Goal: Information Seeking & Learning: Understand process/instructions

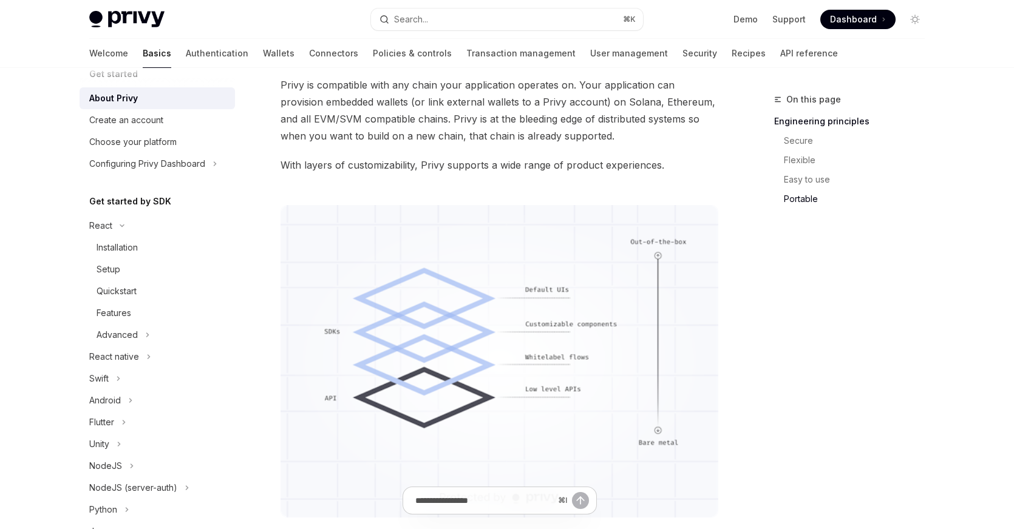
scroll to position [907, 0]
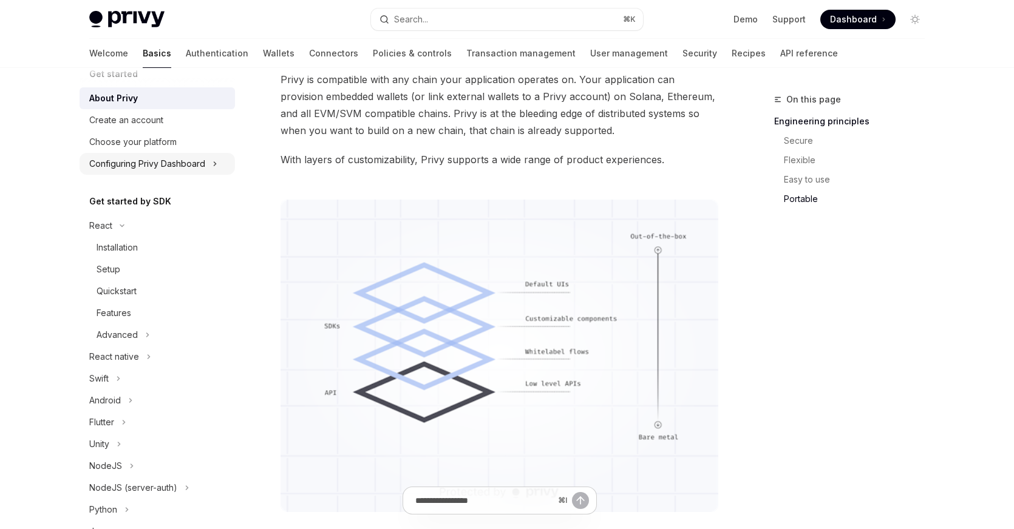
click at [196, 155] on button "Configuring Privy Dashboard" at bounding box center [157, 164] width 155 height 22
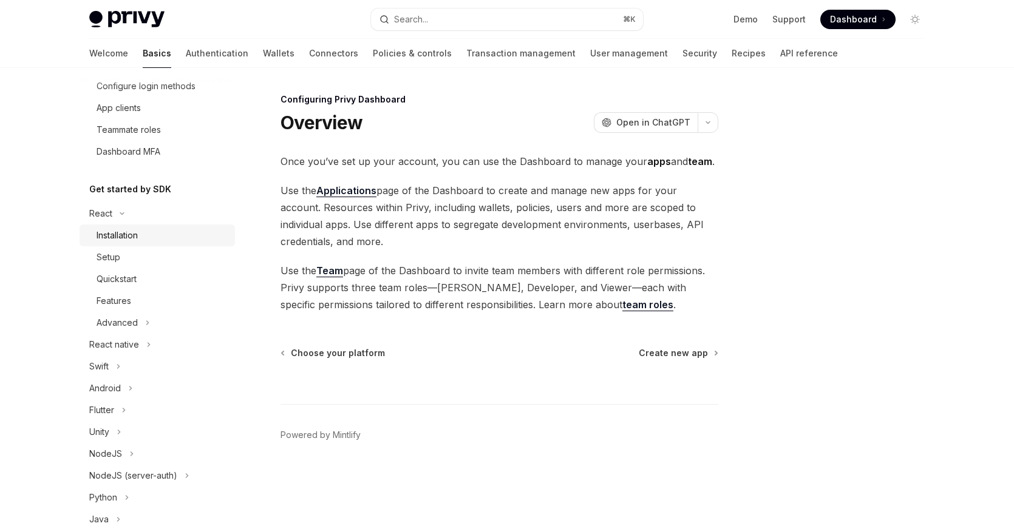
scroll to position [169, 0]
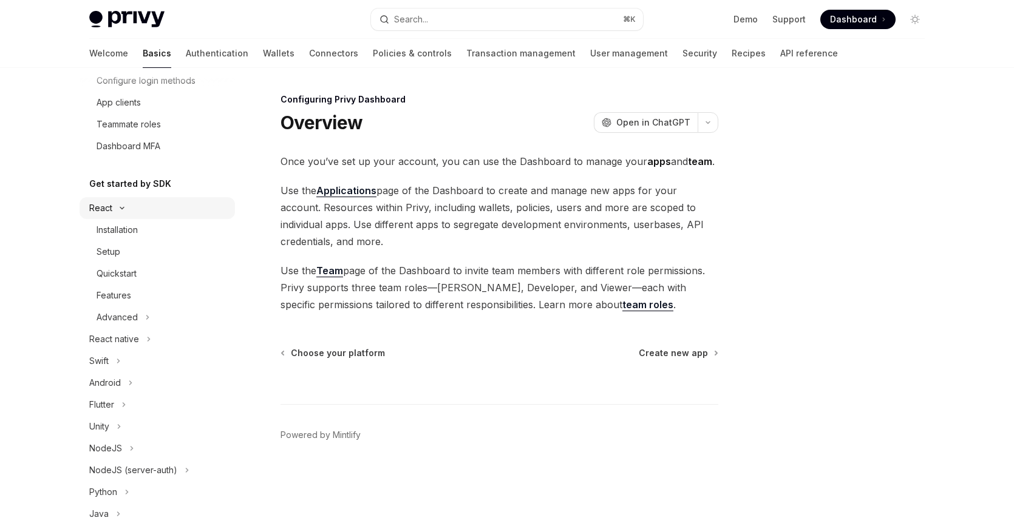
click at [200, 209] on button "React" at bounding box center [157, 208] width 155 height 22
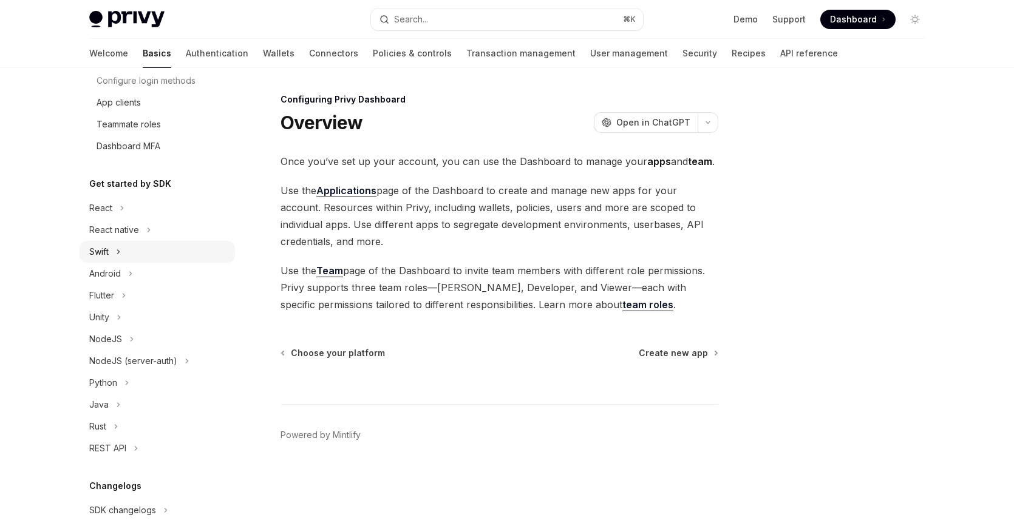
click at [167, 251] on button "Swift" at bounding box center [157, 252] width 155 height 22
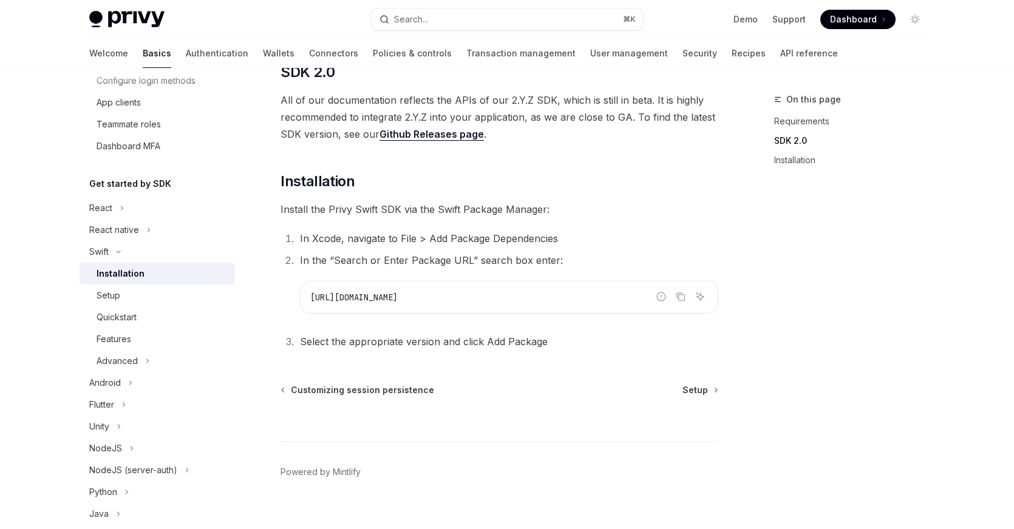
scroll to position [169, 0]
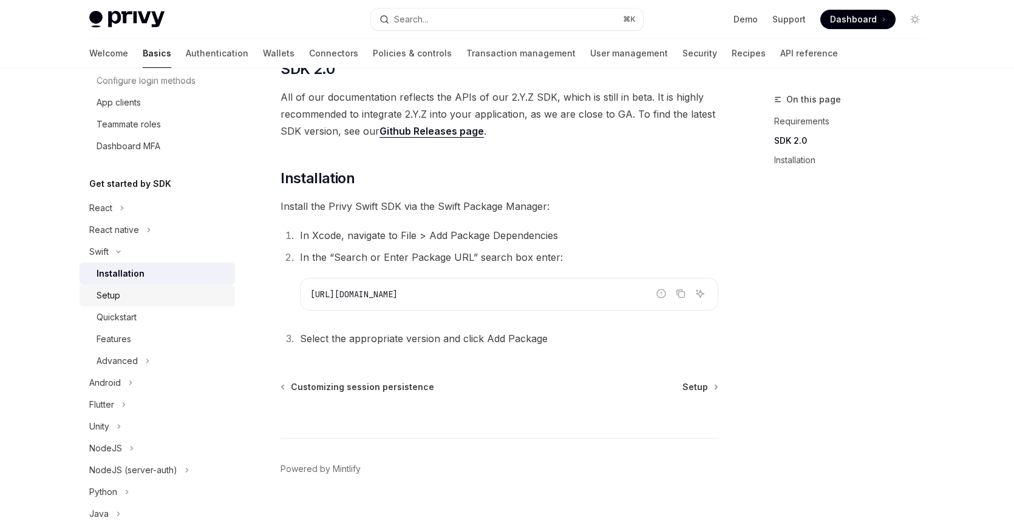
click at [174, 296] on div "Setup" at bounding box center [162, 295] width 131 height 15
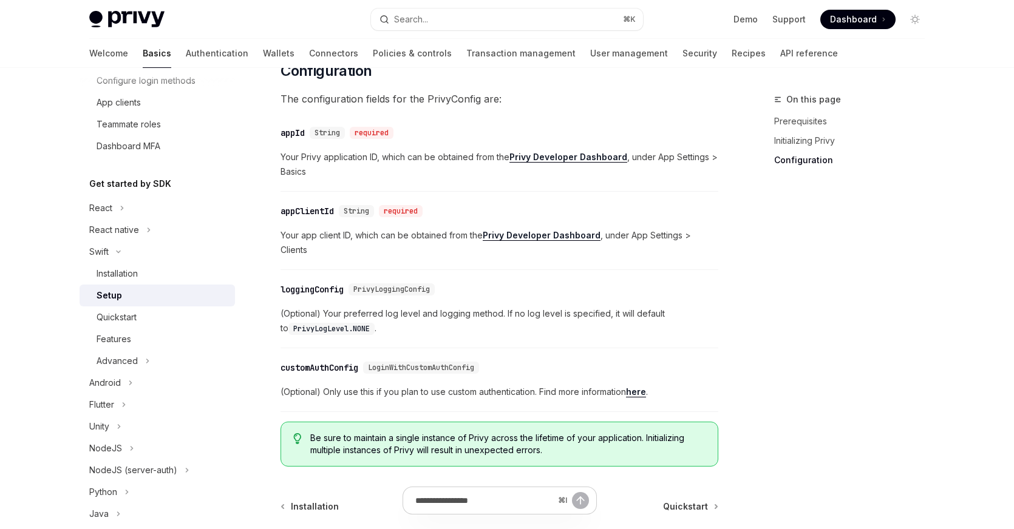
scroll to position [562, 0]
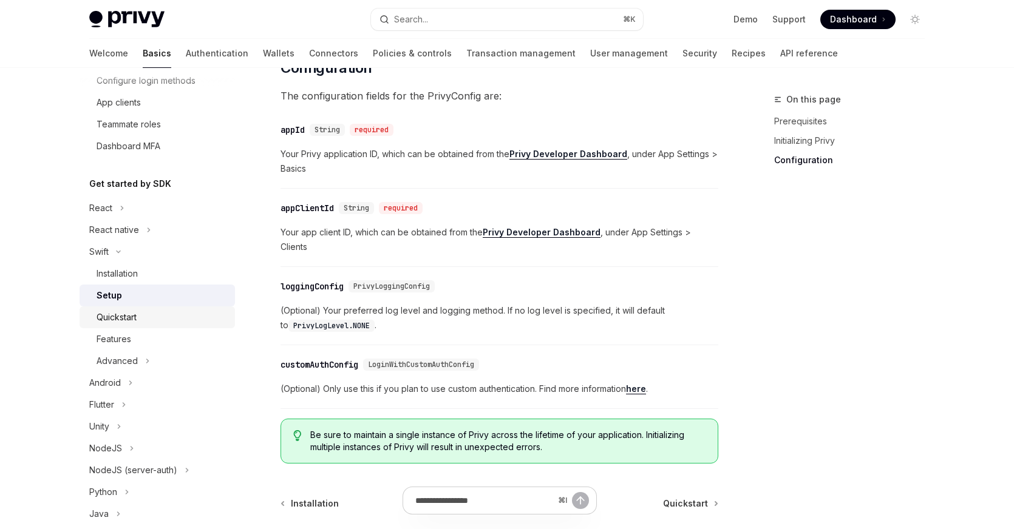
click at [169, 322] on div "Quickstart" at bounding box center [162, 317] width 131 height 15
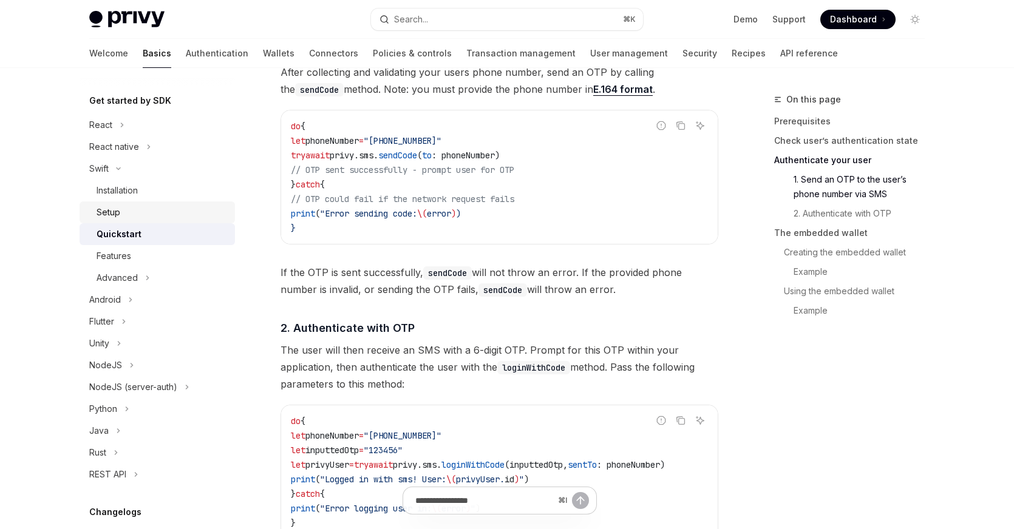
scroll to position [810, 0]
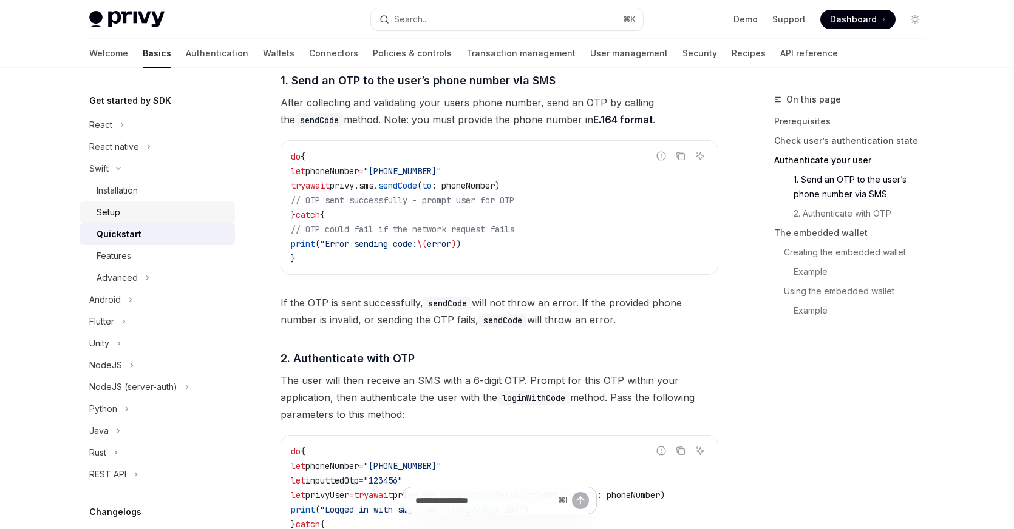
click at [149, 204] on link "Setup" at bounding box center [157, 213] width 155 height 22
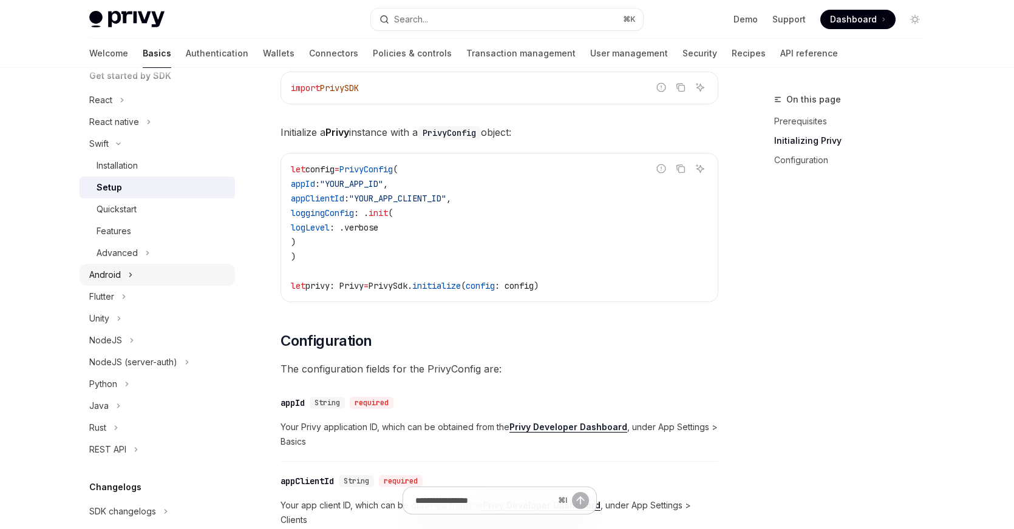
scroll to position [285, 0]
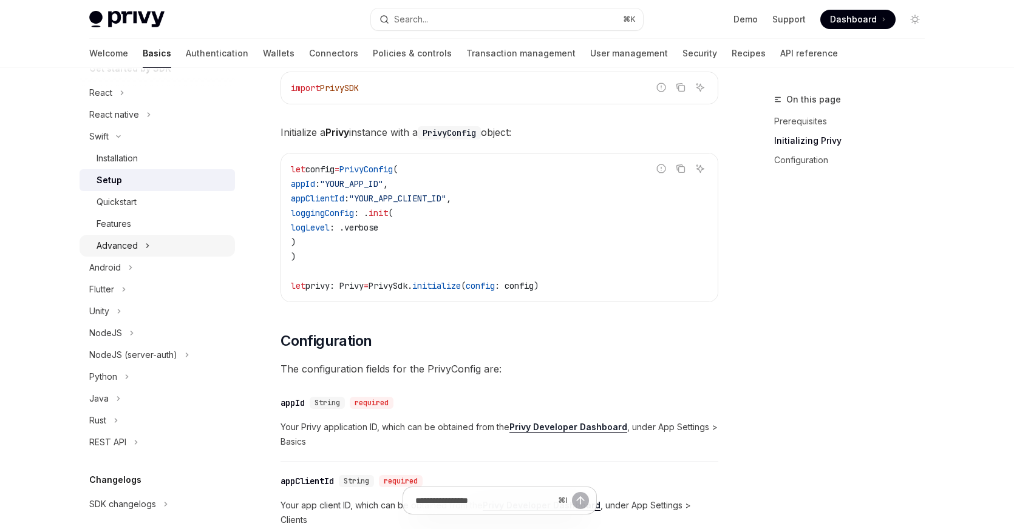
click at [127, 241] on div "Advanced" at bounding box center [117, 246] width 41 height 15
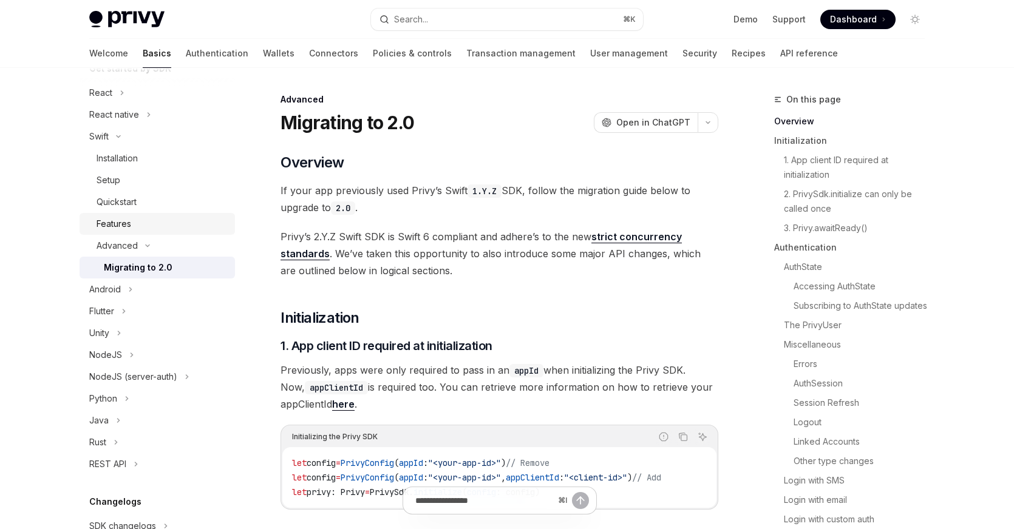
click at [151, 224] on div "Features" at bounding box center [162, 224] width 131 height 15
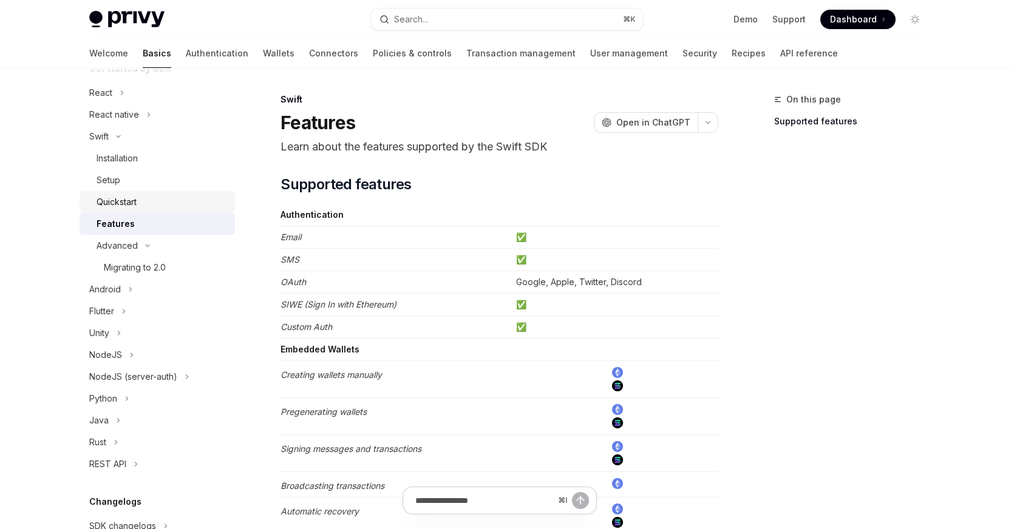
click at [171, 192] on link "Quickstart" at bounding box center [157, 202] width 155 height 22
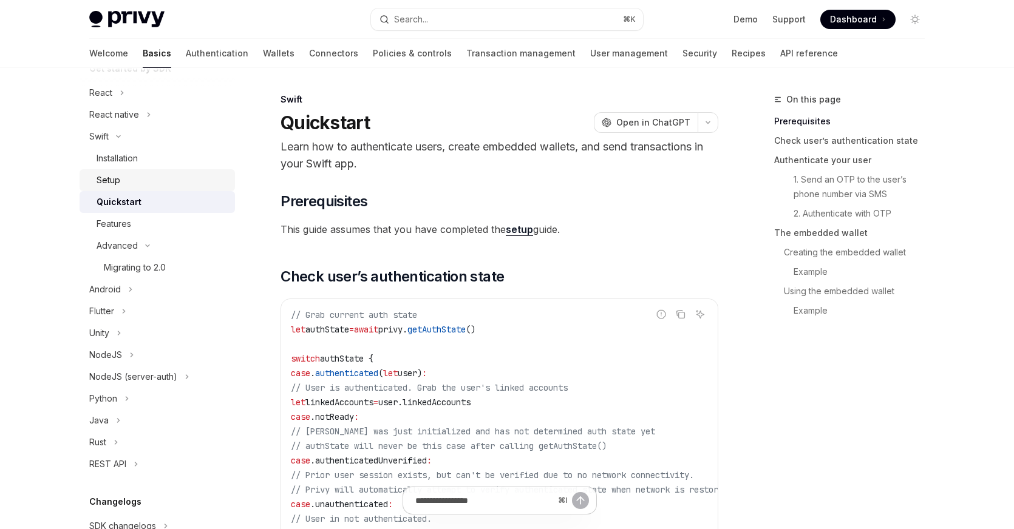
click at [156, 181] on div "Setup" at bounding box center [162, 180] width 131 height 15
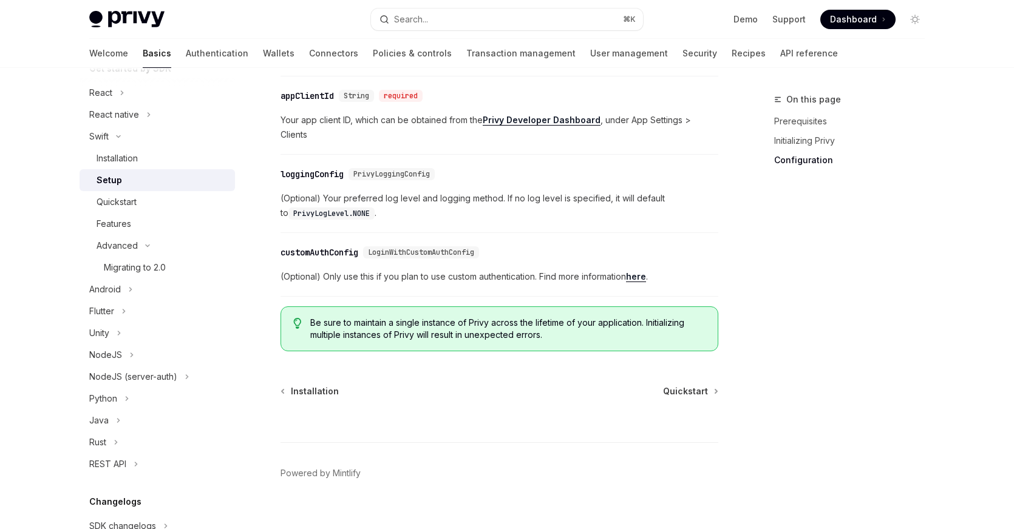
scroll to position [678, 0]
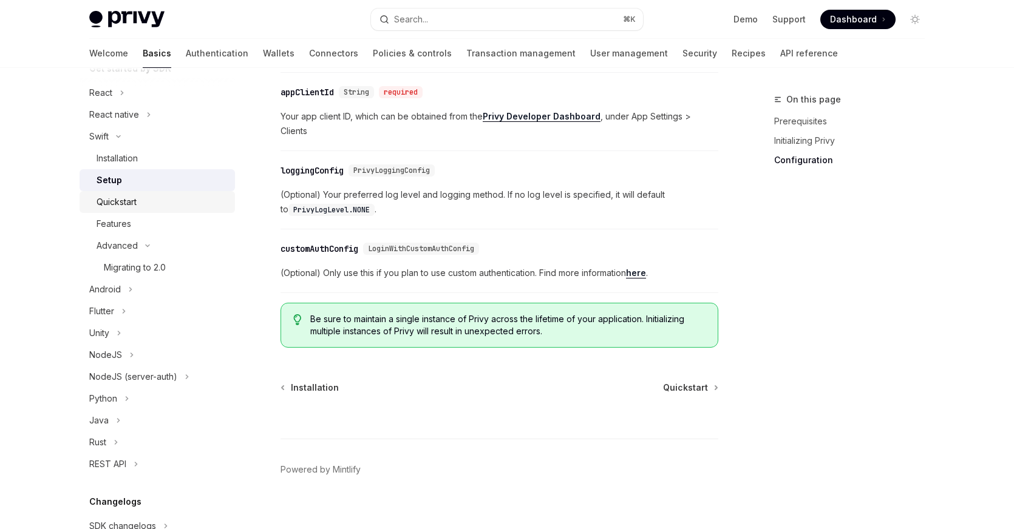
click at [177, 199] on div "Quickstart" at bounding box center [162, 202] width 131 height 15
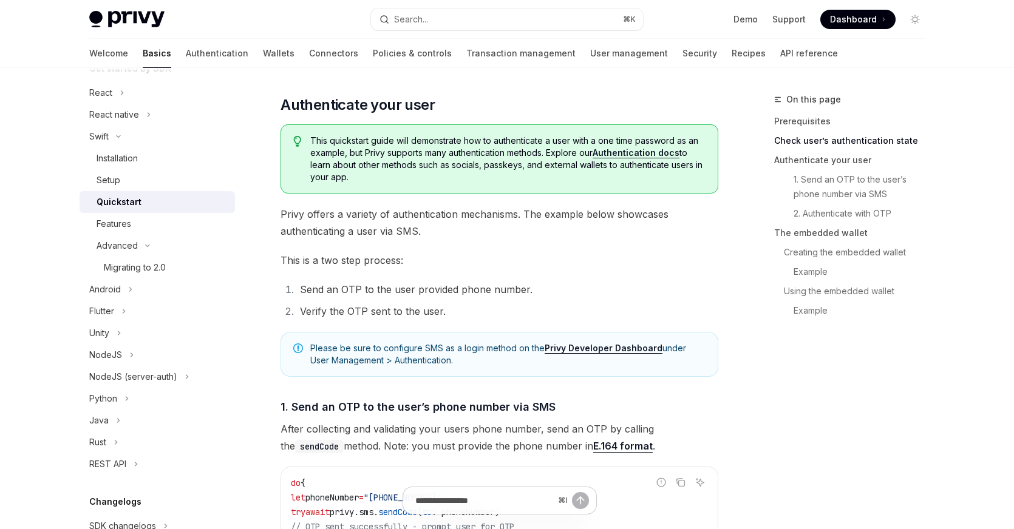
scroll to position [483, 0]
click at [505, 183] on span "This quickstart guide will demonstrate how to authenticate a user with a one ti…" at bounding box center [507, 159] width 395 height 49
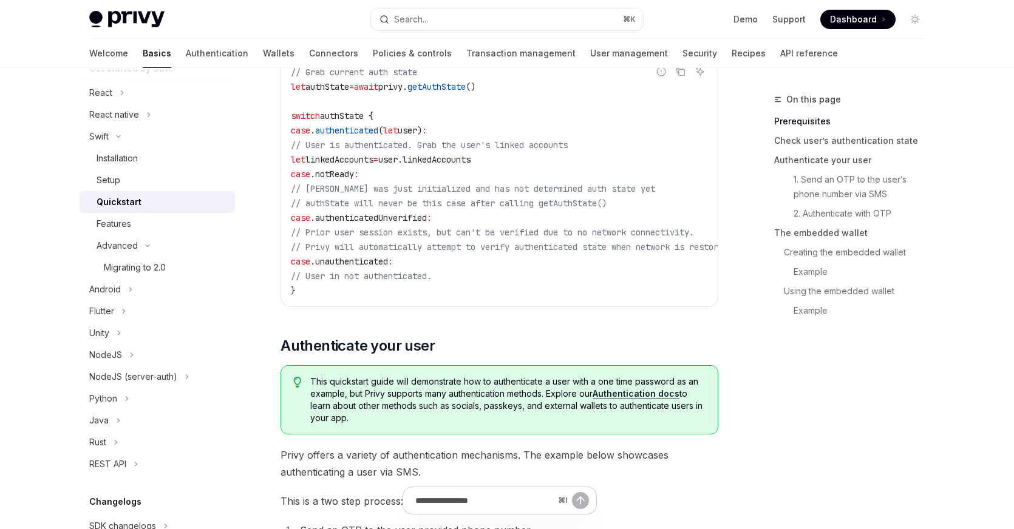
scroll to position [0, 0]
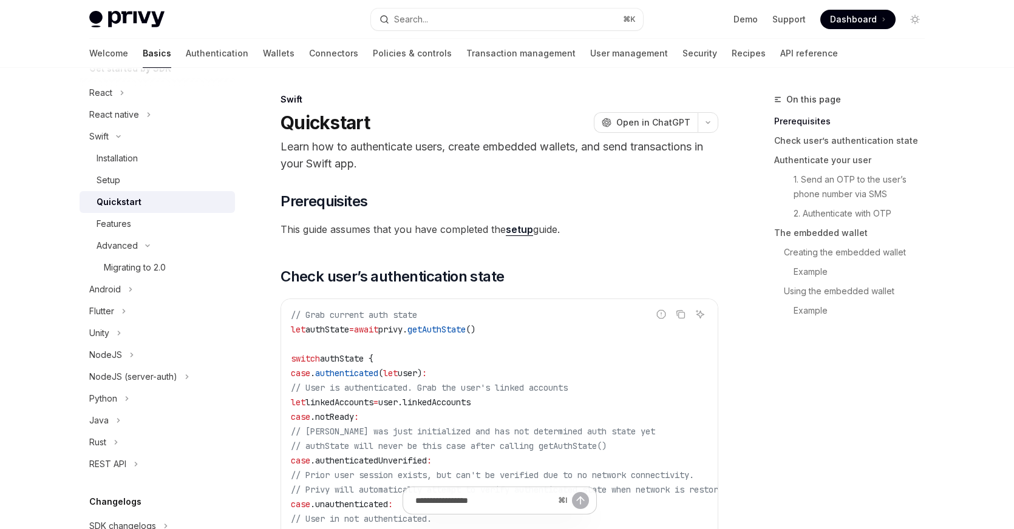
click at [518, 232] on link "setup" at bounding box center [519, 229] width 27 height 13
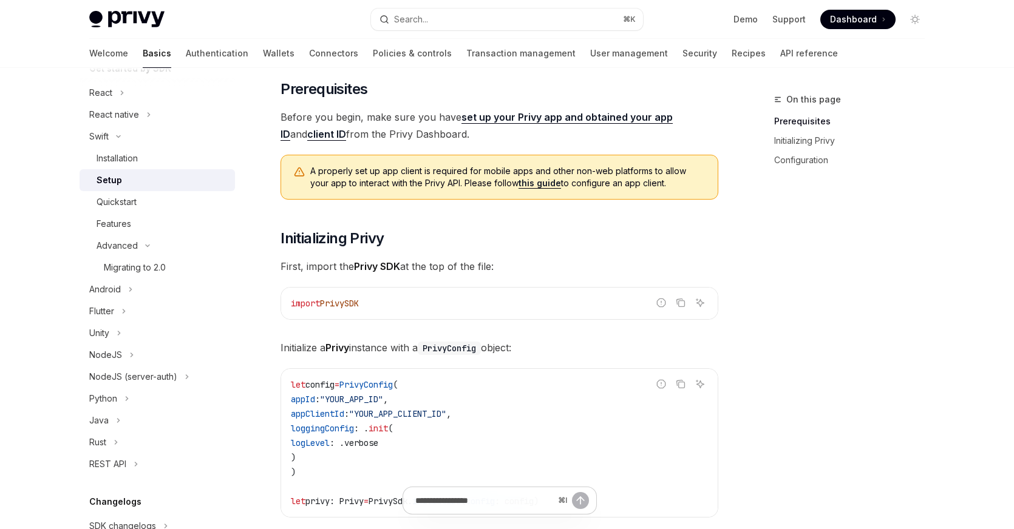
scroll to position [76, 0]
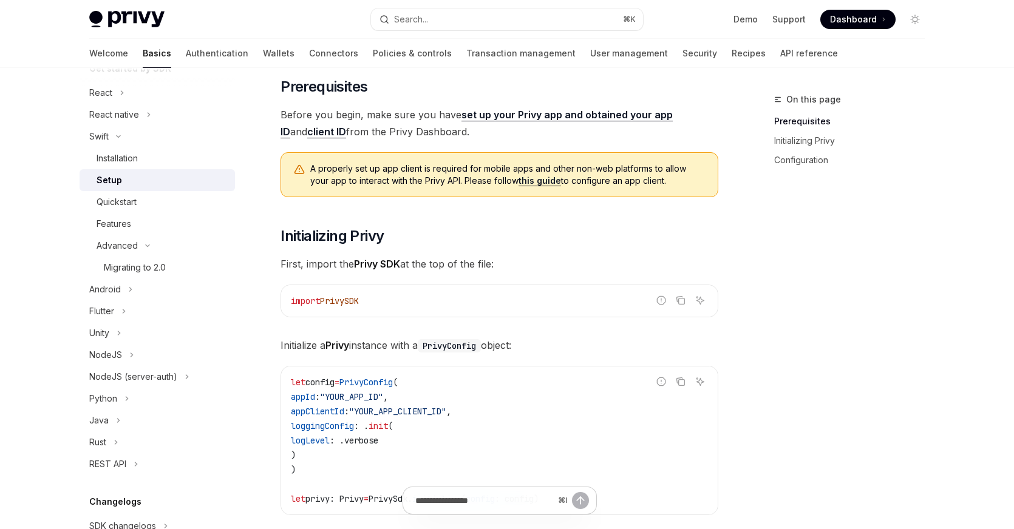
click at [572, 115] on link "set up your Privy app and obtained your app ID" at bounding box center [476, 124] width 392 height 30
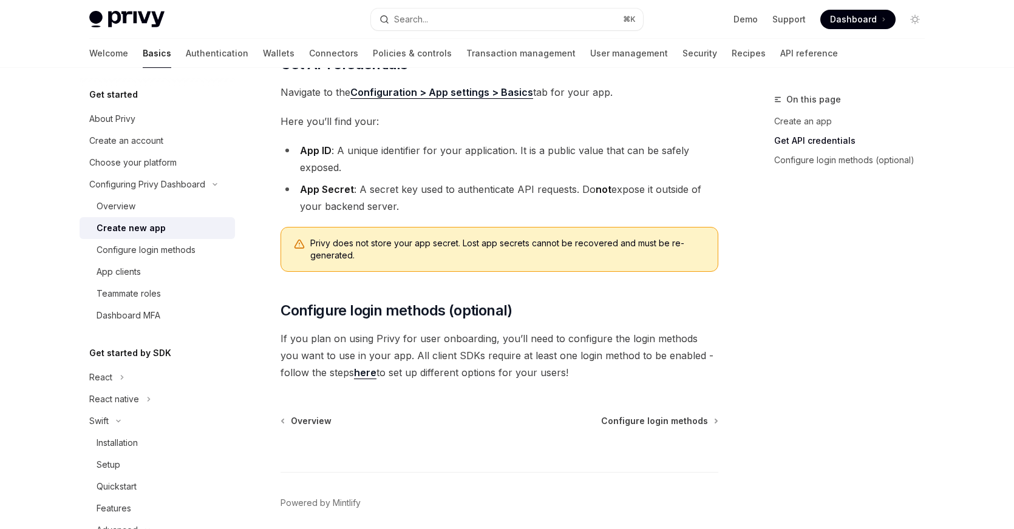
scroll to position [304, 0]
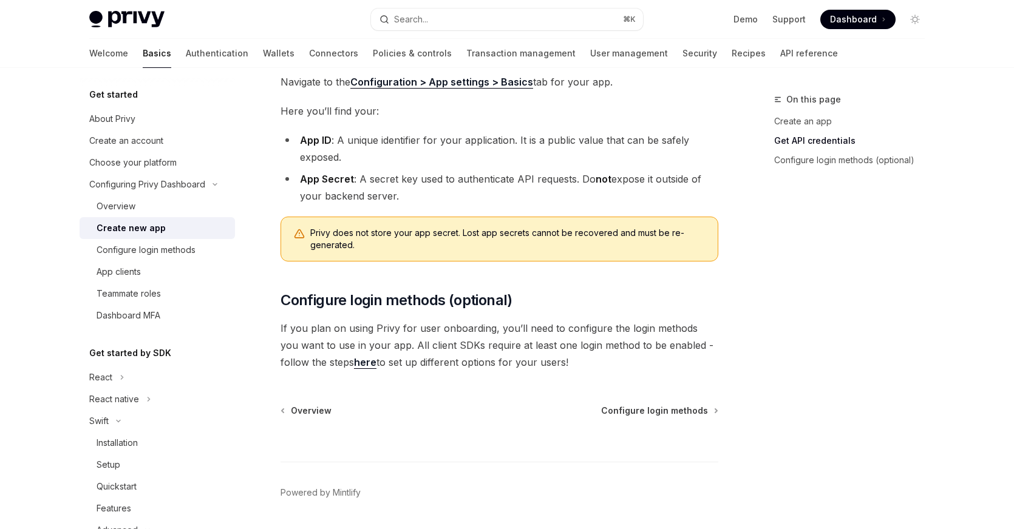
click at [354, 364] on link "here" at bounding box center [365, 362] width 22 height 13
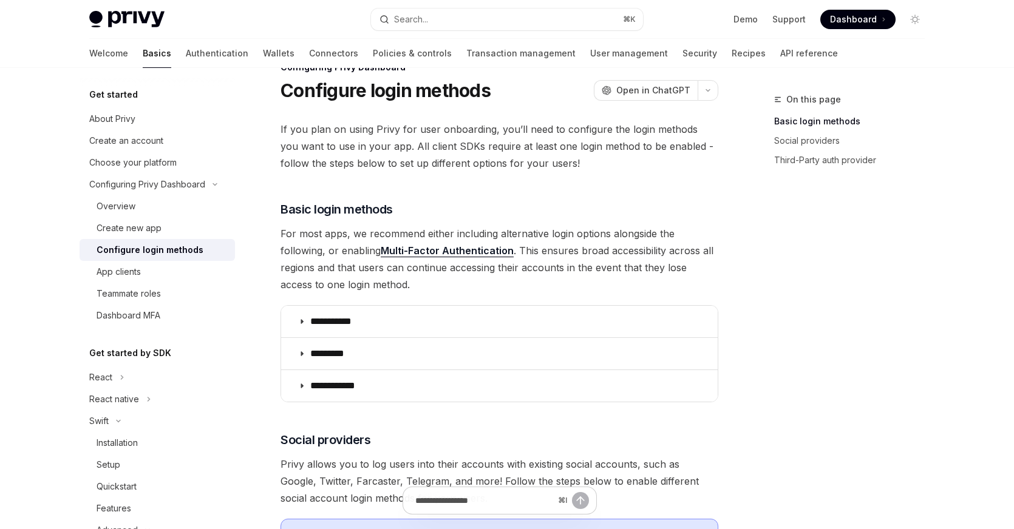
scroll to position [36, 0]
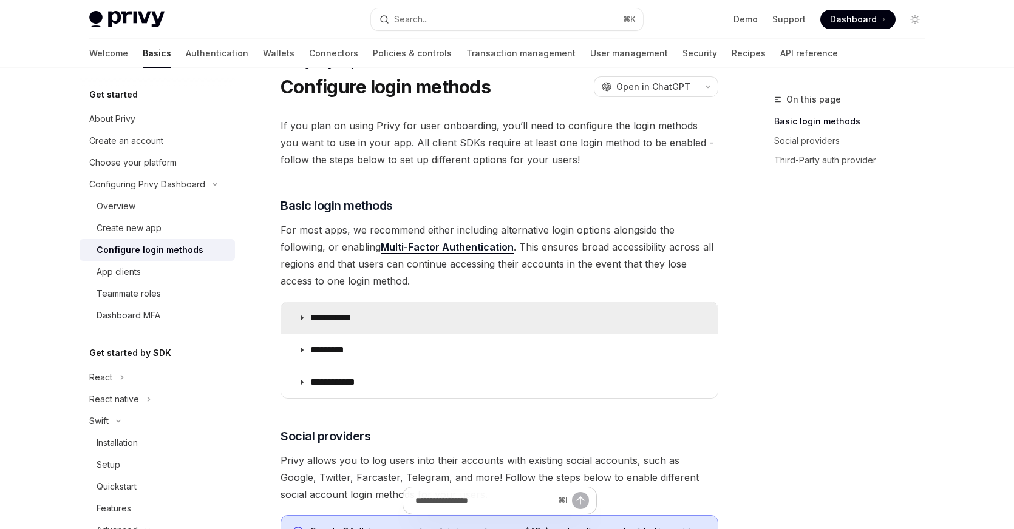
click at [534, 308] on summary "**********" at bounding box center [499, 318] width 436 height 32
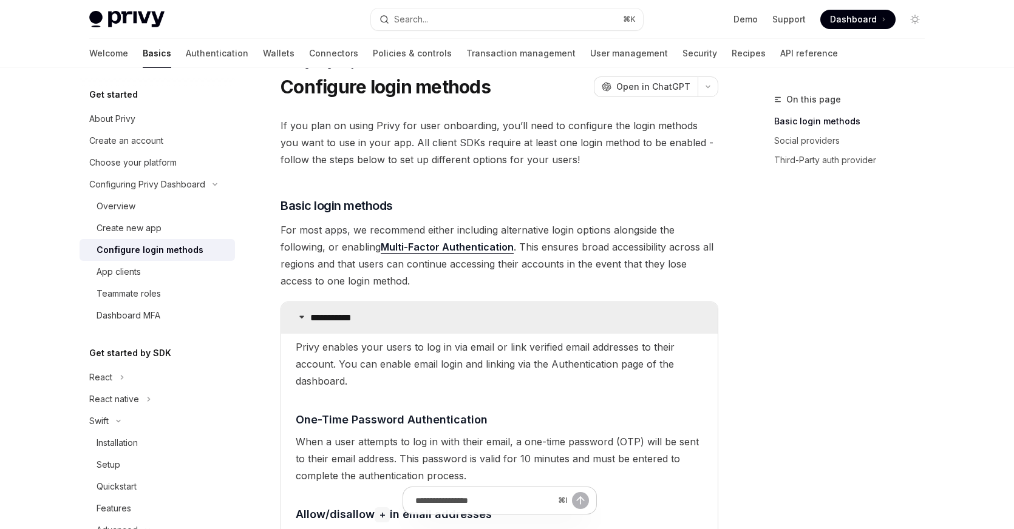
click at [557, 319] on summary "**********" at bounding box center [499, 318] width 436 height 32
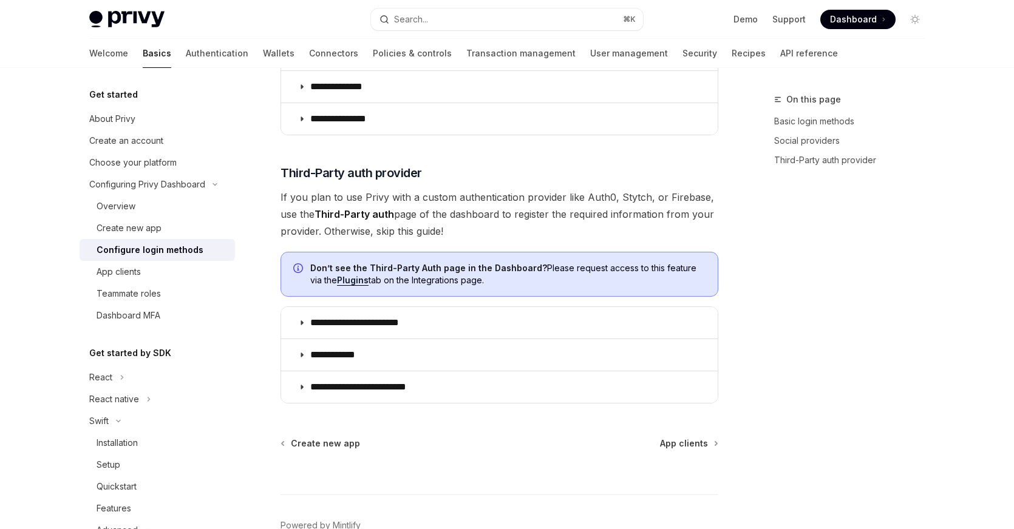
scroll to position [578, 0]
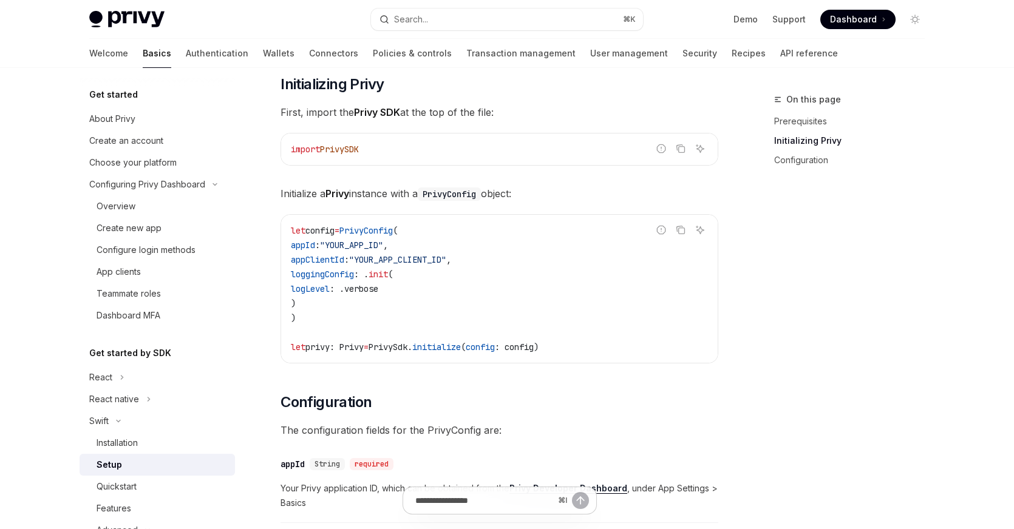
scroll to position [231, 0]
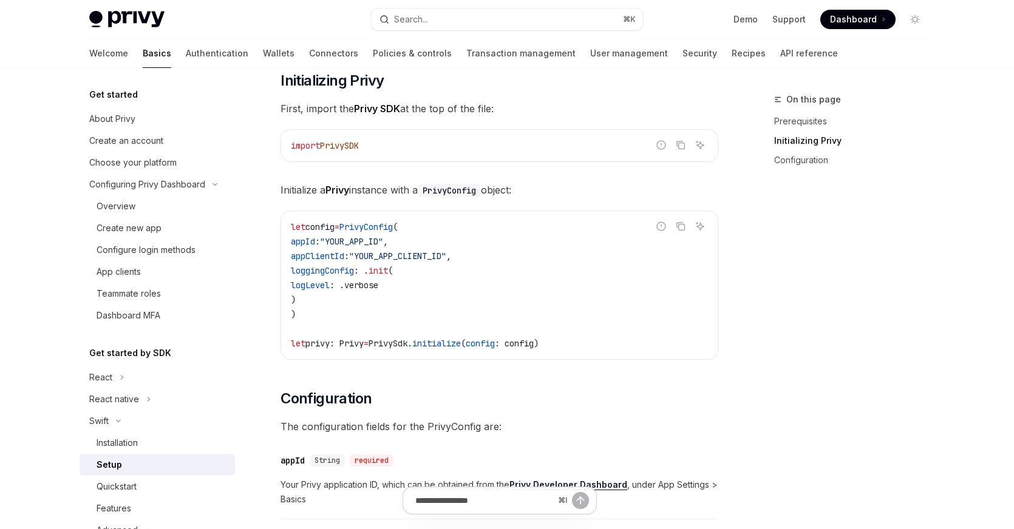
click at [544, 321] on code "let config = PrivyConfig ( appId : "YOUR_APP_ID" , appClientId : "YOUR_APP_CLIE…" at bounding box center [499, 285] width 417 height 131
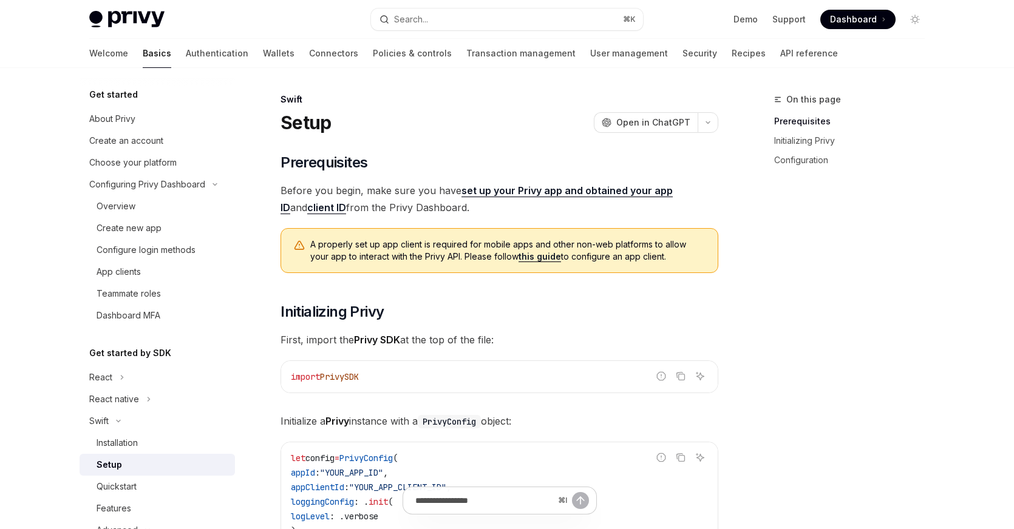
scroll to position [4, 0]
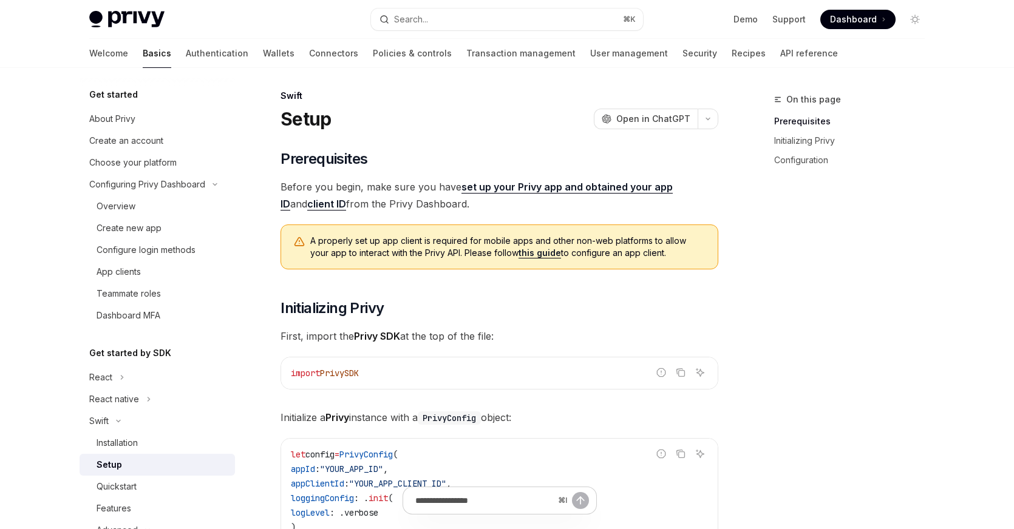
click at [351, 256] on span "A properly set up app client is required for mobile apps and other non-web plat…" at bounding box center [507, 247] width 395 height 24
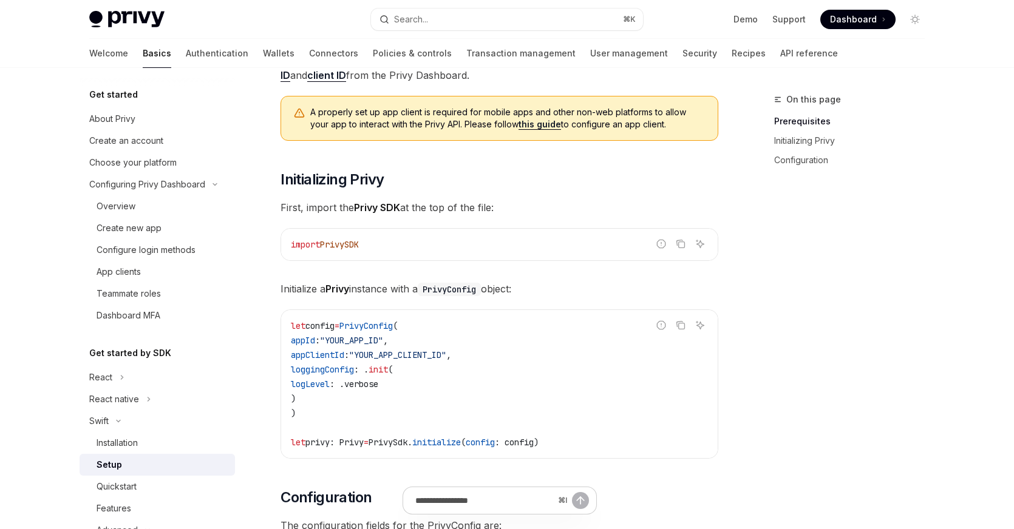
scroll to position [137, 0]
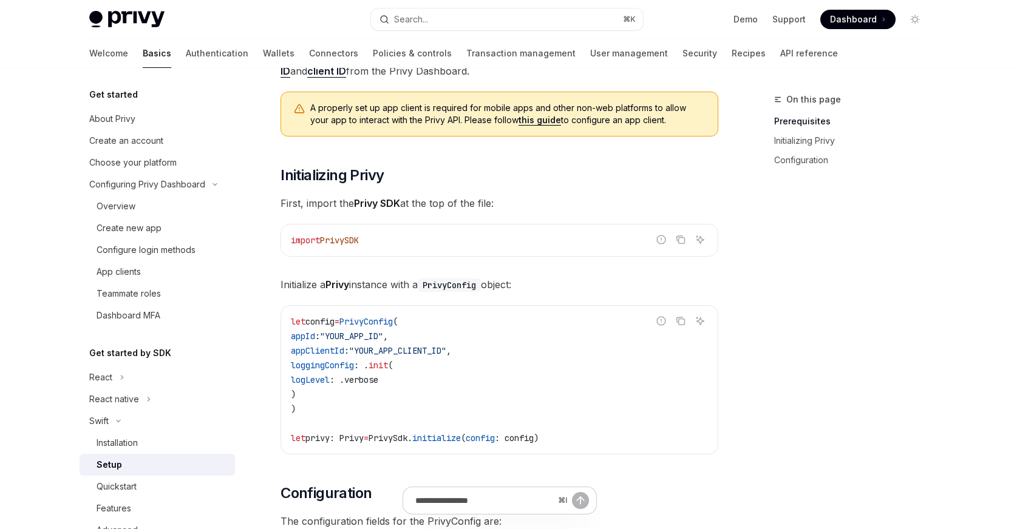
click at [342, 242] on span "PrivySDK" at bounding box center [339, 240] width 39 height 11
copy span "PrivySDK"
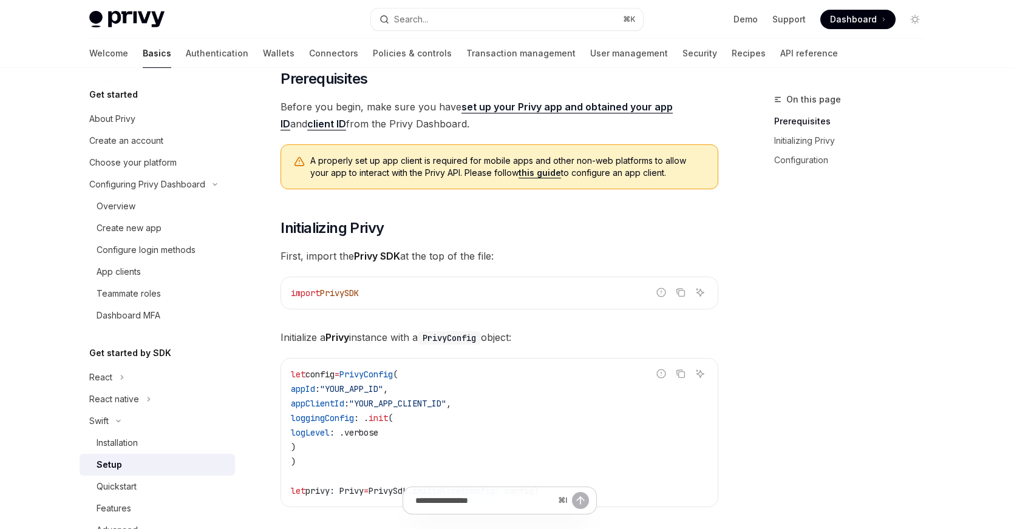
scroll to position [0, 0]
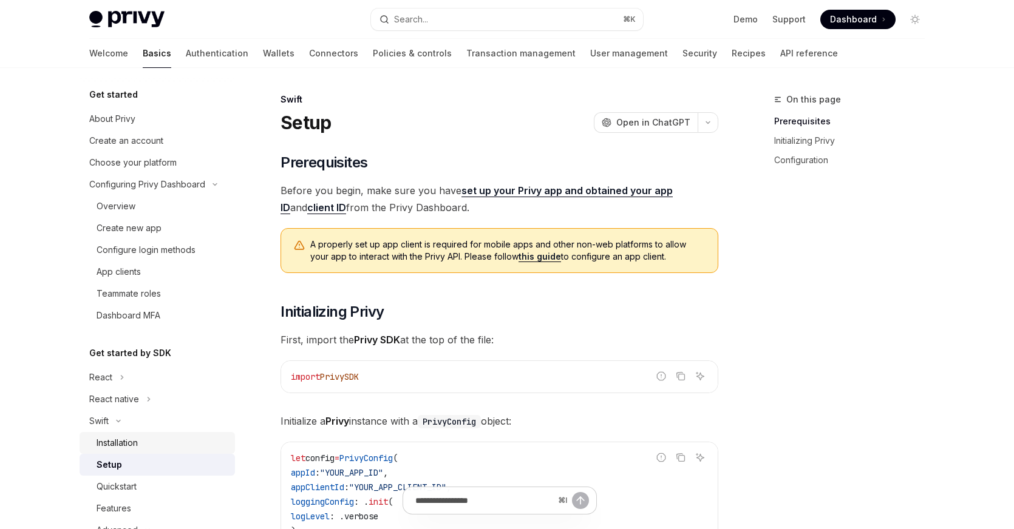
click at [176, 435] on link "Installation" at bounding box center [157, 443] width 155 height 22
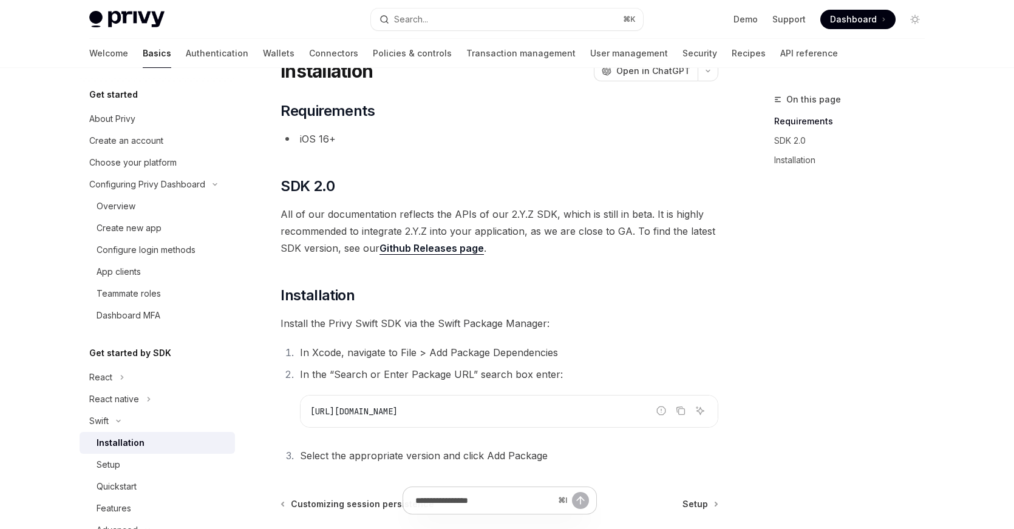
scroll to position [53, 0]
click at [680, 412] on icon "Copy the contents from the code block" at bounding box center [681, 410] width 10 height 10
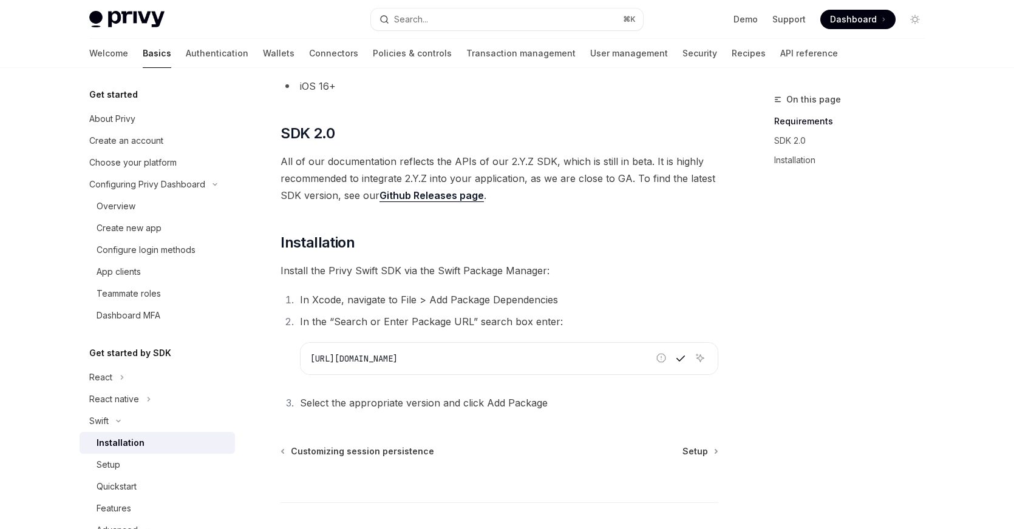
scroll to position [110, 0]
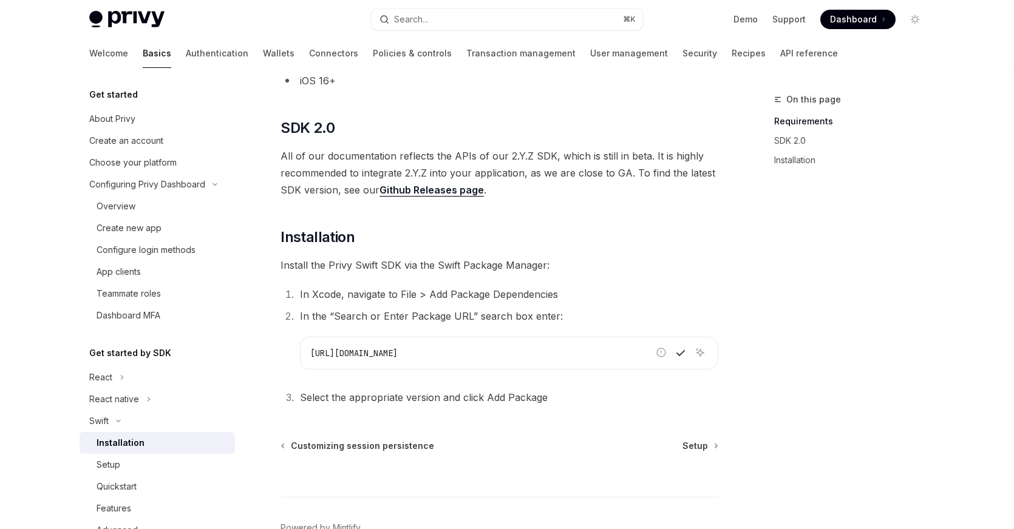
click at [532, 387] on ol "In Xcode, navigate to File > Add Package Dependencies In the “Search or Enter P…" at bounding box center [499, 346] width 438 height 120
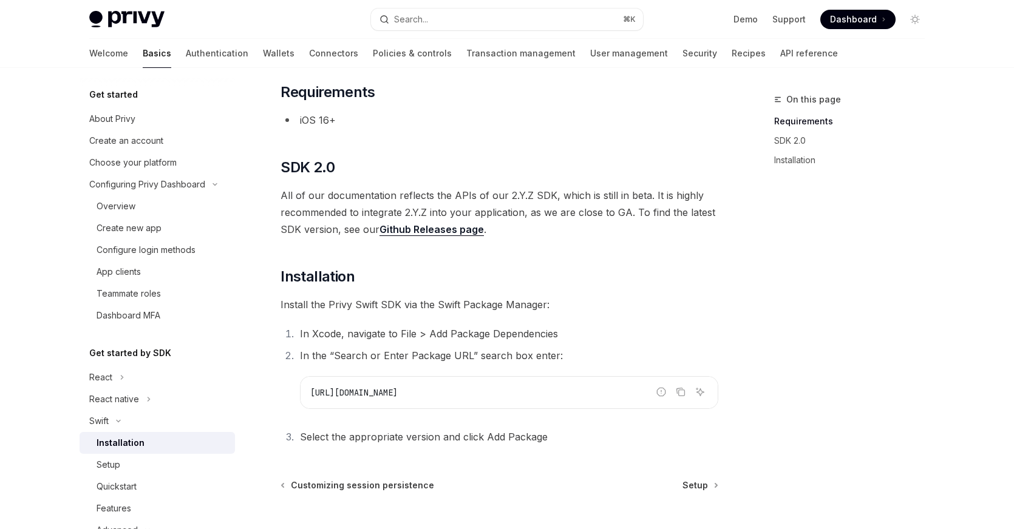
scroll to position [183, 0]
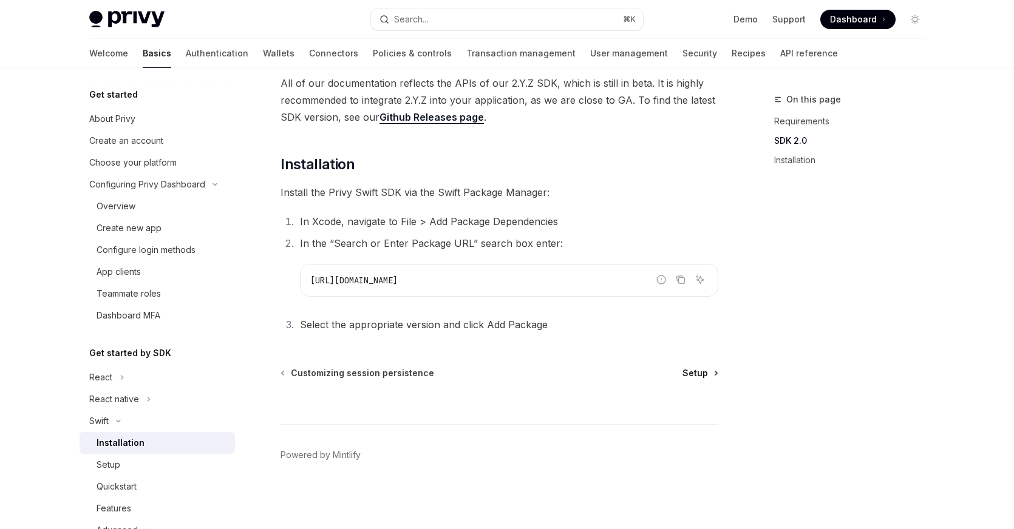
click at [686, 376] on span "Setup" at bounding box center [694, 373] width 25 height 12
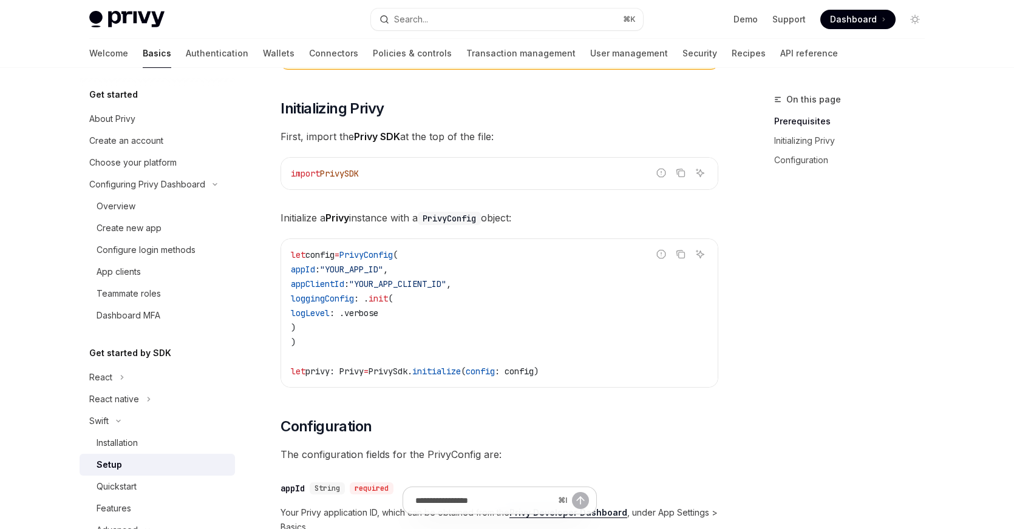
scroll to position [200, 0]
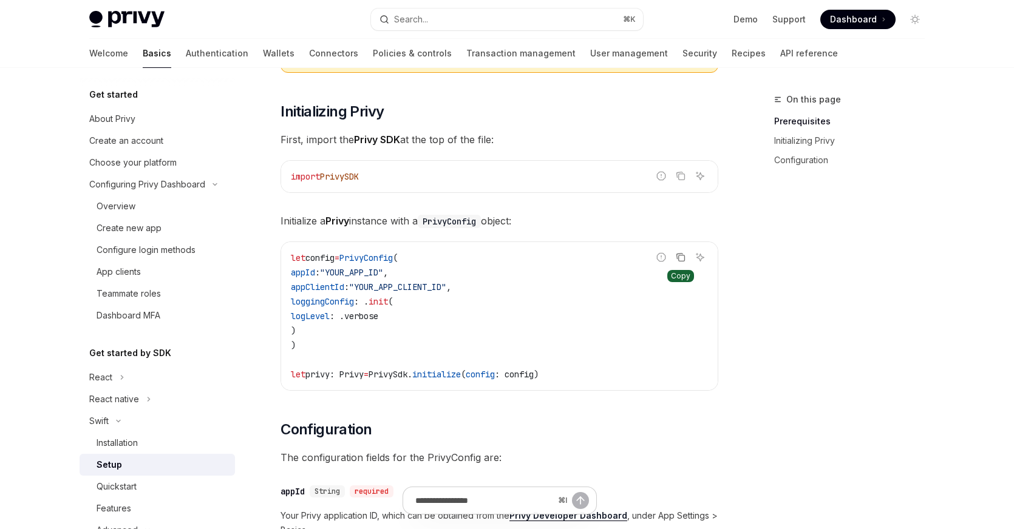
click at [681, 256] on icon "Copy the contents from the code block" at bounding box center [681, 258] width 10 height 10
click at [551, 362] on code "let config = PrivyConfig ( appId : "YOUR_APP_ID" , appClientId : "YOUR_APP_CLIE…" at bounding box center [499, 316] width 417 height 131
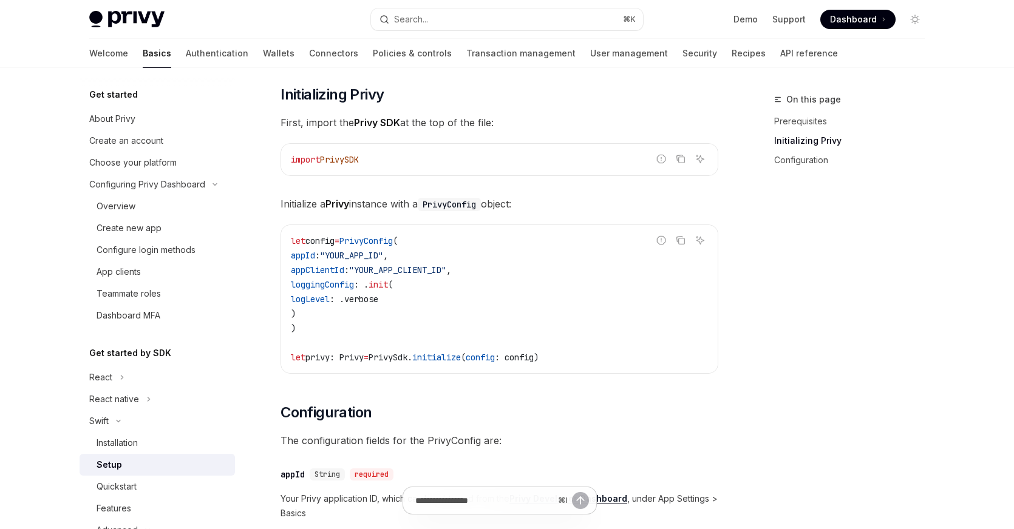
scroll to position [217, 0]
click at [533, 337] on code "let config = PrivyConfig ( appId : "YOUR_APP_ID" , appClientId : "YOUR_APP_CLIE…" at bounding box center [499, 299] width 417 height 131
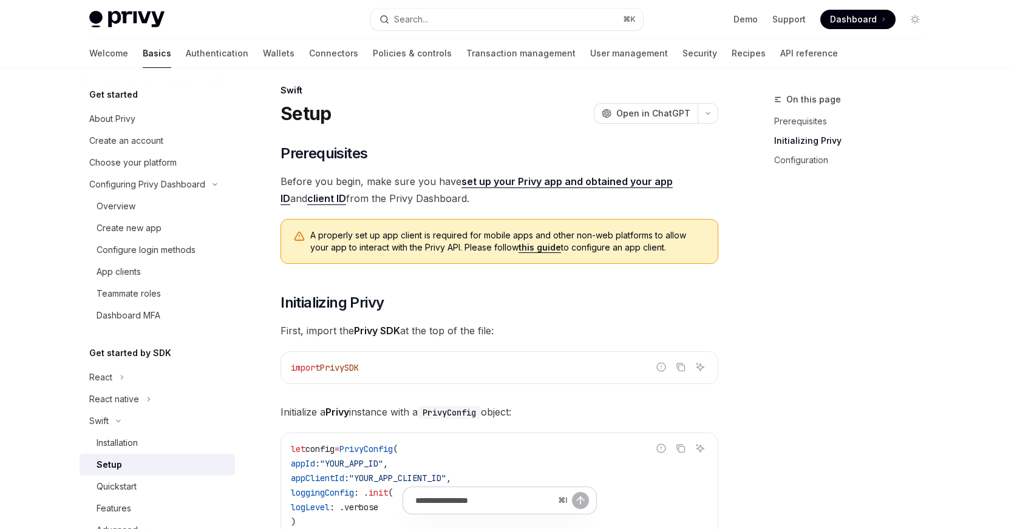
scroll to position [0, 0]
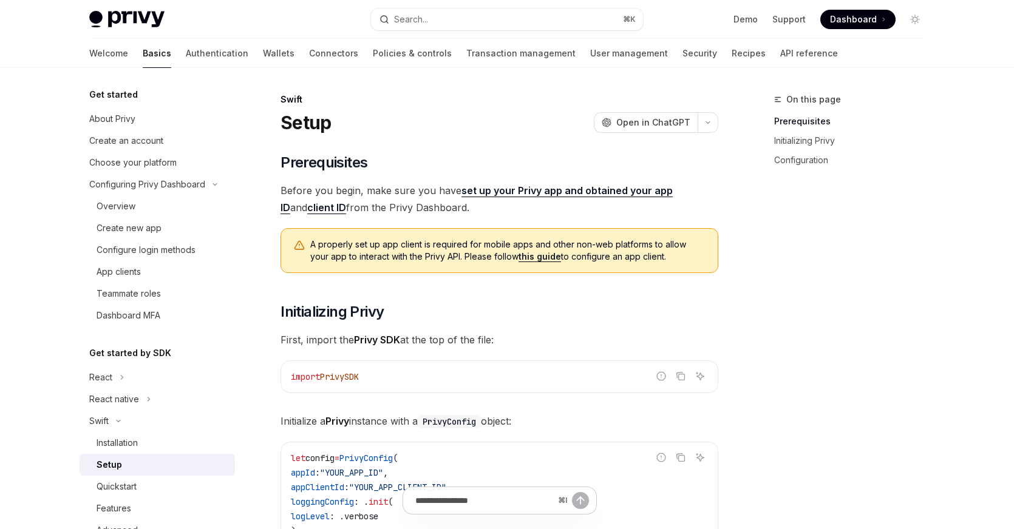
click at [520, 257] on link "this guide" at bounding box center [539, 256] width 42 height 11
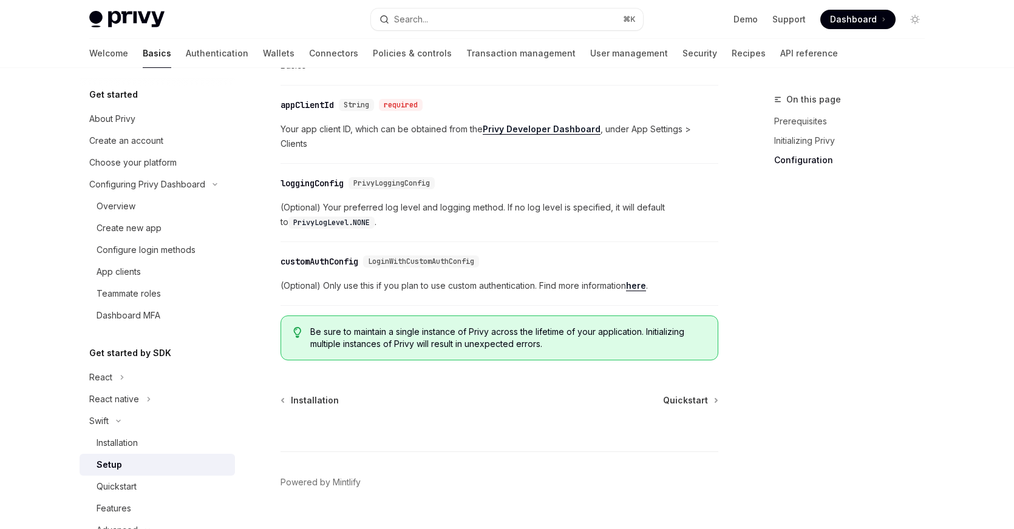
scroll to position [664, 0]
click at [695, 396] on span "Quickstart" at bounding box center [685, 402] width 45 height 12
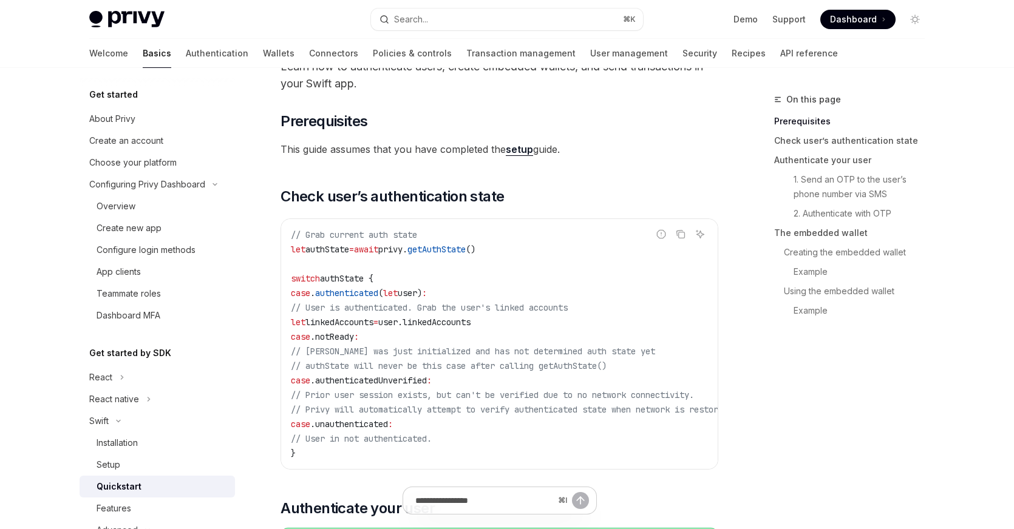
scroll to position [97, 0]
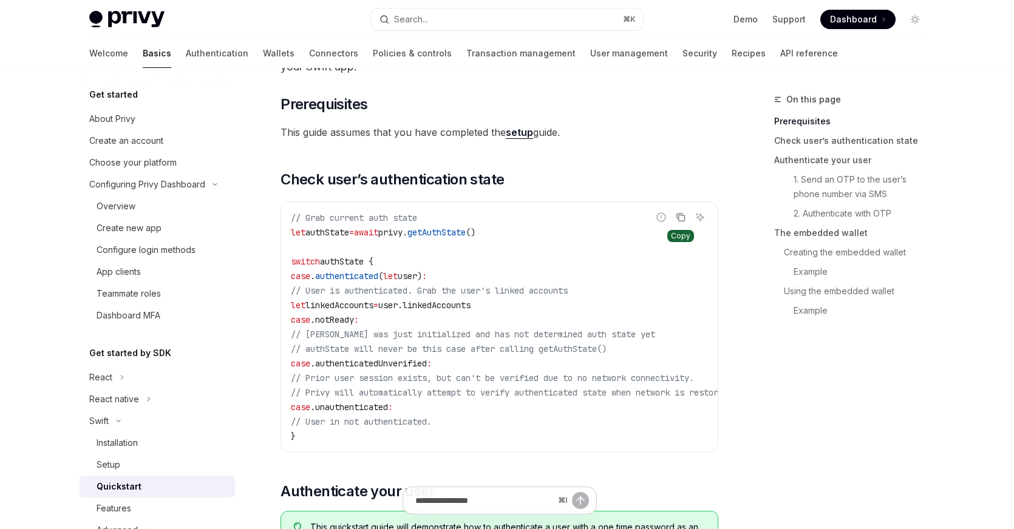
click at [687, 215] on button "Copy the contents from the code block" at bounding box center [681, 217] width 16 height 16
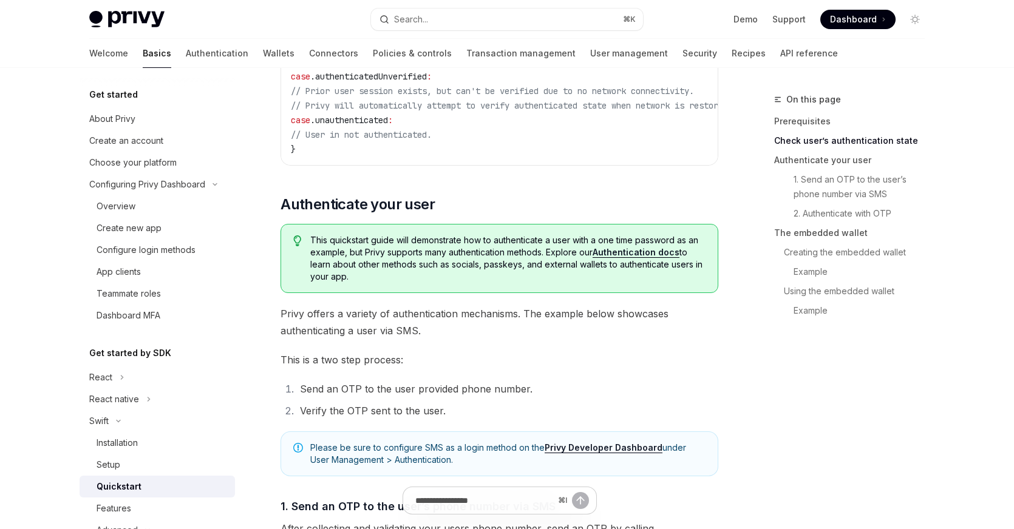
scroll to position [381, 0]
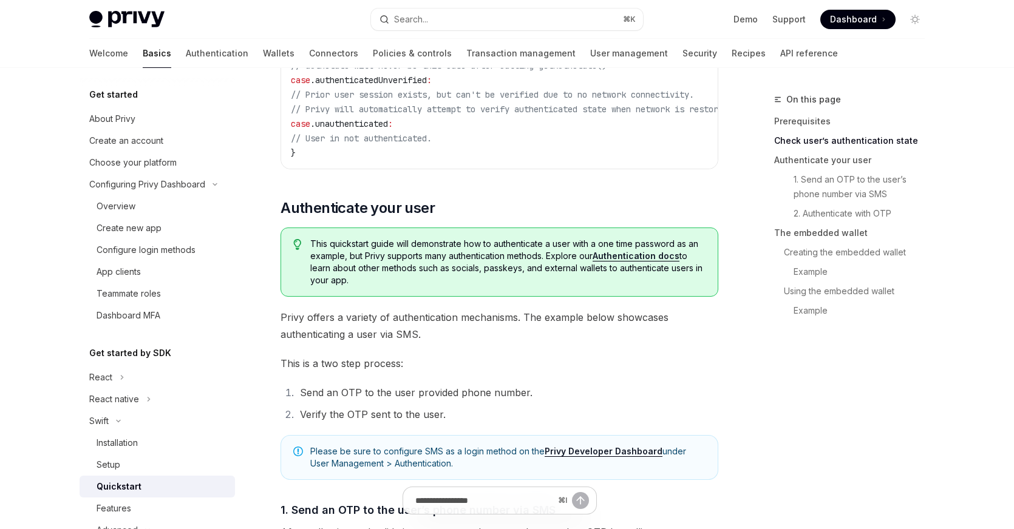
click at [632, 257] on link "Authentication docs" at bounding box center [635, 256] width 87 height 11
click at [515, 266] on span "This quickstart guide will demonstrate how to authenticate a user with a one ti…" at bounding box center [507, 262] width 395 height 49
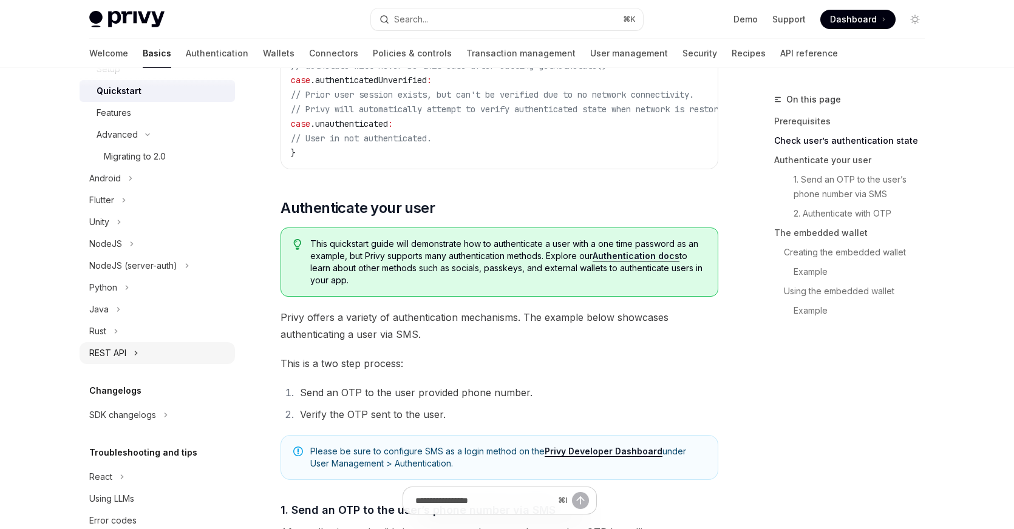
scroll to position [399, 0]
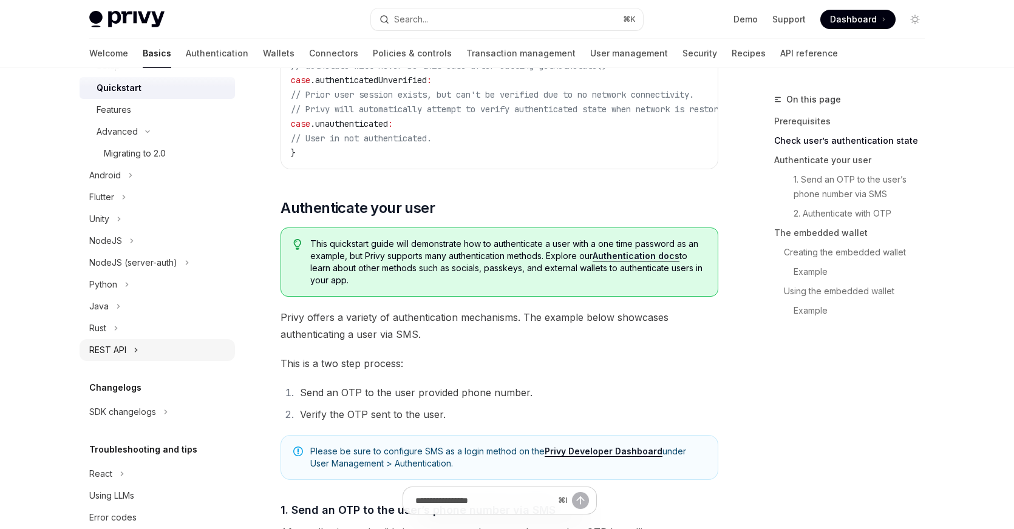
click at [168, 350] on button "REST API" at bounding box center [157, 350] width 155 height 22
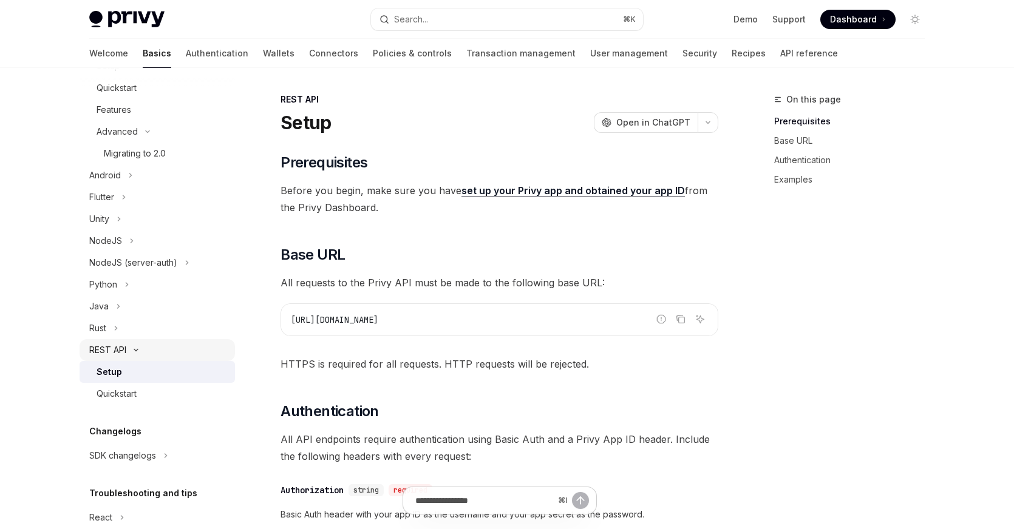
click at [148, 345] on button "REST API" at bounding box center [157, 350] width 155 height 22
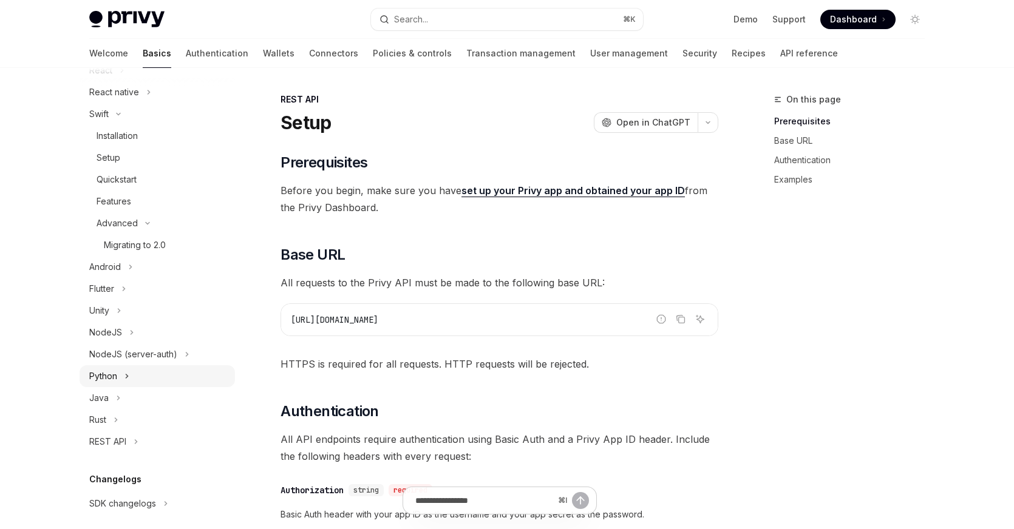
scroll to position [308, 0]
click at [192, 356] on button "NodeJS (server-auth)" at bounding box center [157, 354] width 155 height 22
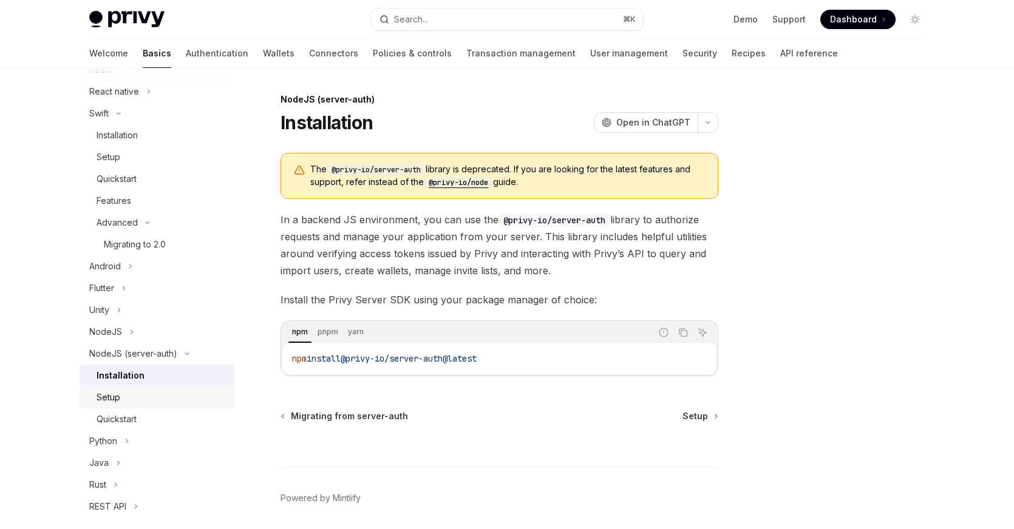
click at [178, 388] on link "Setup" at bounding box center [157, 398] width 155 height 22
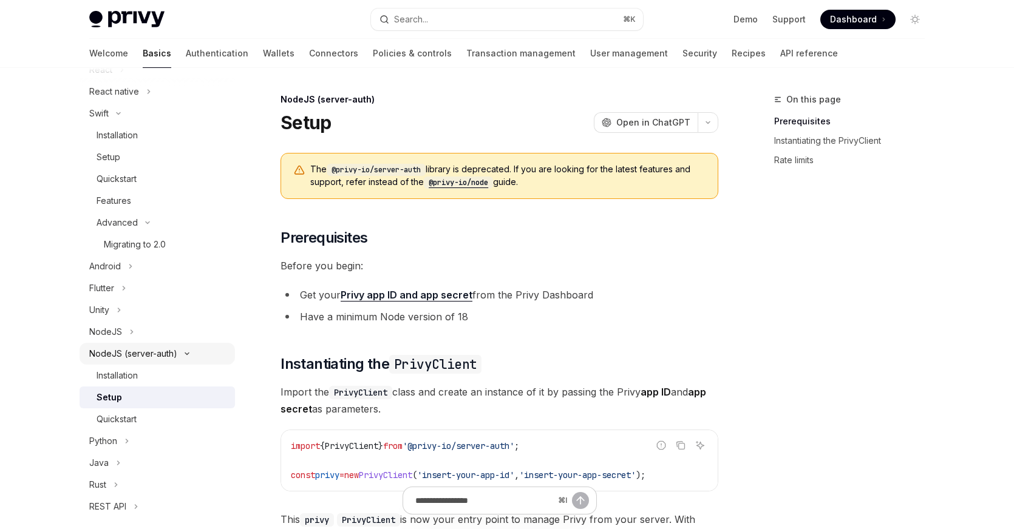
click at [181, 345] on button "NodeJS (server-auth)" at bounding box center [157, 354] width 155 height 22
click at [144, 439] on button "REST API" at bounding box center [157, 441] width 155 height 22
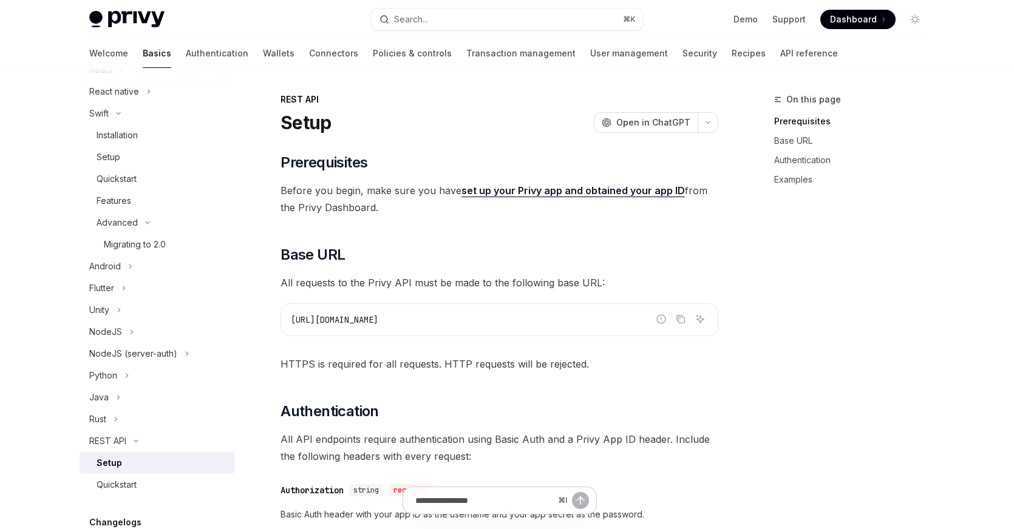
click at [136, 459] on div "Setup" at bounding box center [162, 463] width 131 height 15
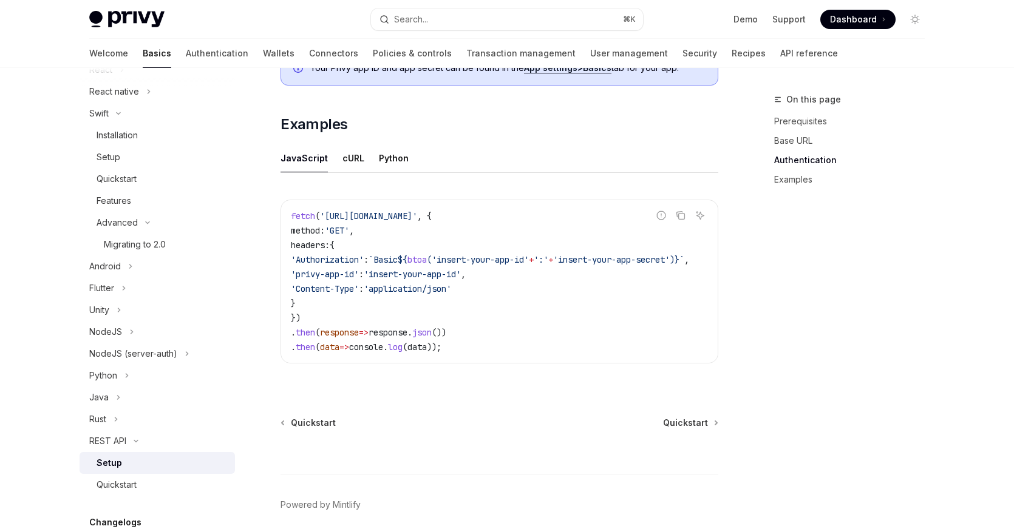
scroll to position [589, 0]
click at [359, 169] on div "cURL" at bounding box center [353, 157] width 22 height 29
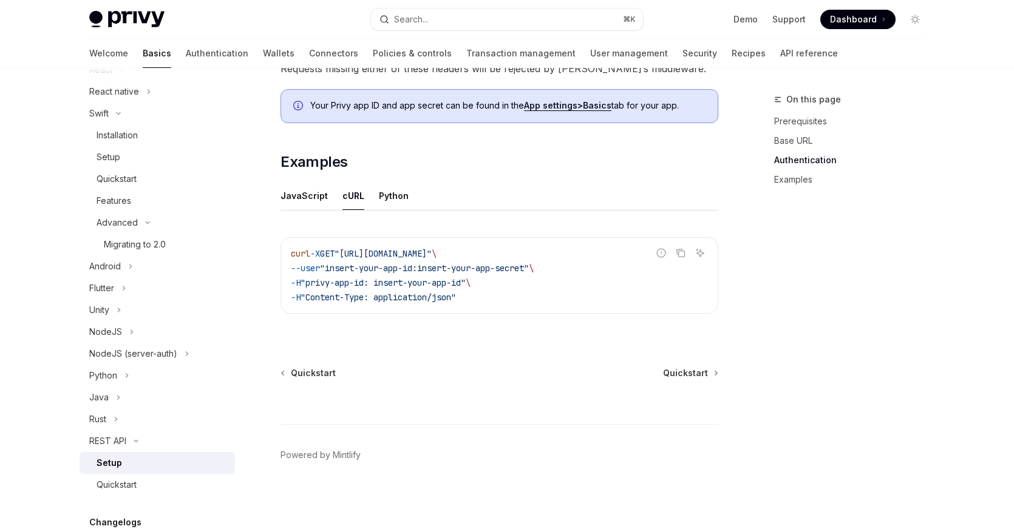
scroll to position [551, 0]
click at [390, 193] on div "Python" at bounding box center [394, 195] width 30 height 29
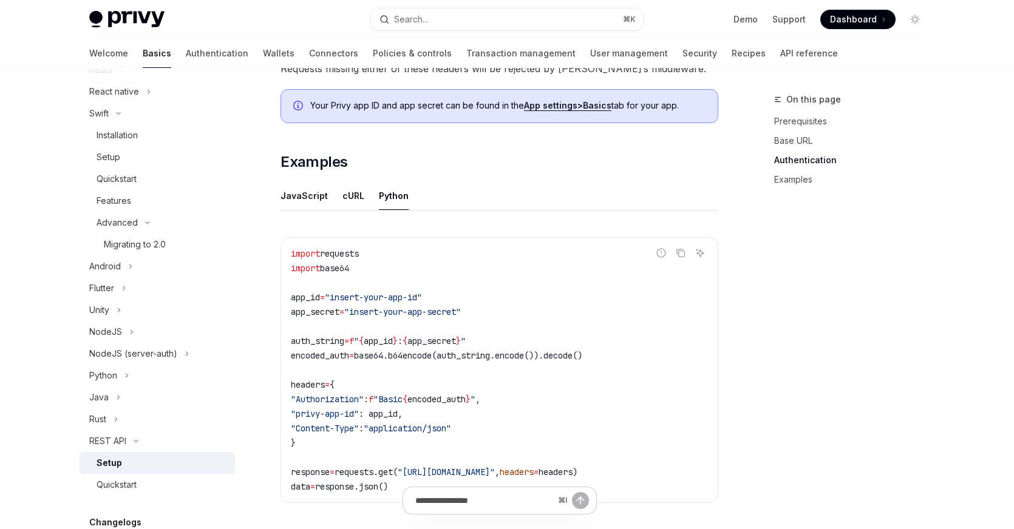
click at [464, 177] on div "​ Prerequisites Before you begin, make sure you have set up your Privy app and …" at bounding box center [499, 62] width 438 height 920
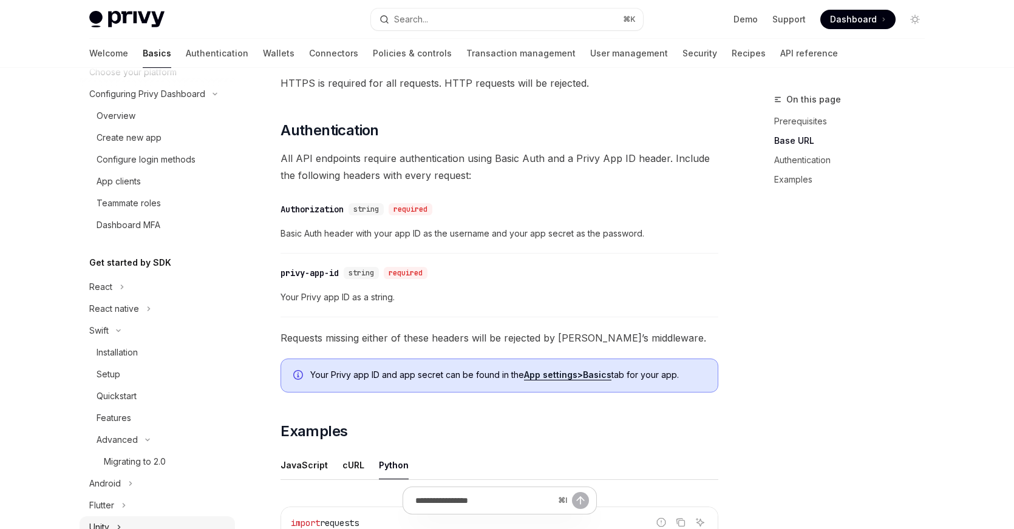
scroll to position [89, 0]
click at [137, 375] on div "Setup" at bounding box center [162, 375] width 131 height 15
click at [137, 395] on div "Quickstart" at bounding box center [117, 397] width 40 height 15
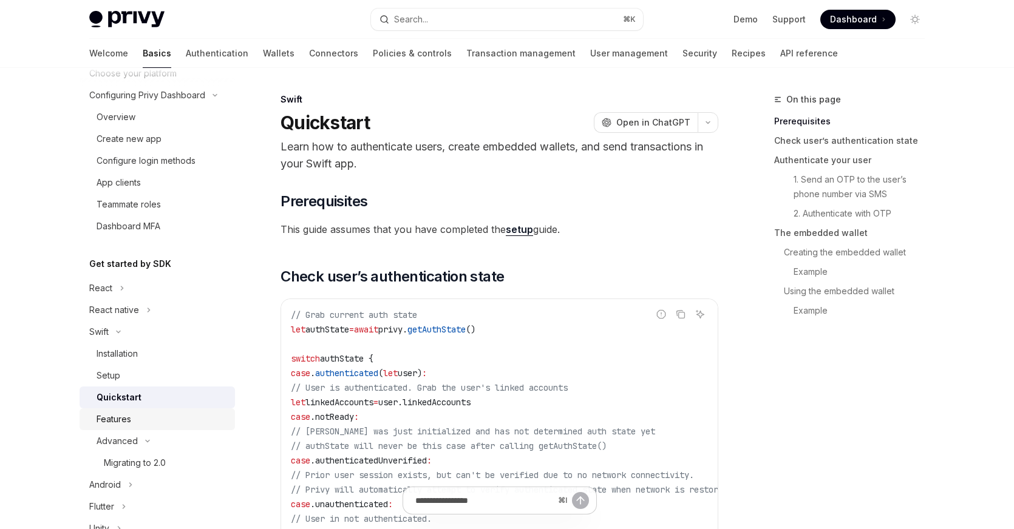
click at [143, 421] on div "Features" at bounding box center [162, 419] width 131 height 15
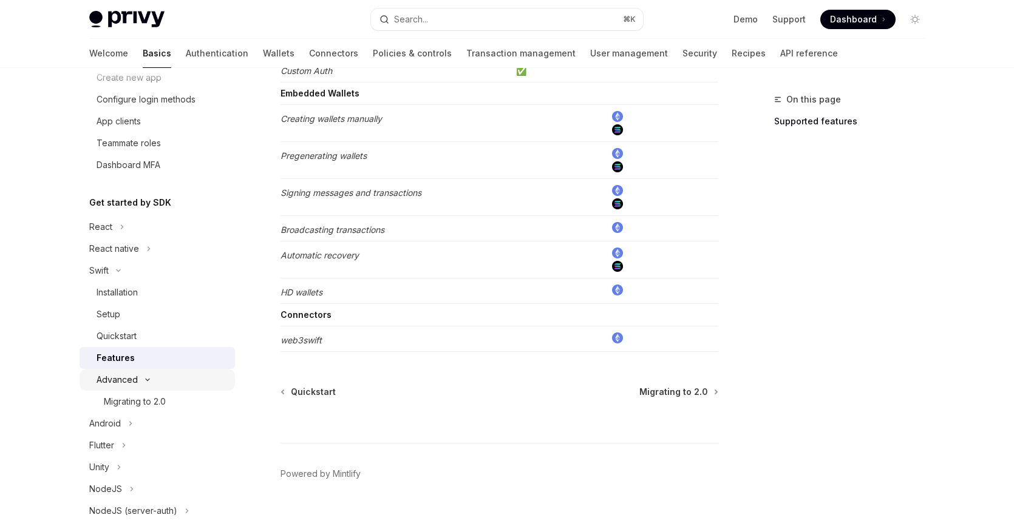
scroll to position [169, 0]
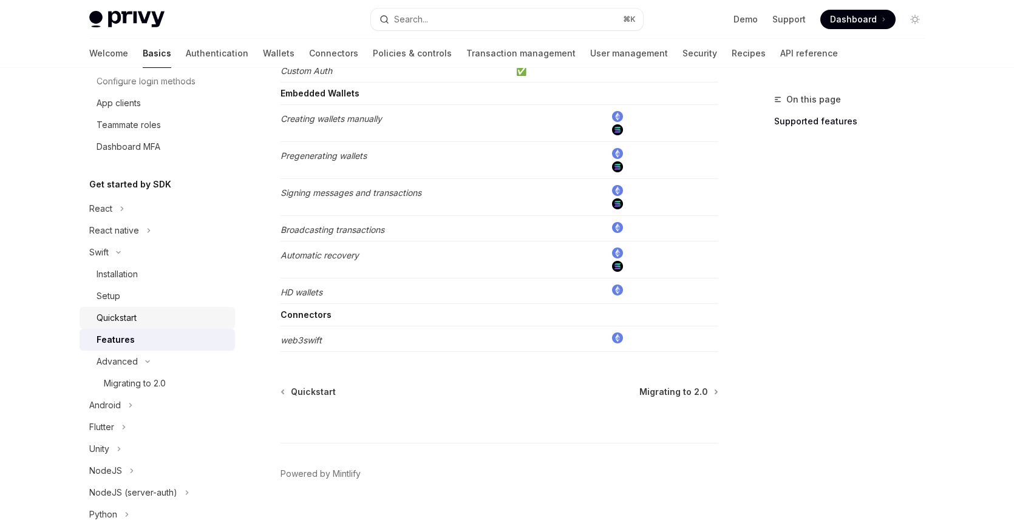
click at [174, 316] on div "Quickstart" at bounding box center [162, 318] width 131 height 15
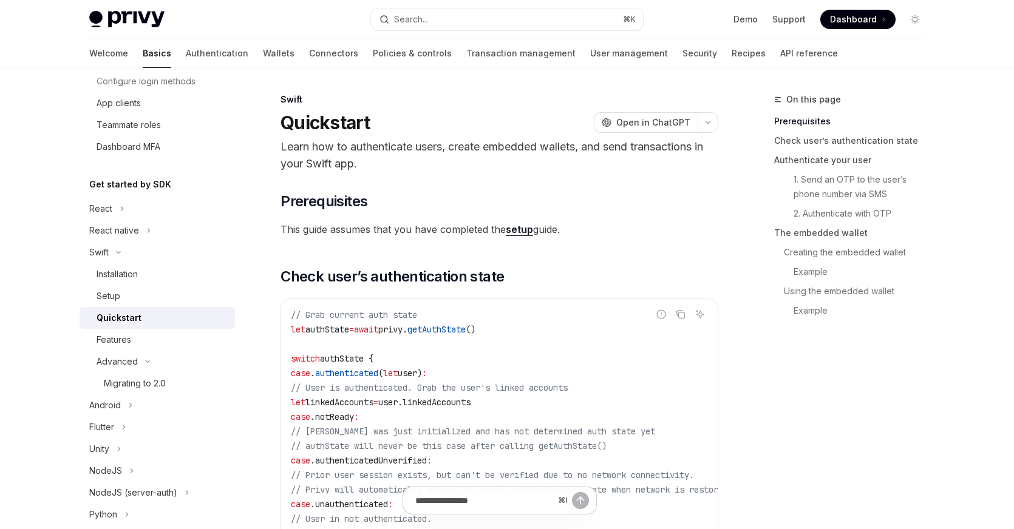
type textarea "*"
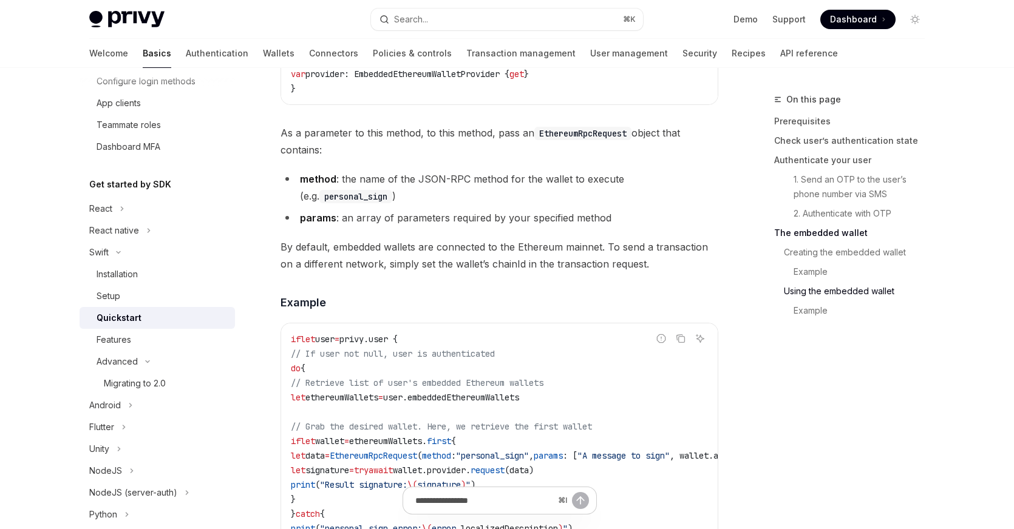
scroll to position [2250, 0]
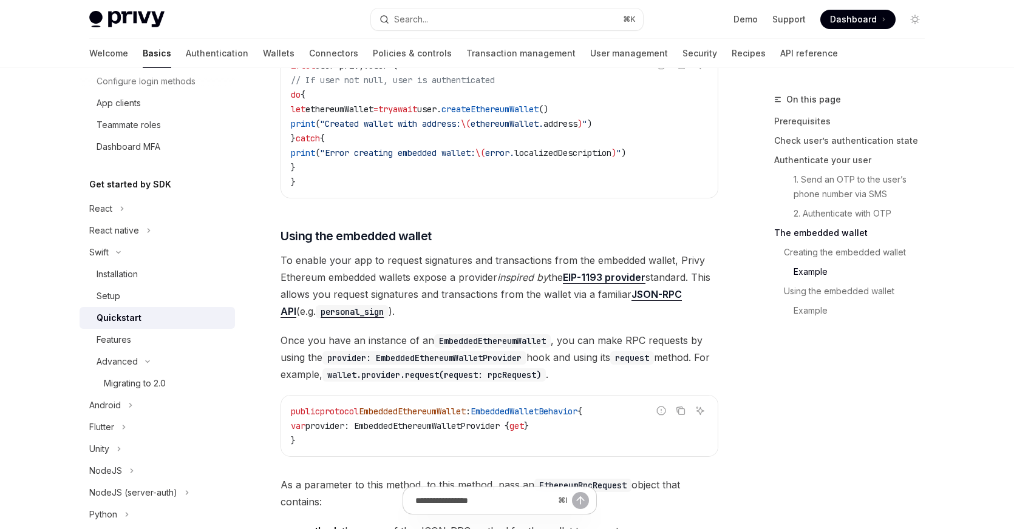
click at [484, 338] on div "​ Creating the embedded wallet To create an EVM embedded wallet for your user, …" at bounding box center [499, 311] width 438 height 1269
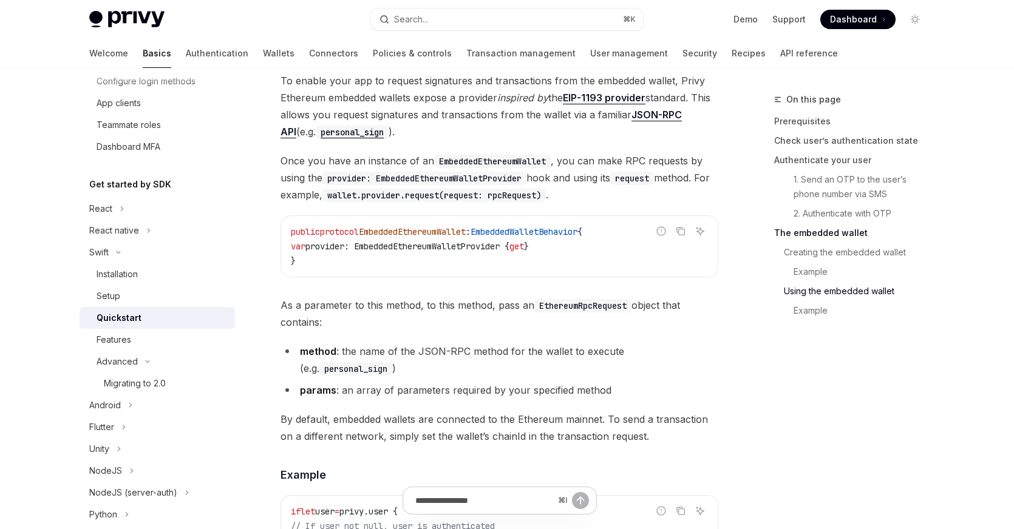
scroll to position [2086, 0]
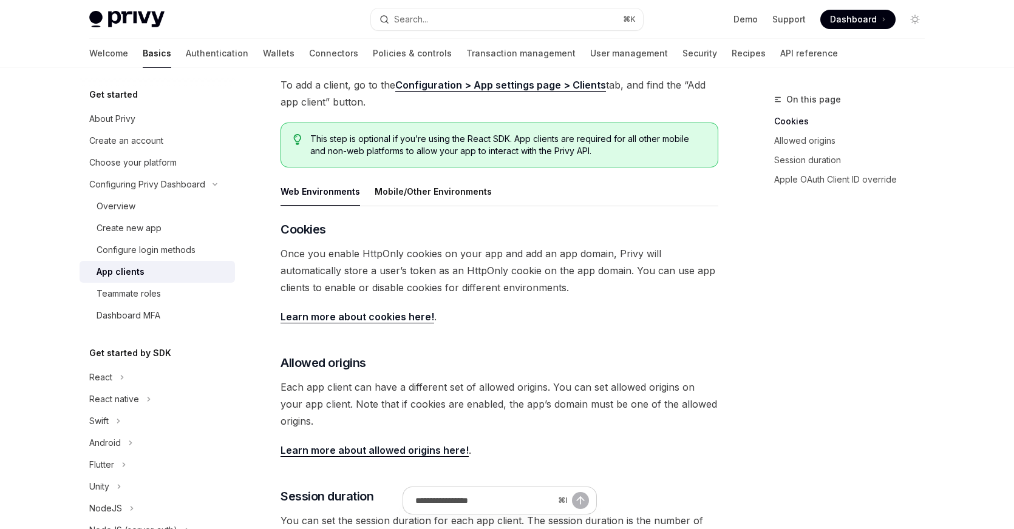
scroll to position [148, 0]
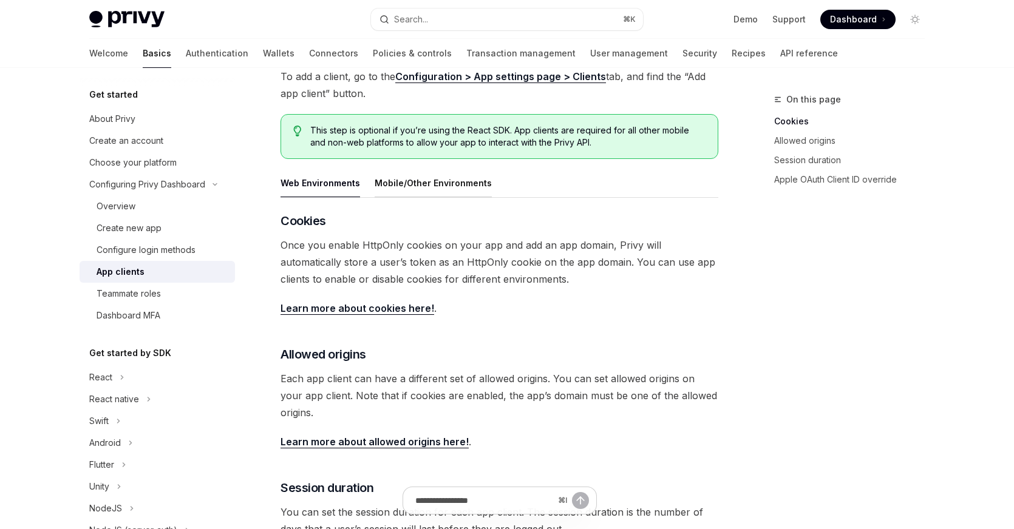
click at [422, 170] on div "Mobile/Other Environments" at bounding box center [433, 183] width 117 height 29
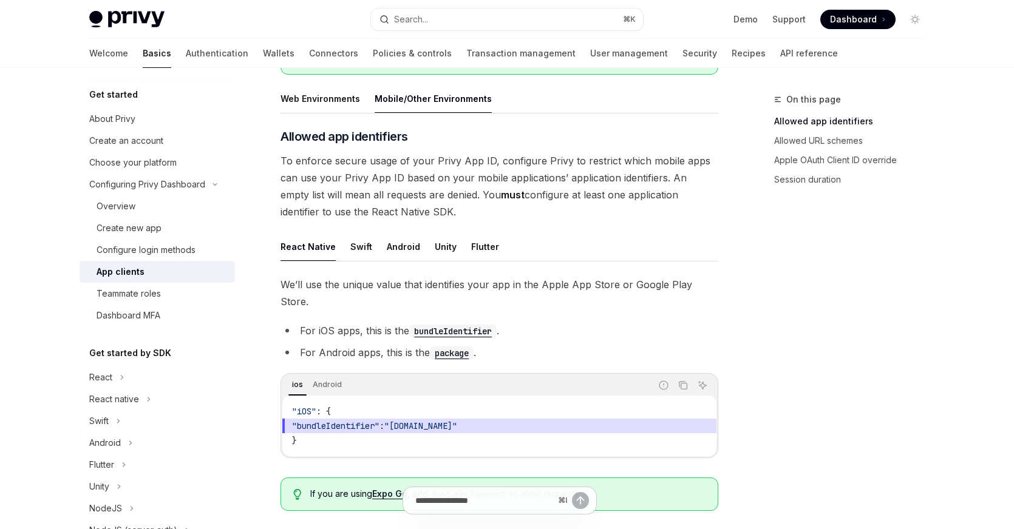
scroll to position [241, 0]
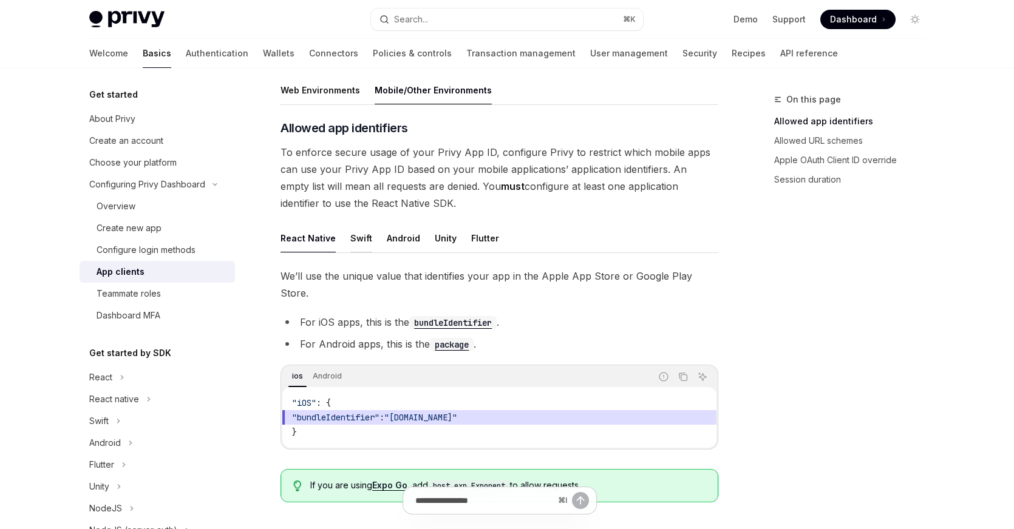
click at [350, 240] on div "Swift" at bounding box center [361, 238] width 22 height 29
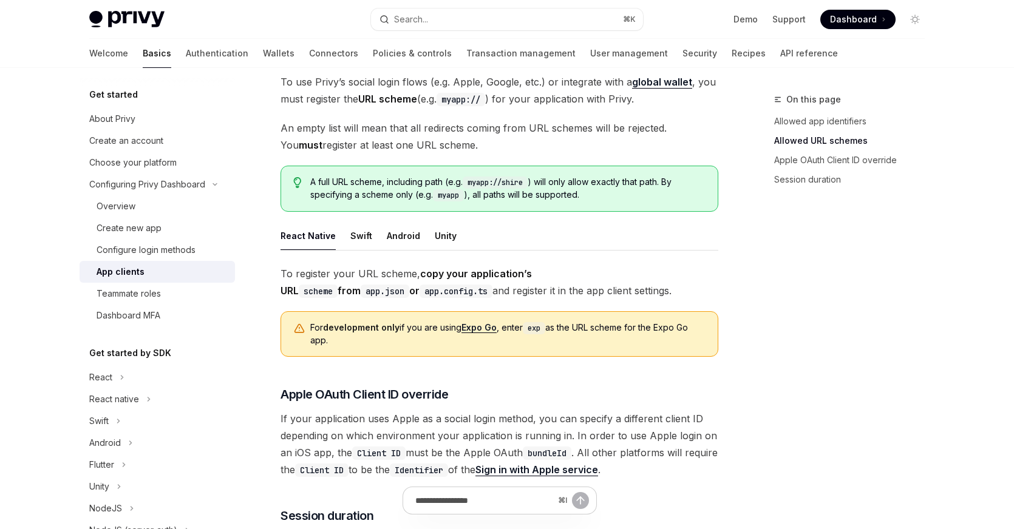
scroll to position [532, 0]
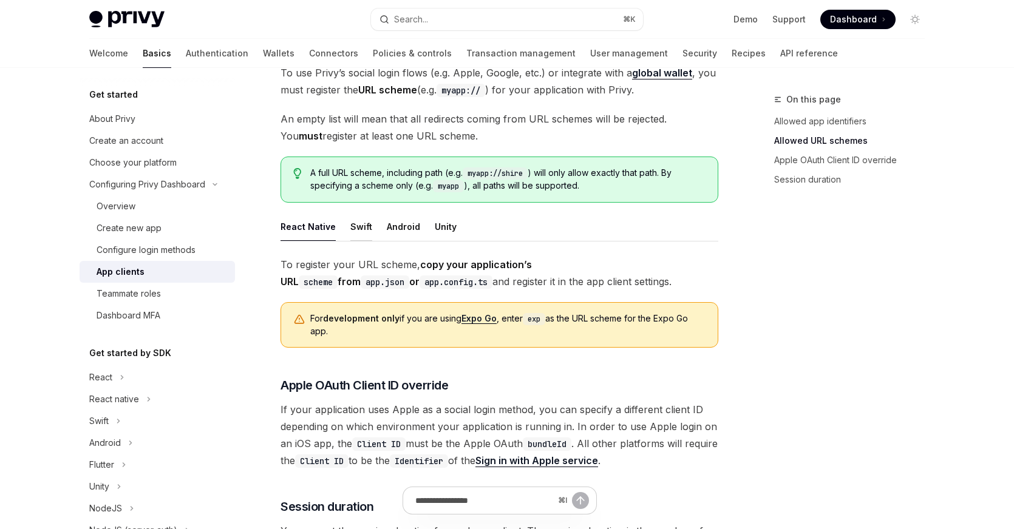
click at [350, 236] on div "Swift" at bounding box center [361, 226] width 22 height 29
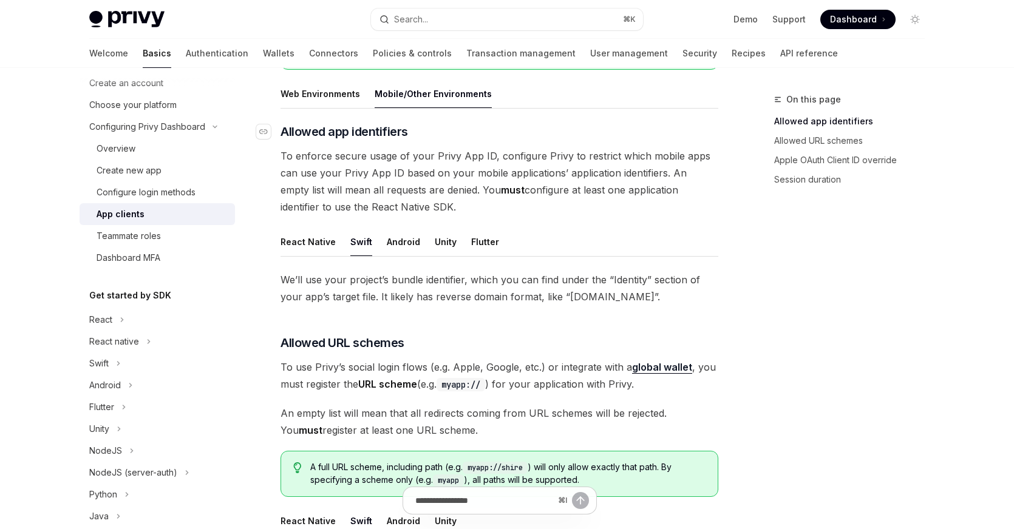
scroll to position [240, 0]
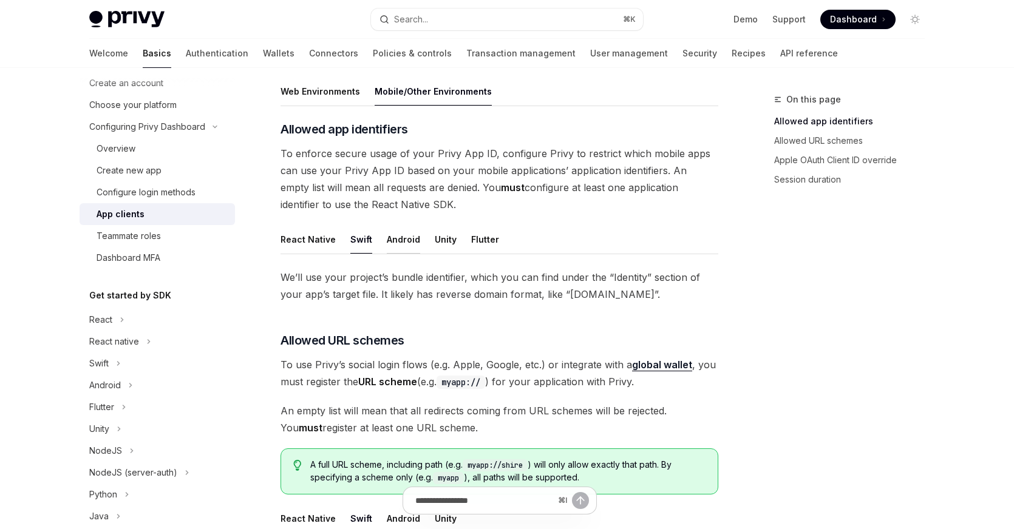
click at [399, 245] on div "Android" at bounding box center [403, 239] width 33 height 29
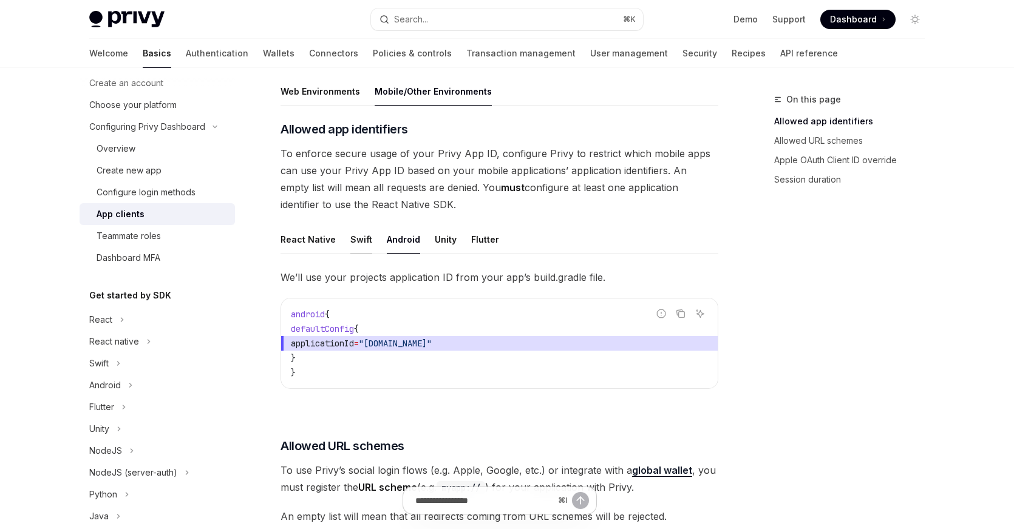
click at [350, 234] on div "Swift" at bounding box center [361, 239] width 22 height 29
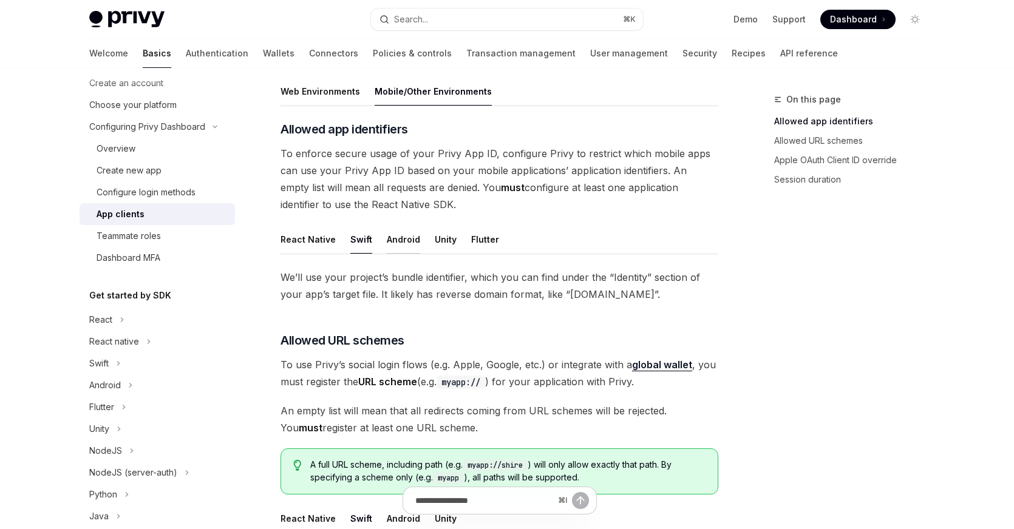
click at [399, 237] on div "Android" at bounding box center [403, 239] width 33 height 29
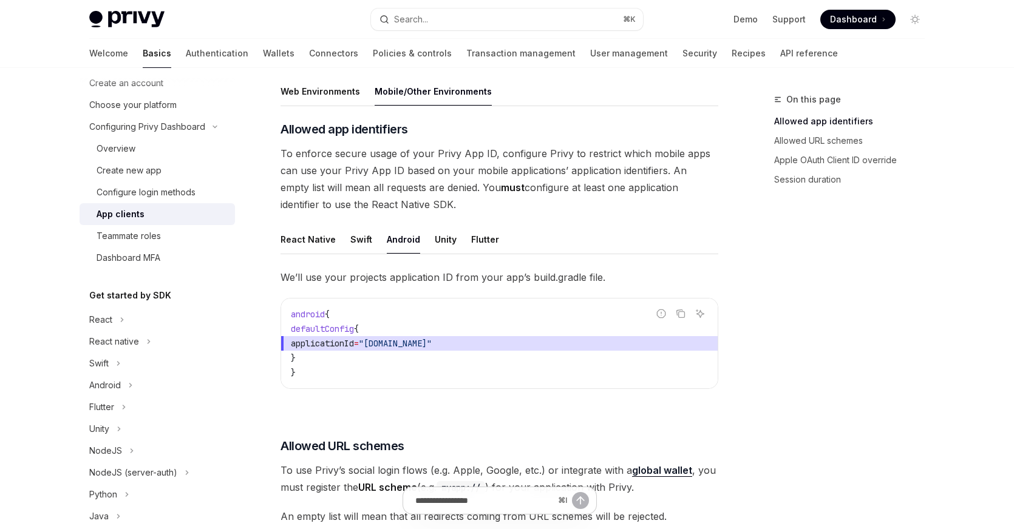
scroll to position [266, 0]
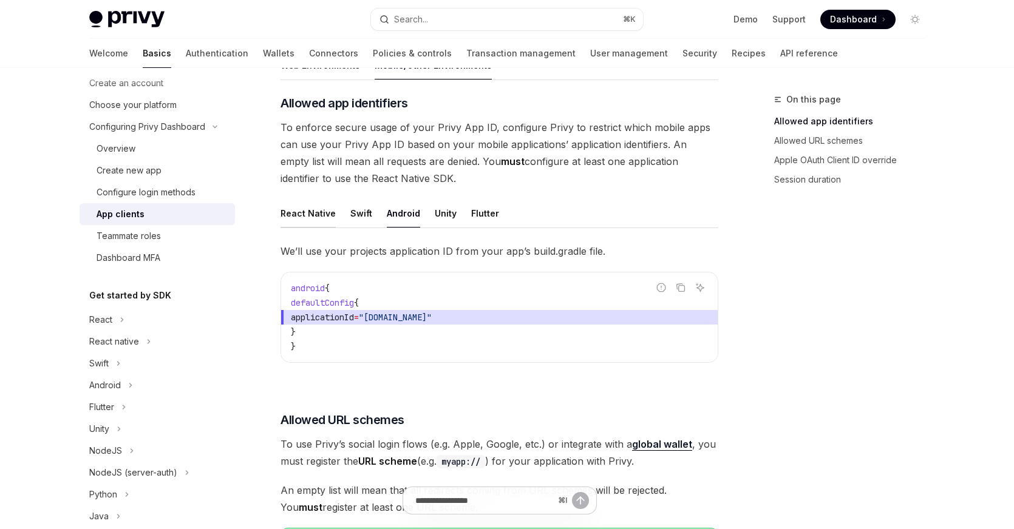
click at [292, 202] on div "React Native" at bounding box center [307, 213] width 55 height 29
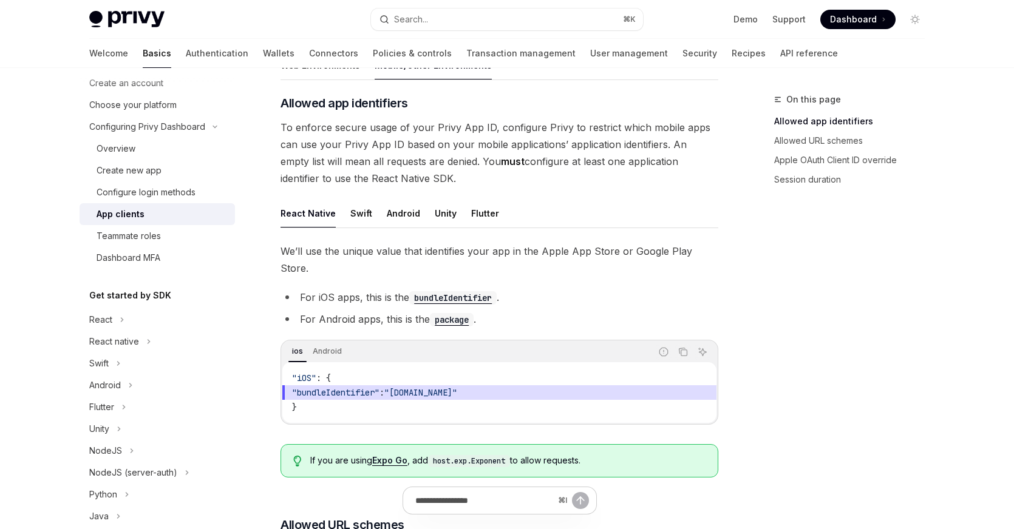
click at [299, 207] on div "React Native" at bounding box center [307, 213] width 55 height 29
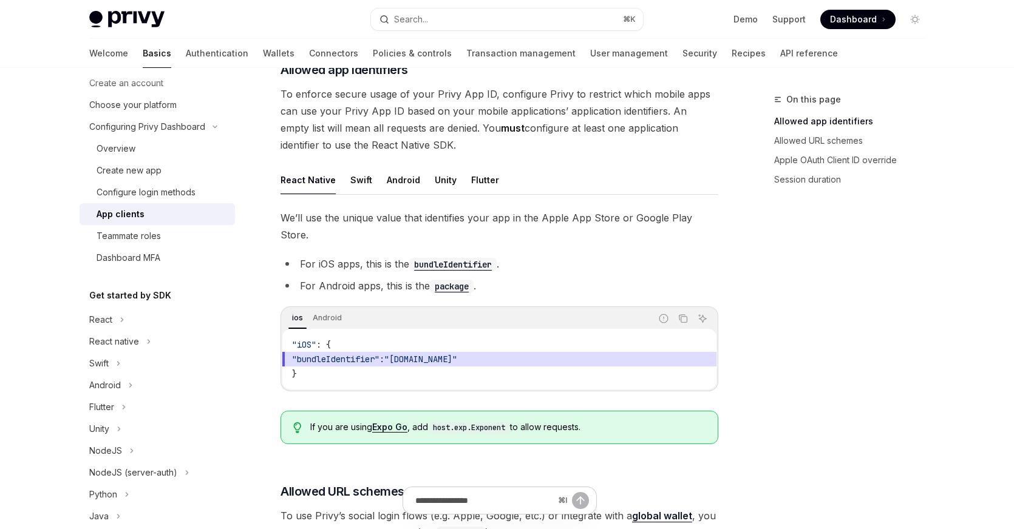
scroll to position [294, 0]
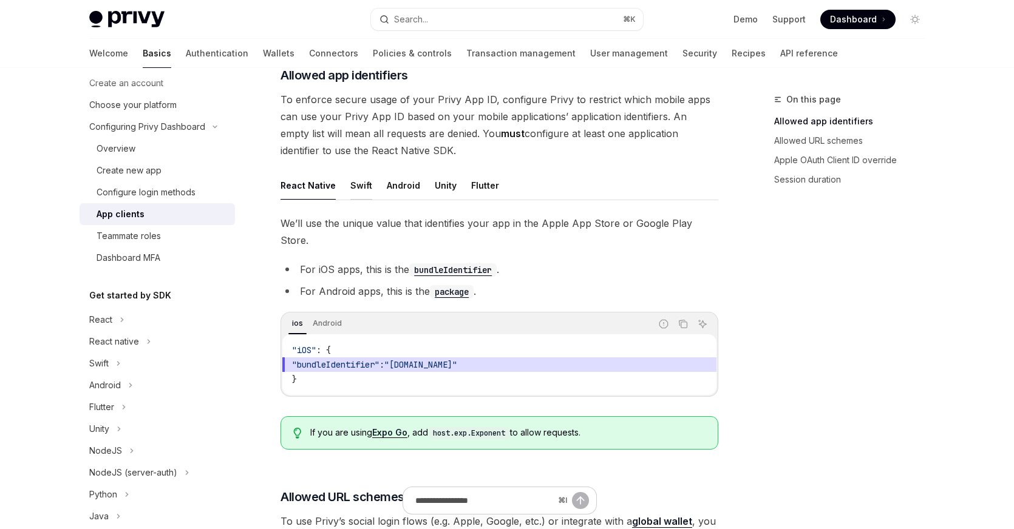
click at [365, 188] on div "Swift" at bounding box center [361, 185] width 22 height 29
type textarea "*"
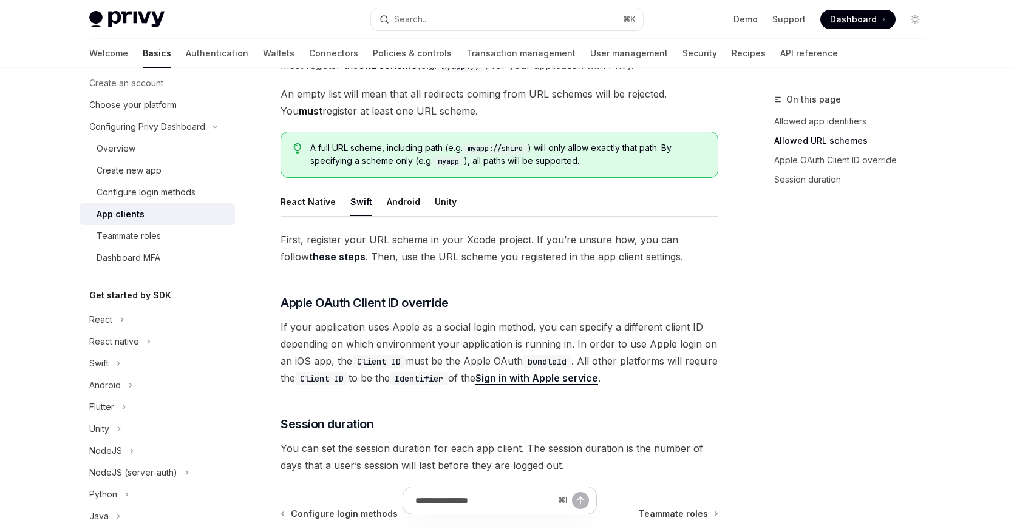
scroll to position [556, 0]
click at [412, 259] on span "First, register your URL scheme in your Xcode project. If you’re unsure how, yo…" at bounding box center [499, 249] width 438 height 34
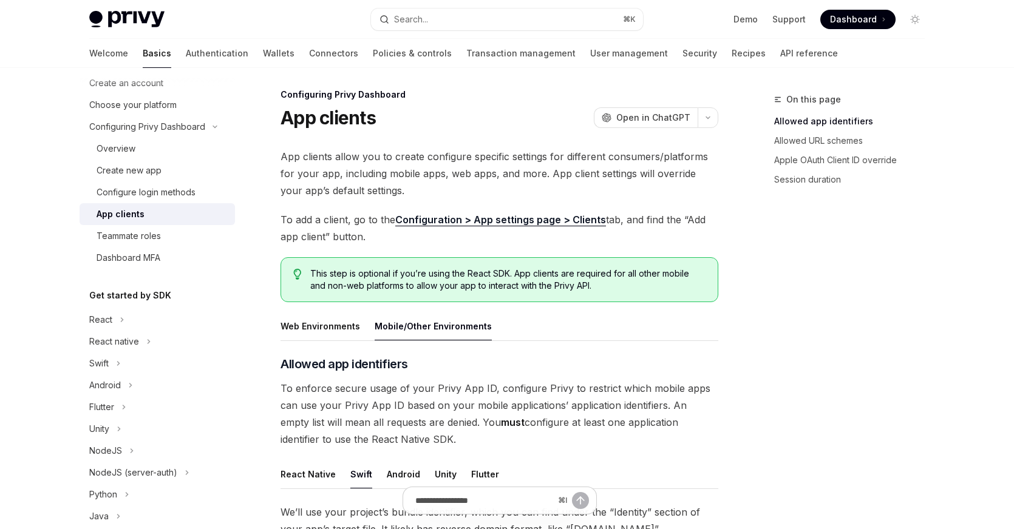
scroll to position [12, 0]
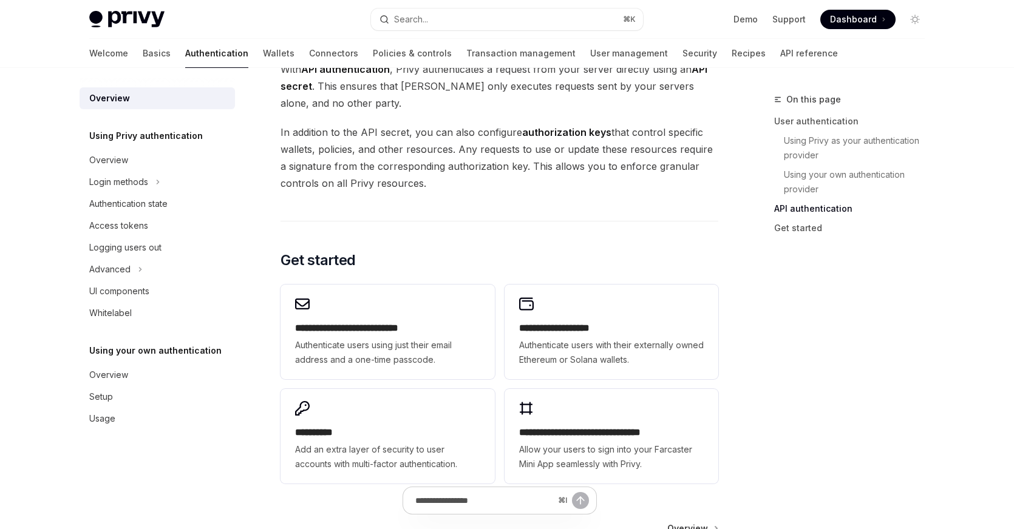
scroll to position [867, 0]
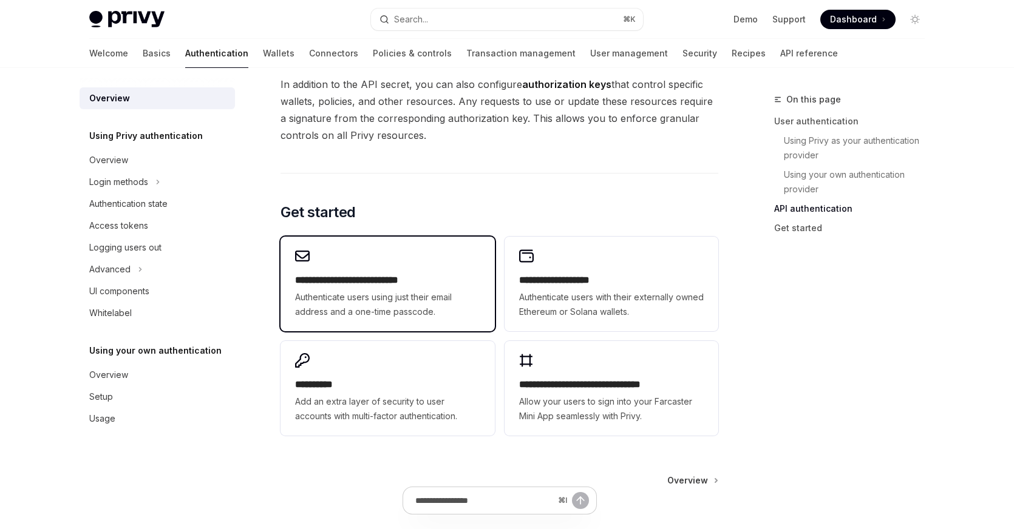
click at [423, 311] on span "Authenticate users using just their email address and a one-time passcode." at bounding box center [387, 304] width 185 height 29
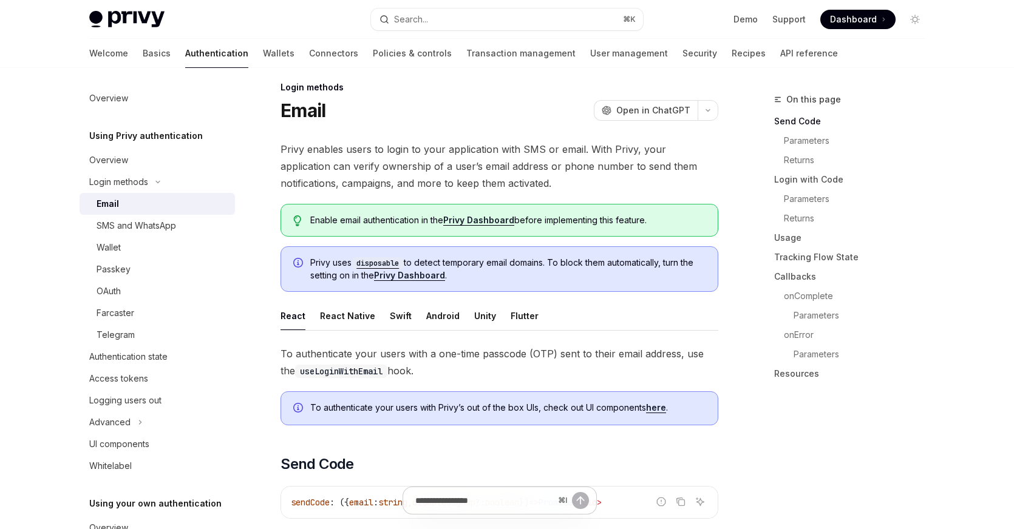
scroll to position [9, 0]
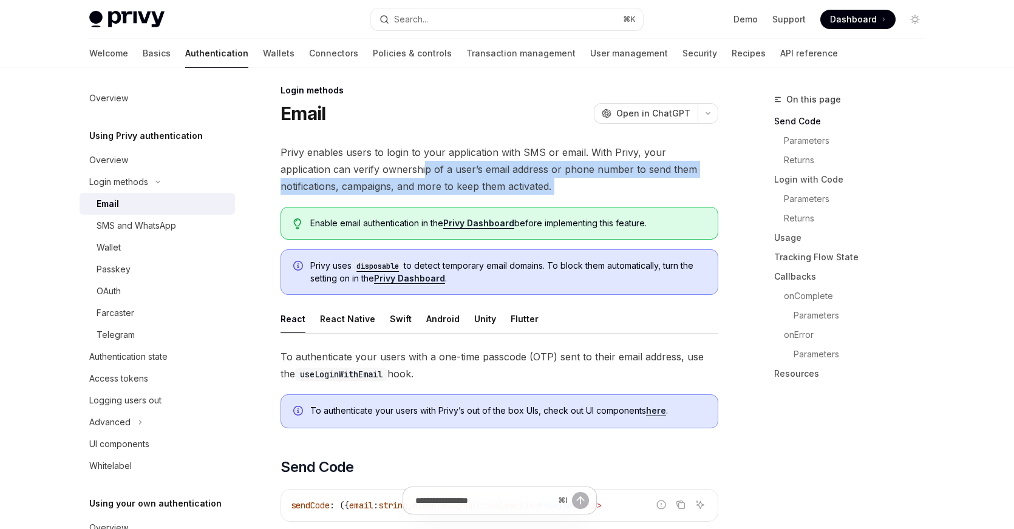
drag, startPoint x: 370, startPoint y: 163, endPoint x: 395, endPoint y: 212, distance: 55.4
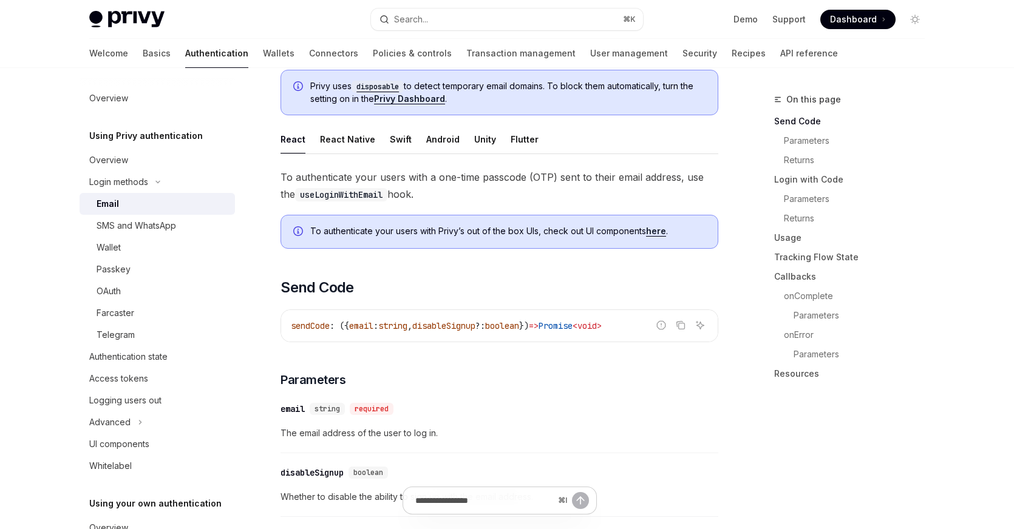
scroll to position [191, 0]
click at [422, 231] on span "To authenticate your users with Privy’s out of the box UIs, check out UI compon…" at bounding box center [507, 229] width 395 height 12
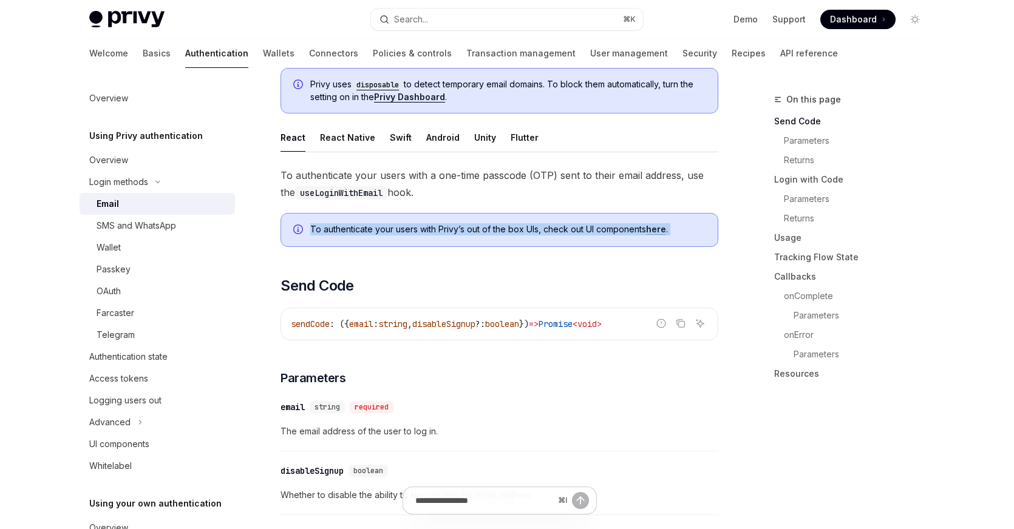
click at [422, 231] on span "To authenticate your users with Privy’s out of the box UIs, check out UI compon…" at bounding box center [507, 229] width 395 height 12
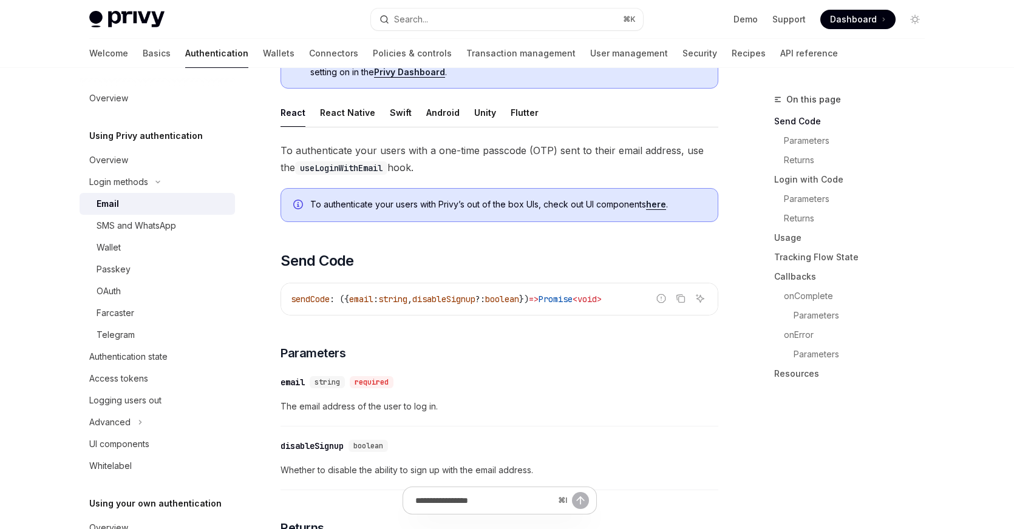
scroll to position [236, 0]
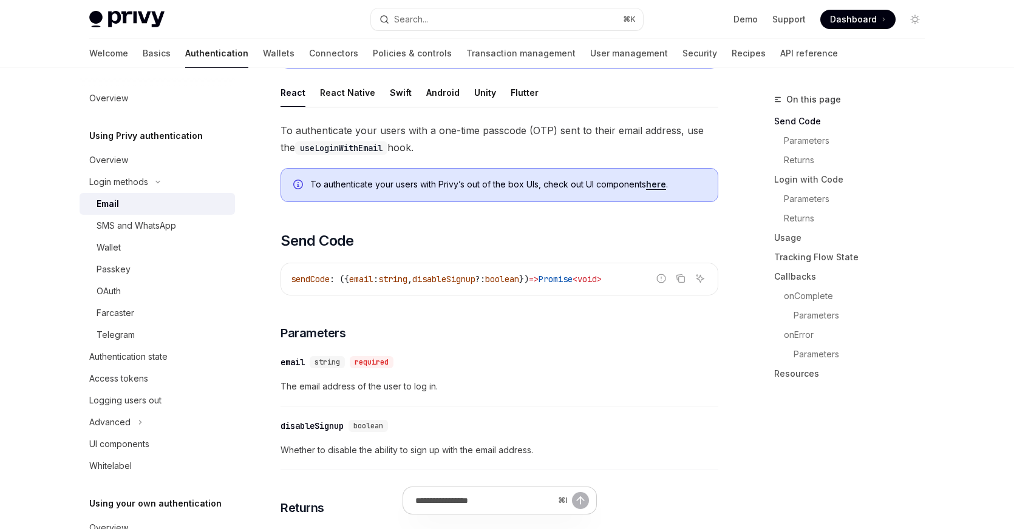
click at [654, 183] on link "here" at bounding box center [656, 184] width 20 height 11
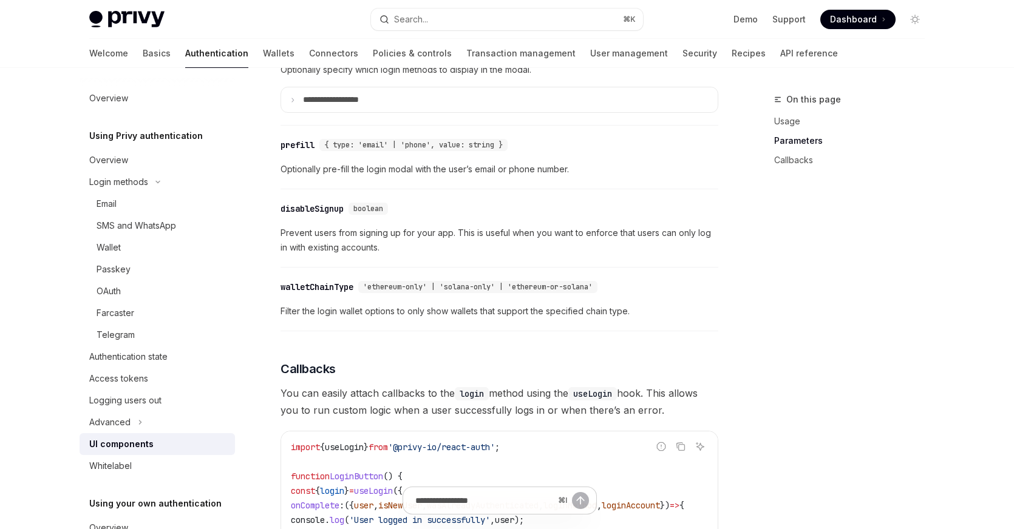
scroll to position [1195, 0]
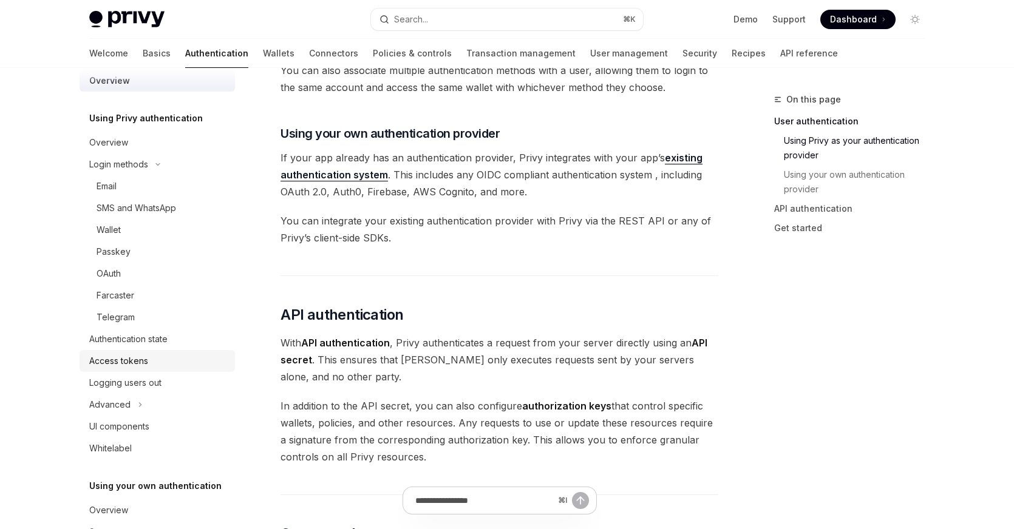
scroll to position [8, 0]
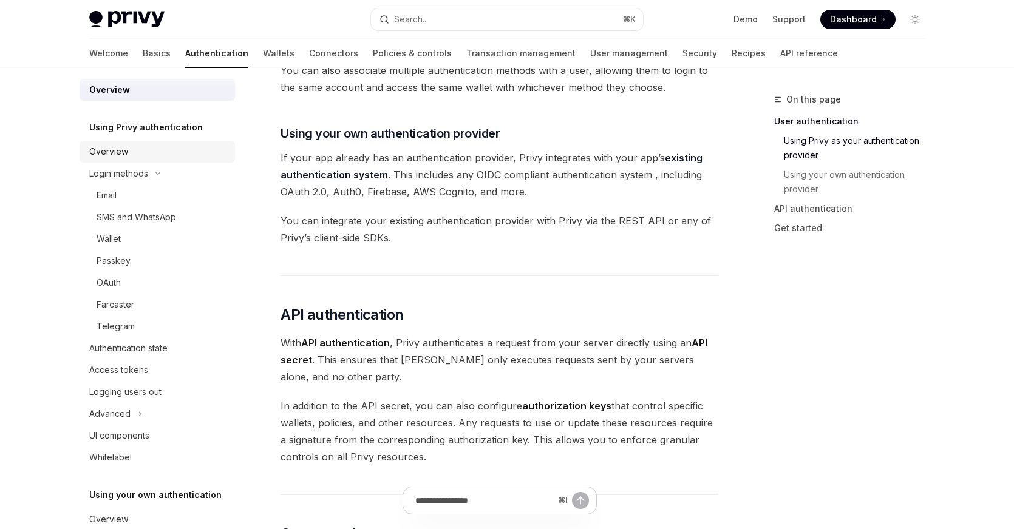
click at [172, 153] on div "Overview" at bounding box center [158, 151] width 138 height 15
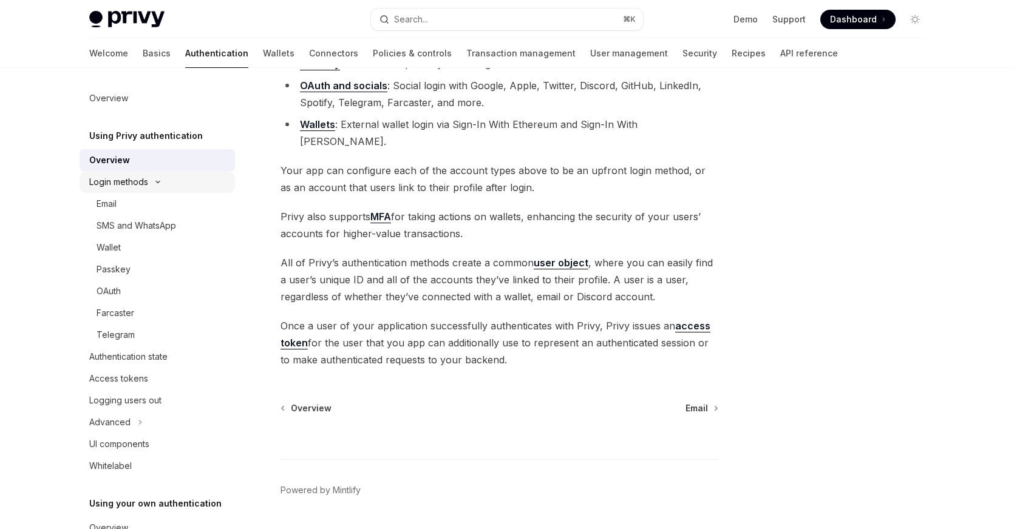
click at [178, 179] on button "Login methods" at bounding box center [157, 182] width 155 height 22
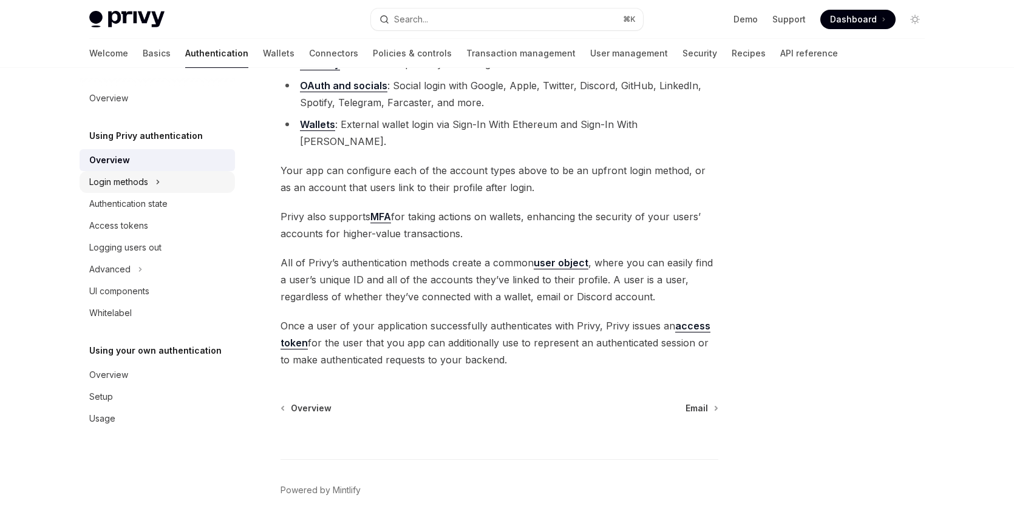
click at [168, 180] on button "Login methods" at bounding box center [157, 182] width 155 height 22
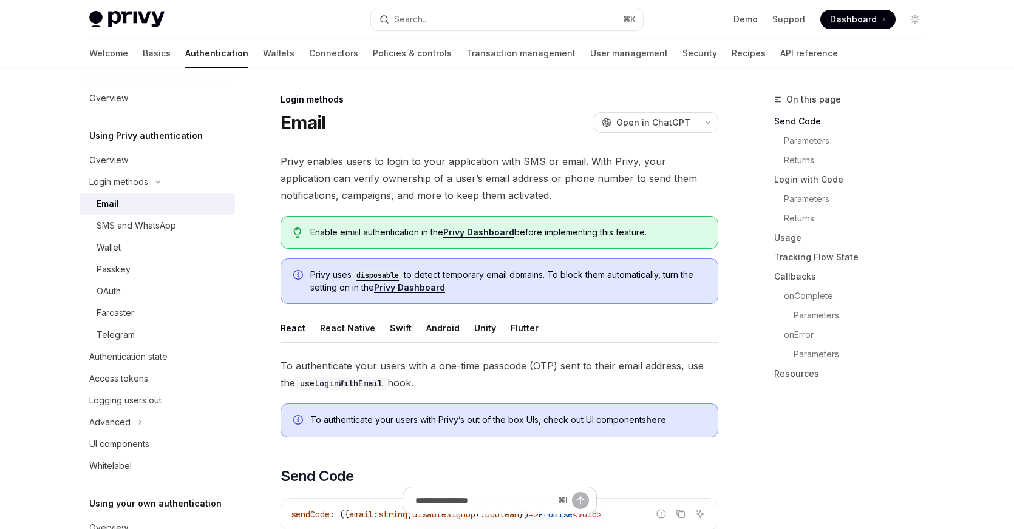
click at [343, 187] on span "Privy enables users to login to your application with SMS or email. With Privy,…" at bounding box center [499, 178] width 438 height 51
click at [185, 56] on link "Authentication" at bounding box center [216, 53] width 63 height 29
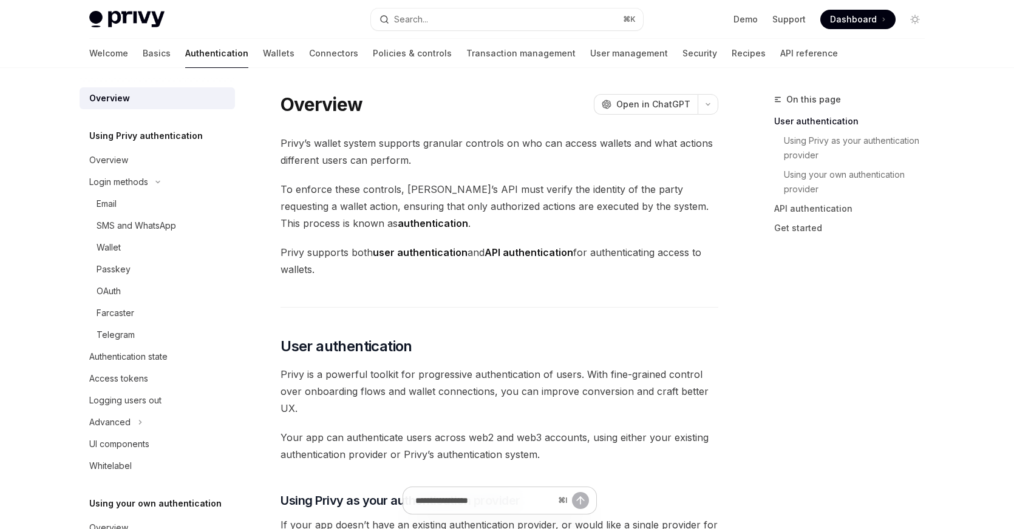
click at [126, 105] on div "Overview" at bounding box center [109, 98] width 41 height 15
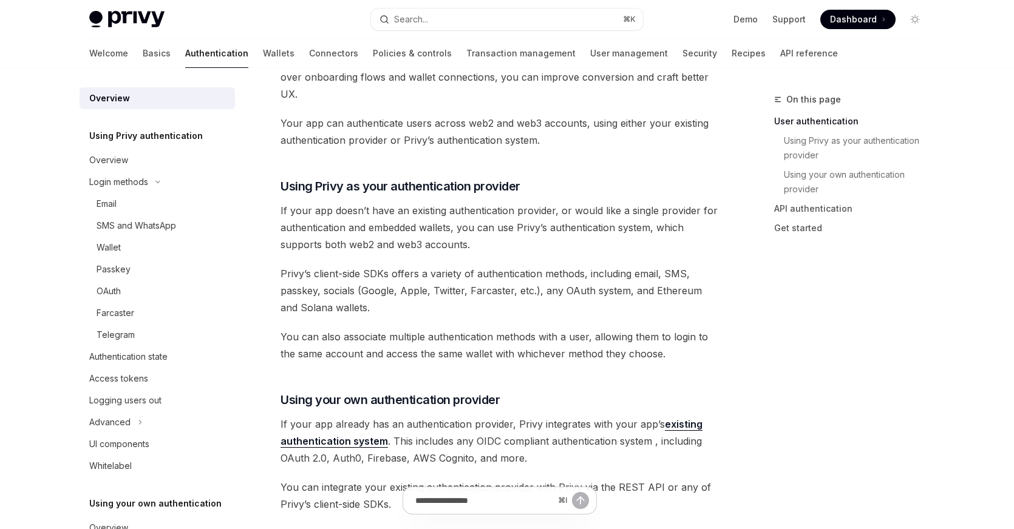
scroll to position [319, 0]
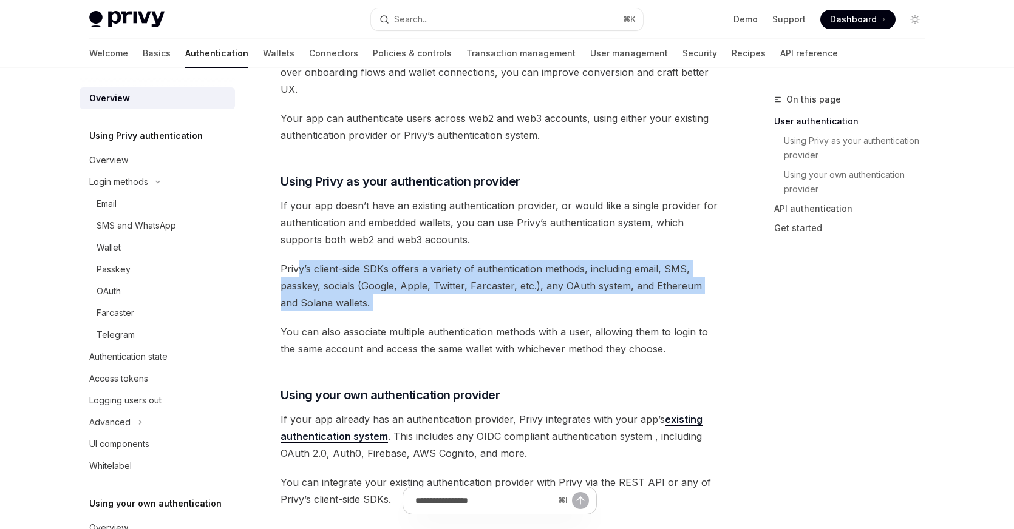
drag, startPoint x: 300, startPoint y: 273, endPoint x: 440, endPoint y: 313, distance: 145.8
click at [440, 313] on div "Privy’s wallet system supports granular controls on who can access wallets and …" at bounding box center [499, 419] width 438 height 1209
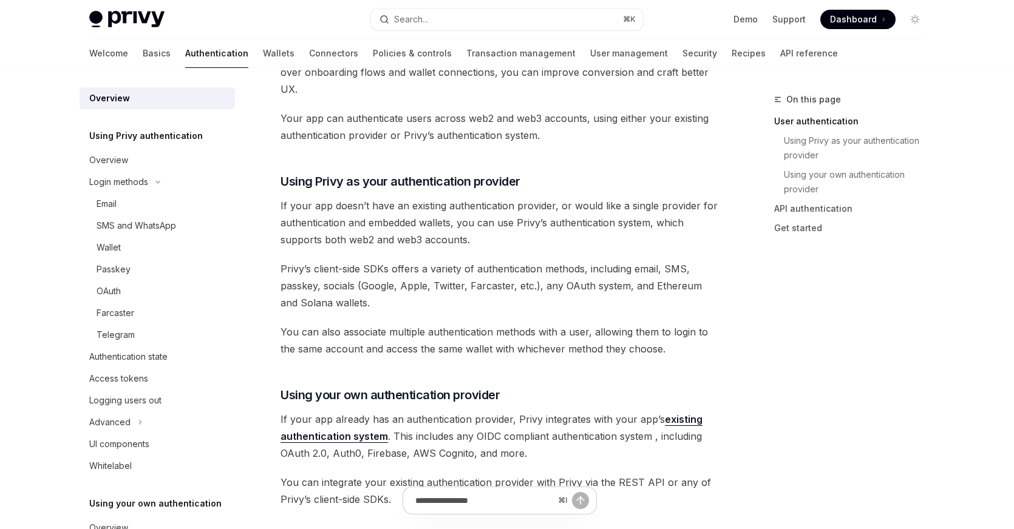
click at [440, 313] on div "Privy’s wallet system supports granular controls on who can access wallets and …" at bounding box center [499, 419] width 438 height 1209
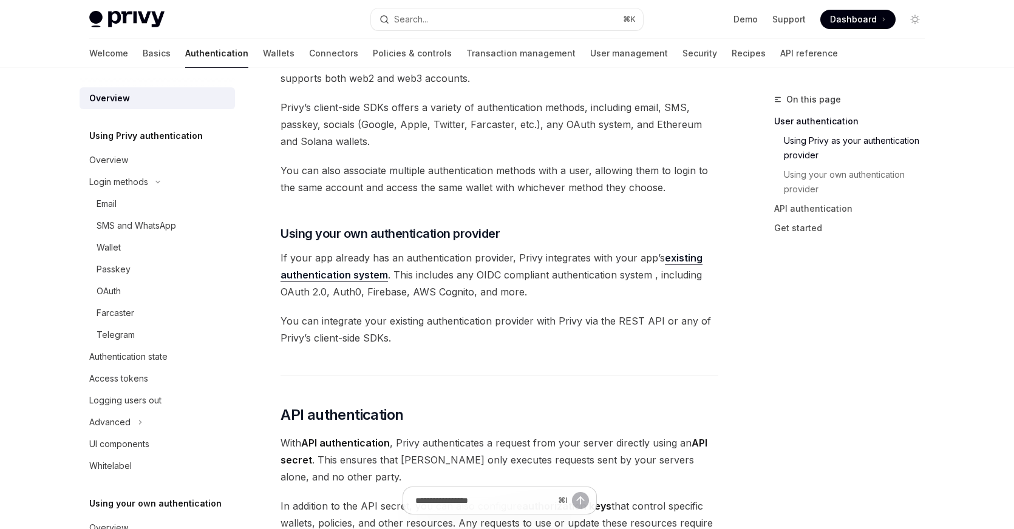
scroll to position [486, 0]
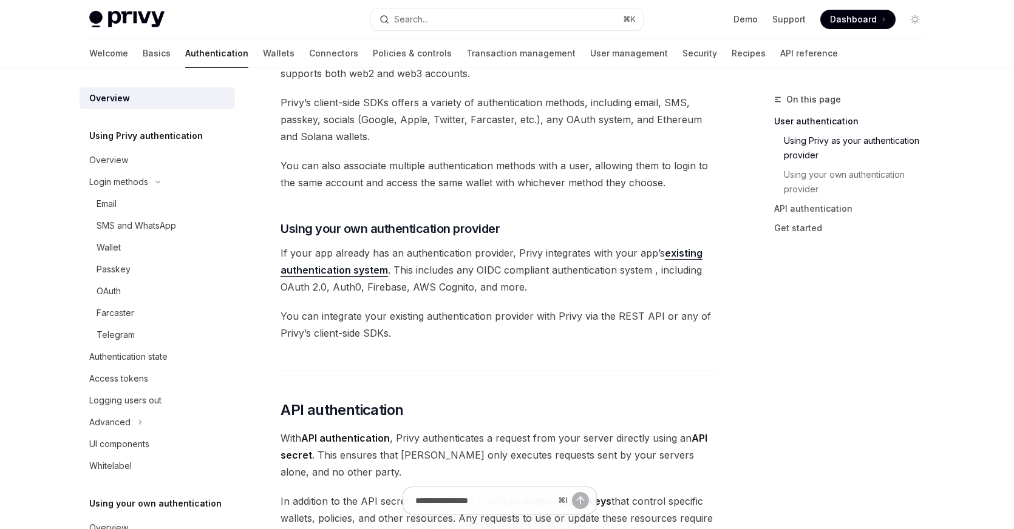
click at [361, 271] on link "existing authentication system" at bounding box center [491, 262] width 422 height 30
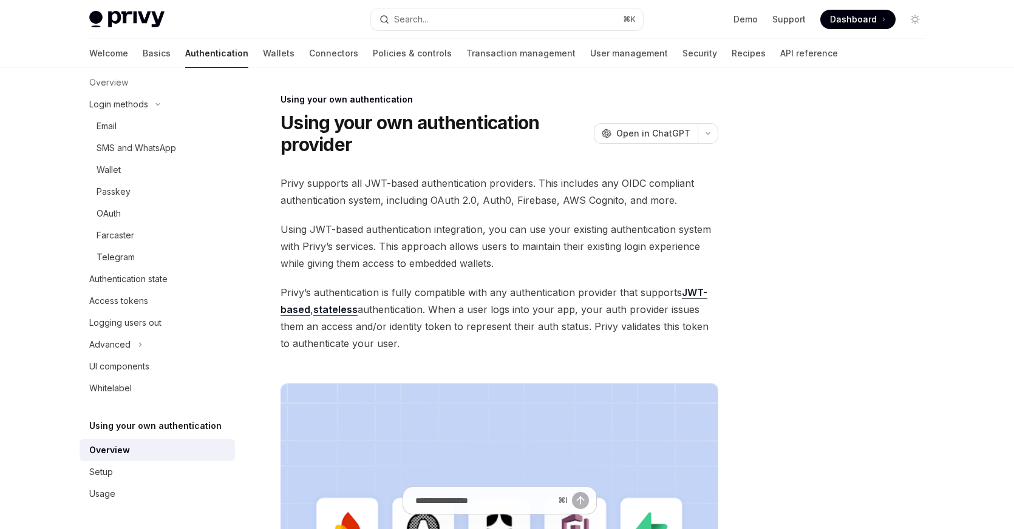
click at [431, 308] on span "Privy’s authentication is fully compatible with any authentication provider tha…" at bounding box center [499, 318] width 438 height 68
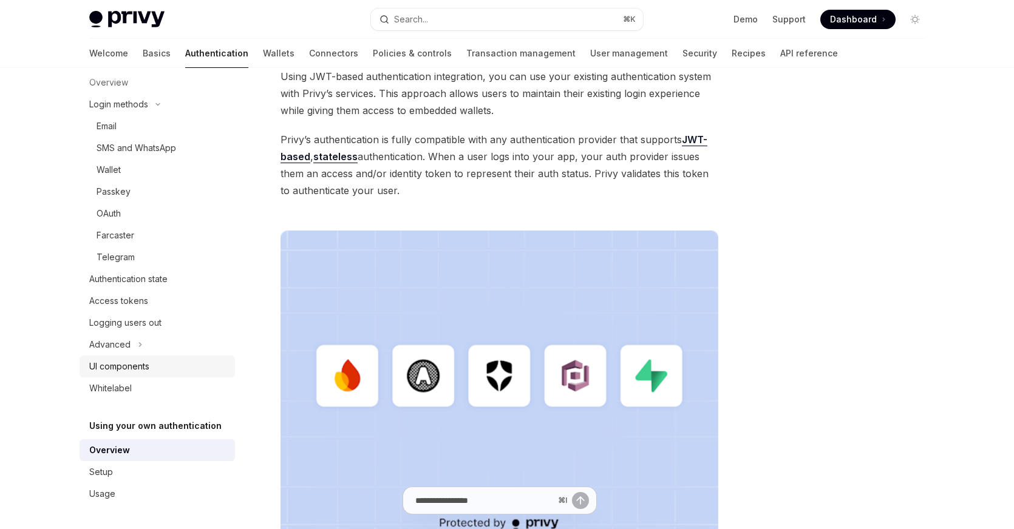
scroll to position [178, 0]
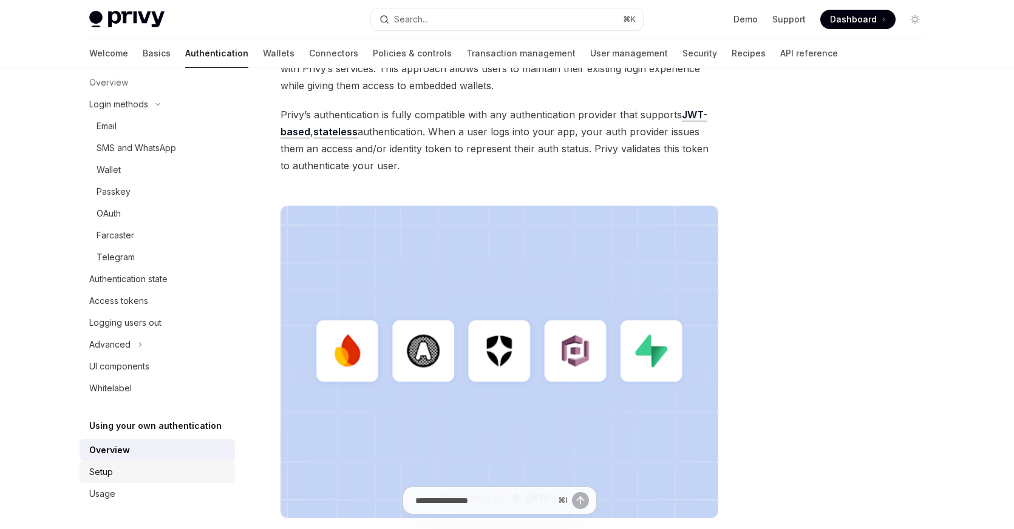
click at [145, 467] on div "Setup" at bounding box center [158, 472] width 138 height 15
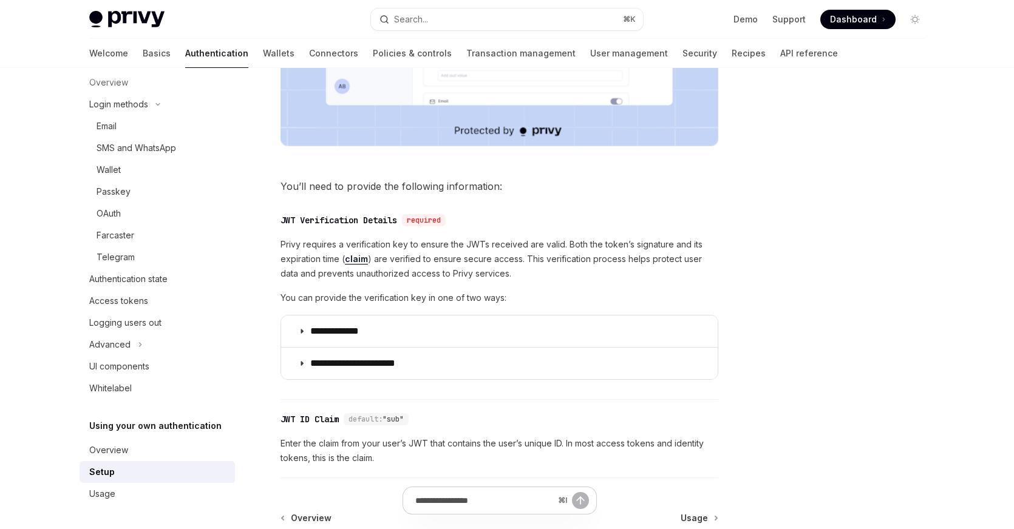
scroll to position [502, 0]
click at [567, 296] on span "You can provide the verification key in one of two ways:" at bounding box center [499, 297] width 438 height 15
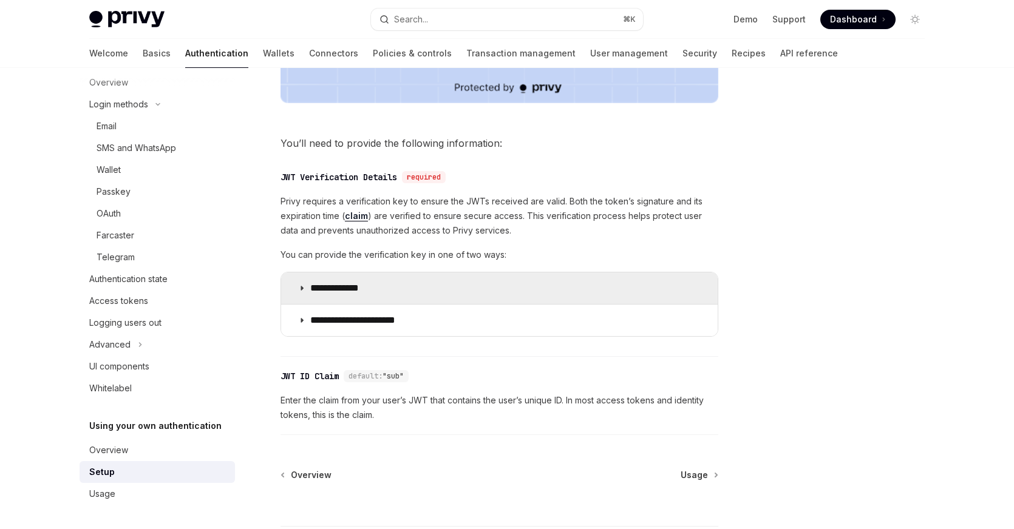
scroll to position [548, 0]
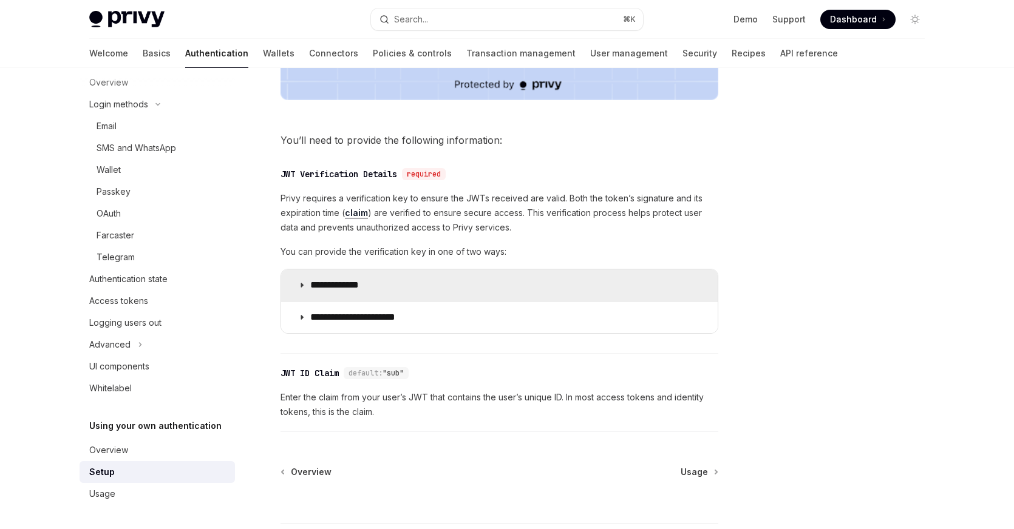
click at [477, 277] on summary "**********" at bounding box center [499, 286] width 436 height 32
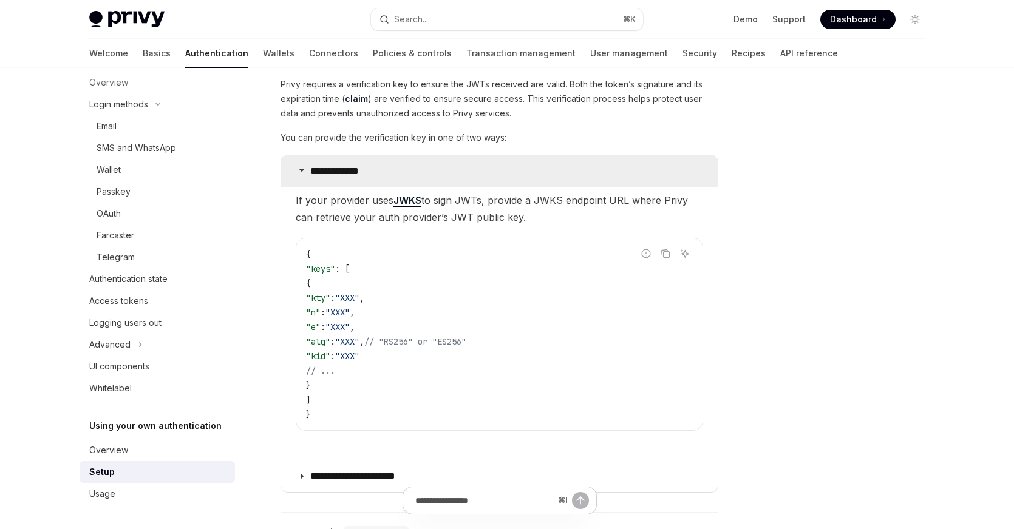
scroll to position [665, 0]
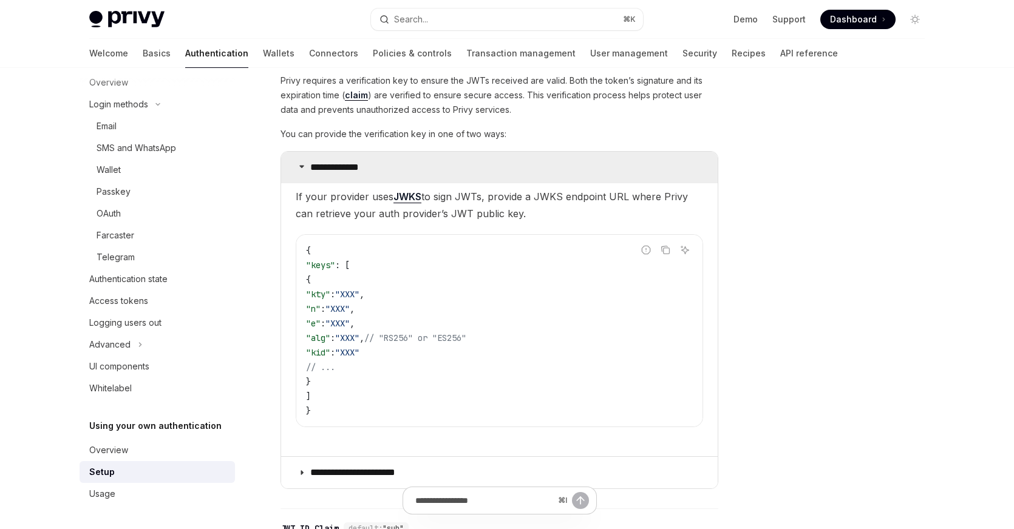
click at [415, 167] on summary "**********" at bounding box center [499, 168] width 436 height 32
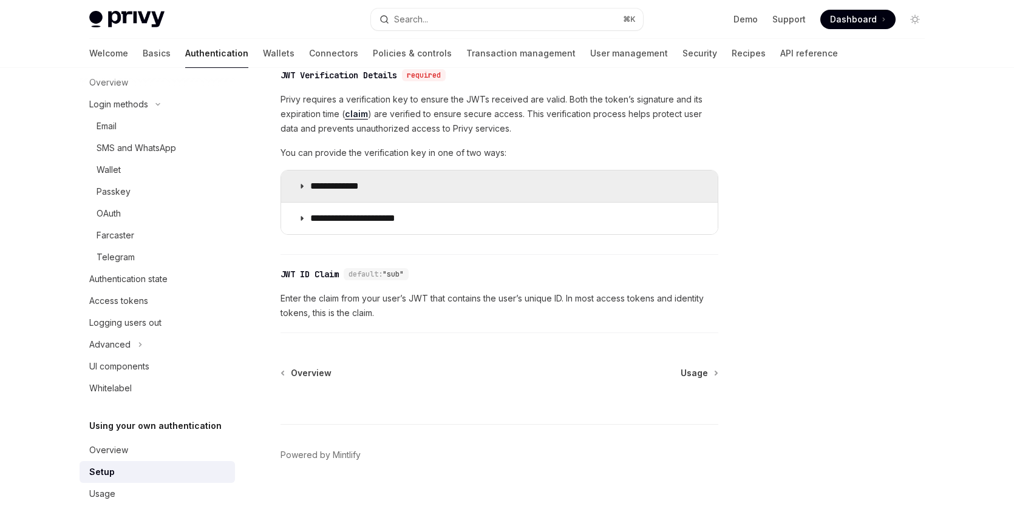
scroll to position [646, 0]
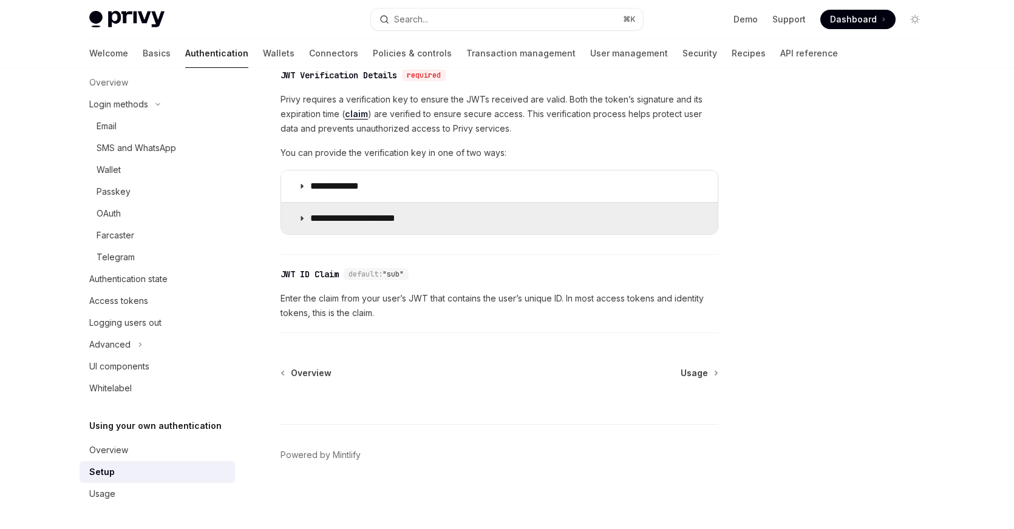
click at [430, 221] on summary "**********" at bounding box center [499, 219] width 436 height 32
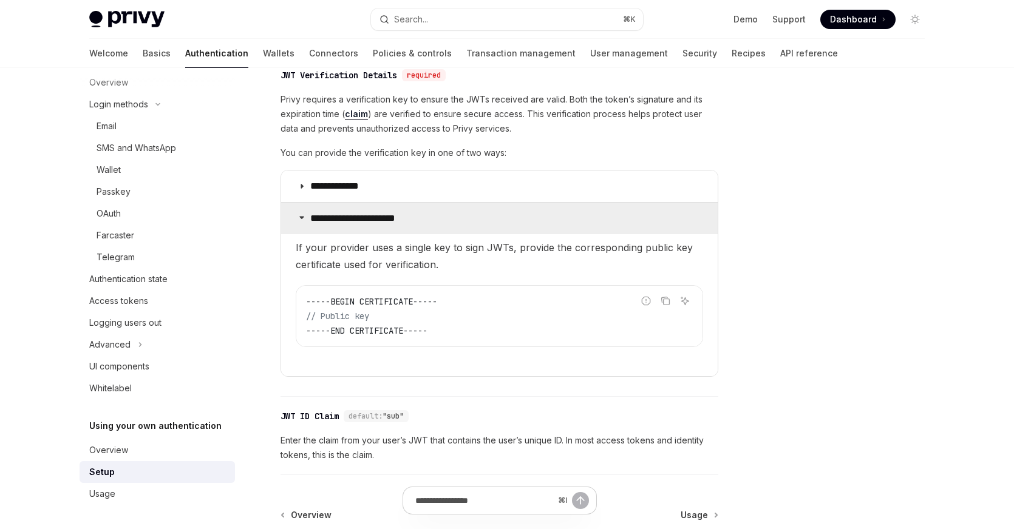
click at [492, 228] on summary "**********" at bounding box center [499, 219] width 436 height 32
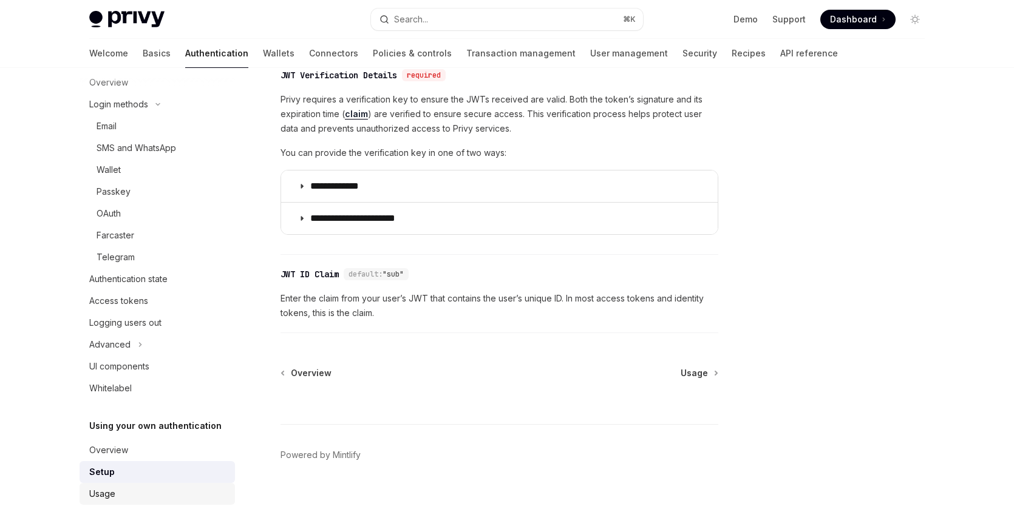
click at [150, 496] on div "Usage" at bounding box center [158, 494] width 138 height 15
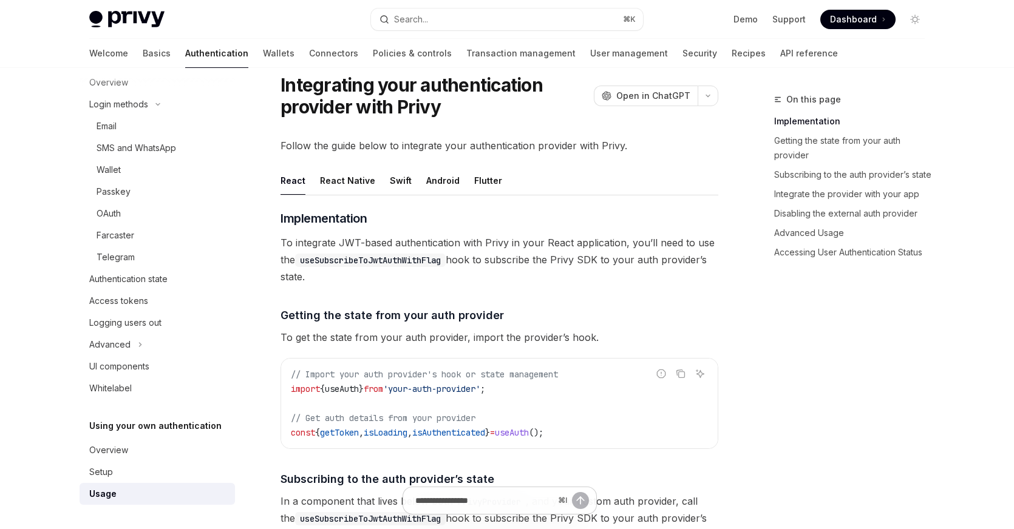
scroll to position [39, 0]
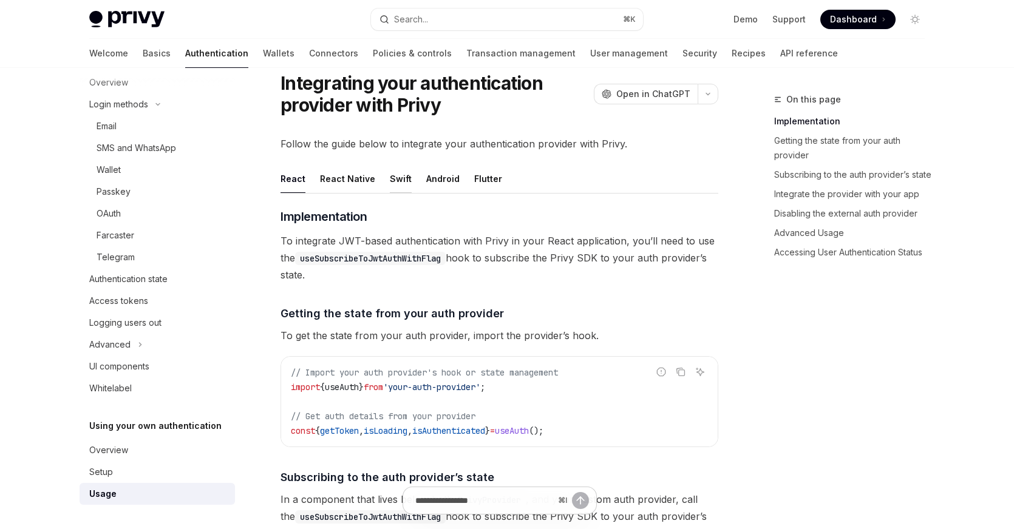
click at [401, 185] on div "Swift" at bounding box center [401, 178] width 22 height 29
type textarea "*"
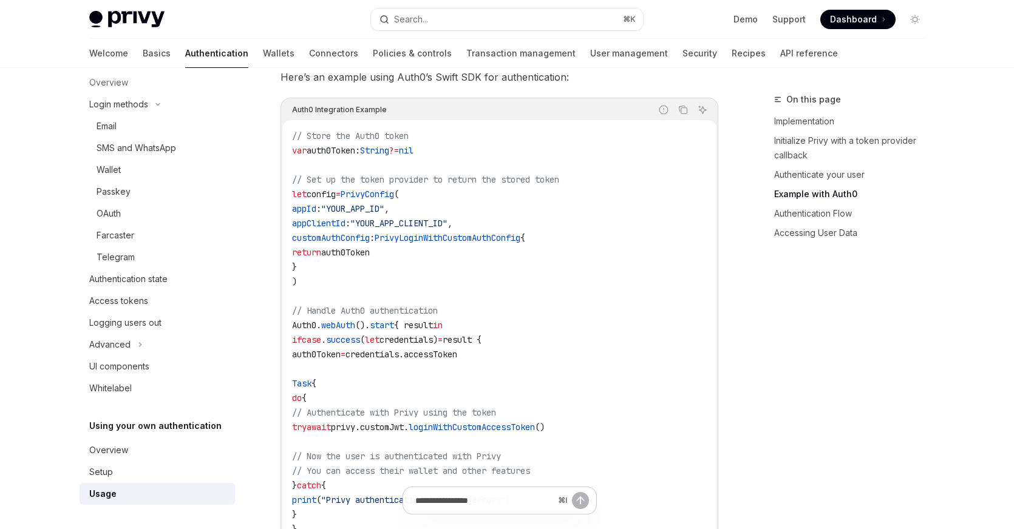
scroll to position [1060, 0]
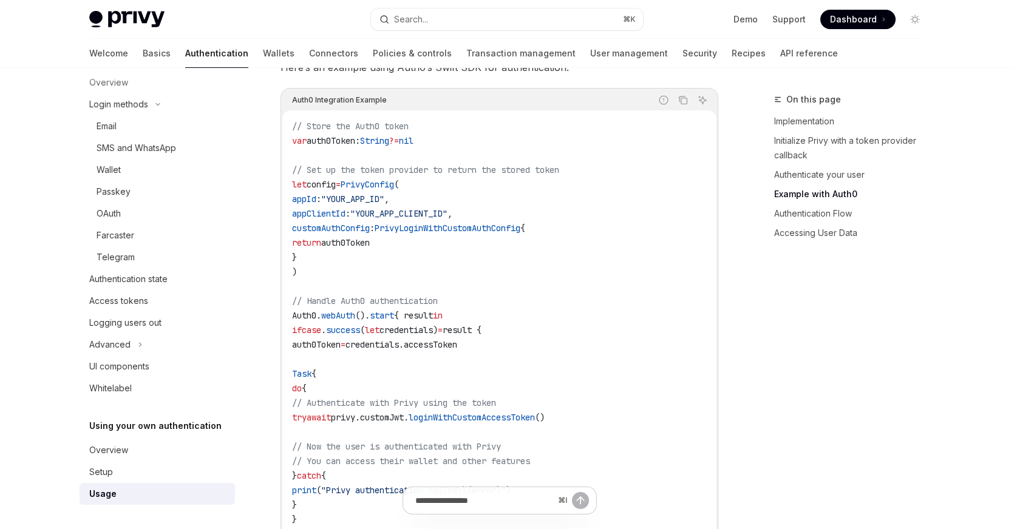
click at [449, 231] on span "PrivyLoginWithCustomAuthConfig" at bounding box center [448, 228] width 146 height 11
click at [370, 244] on span "auth0Token" at bounding box center [345, 242] width 49 height 11
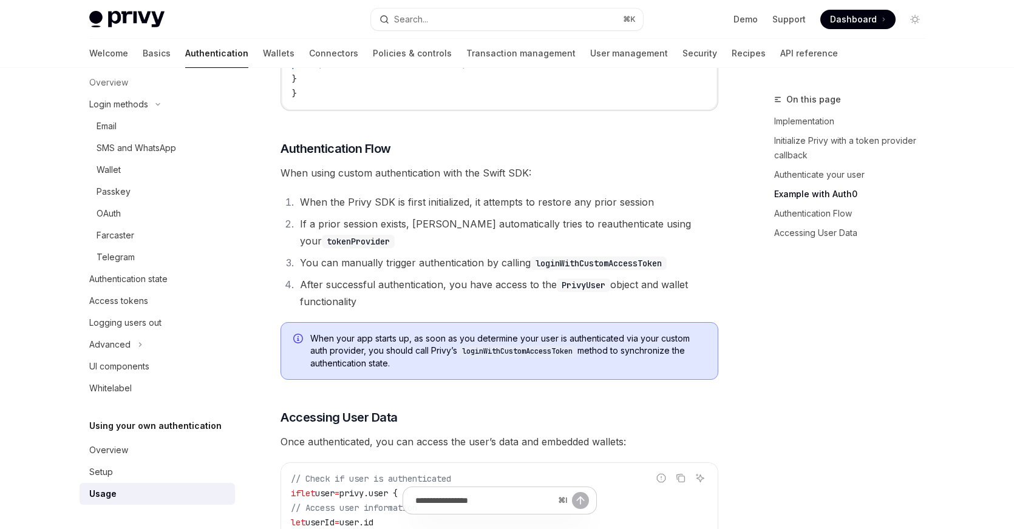
scroll to position [1545, 0]
click at [328, 261] on li "You can manually trigger authentication by calling loginWithCustomAccessToken" at bounding box center [507, 262] width 422 height 17
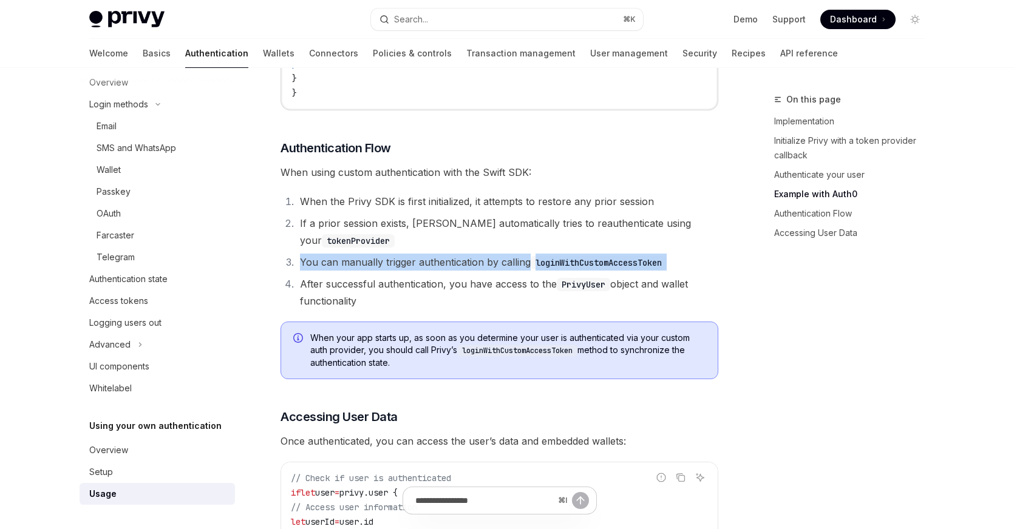
click at [328, 261] on li "You can manually trigger authentication by calling loginWithCustomAccessToken" at bounding box center [507, 262] width 422 height 17
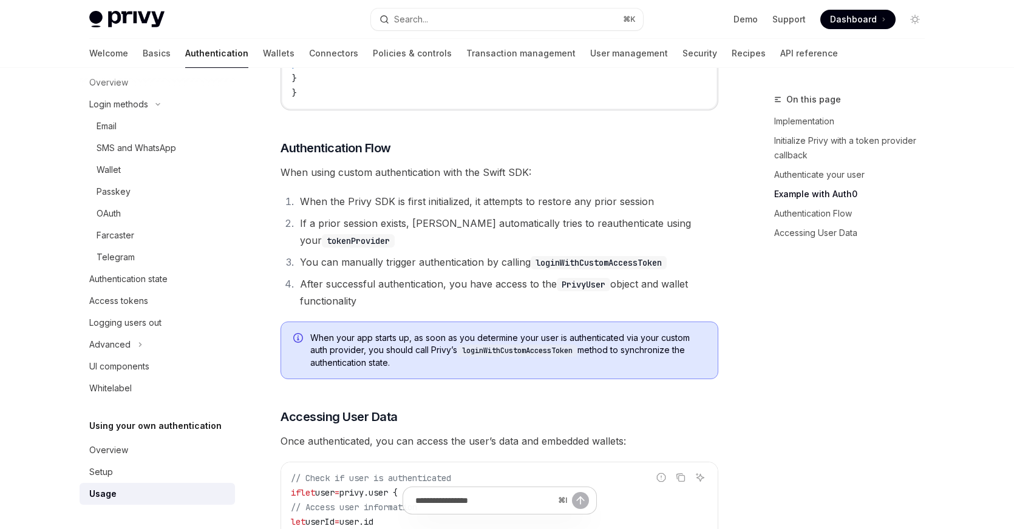
click at [463, 347] on code "loginWithCustomAccessToken" at bounding box center [517, 351] width 120 height 12
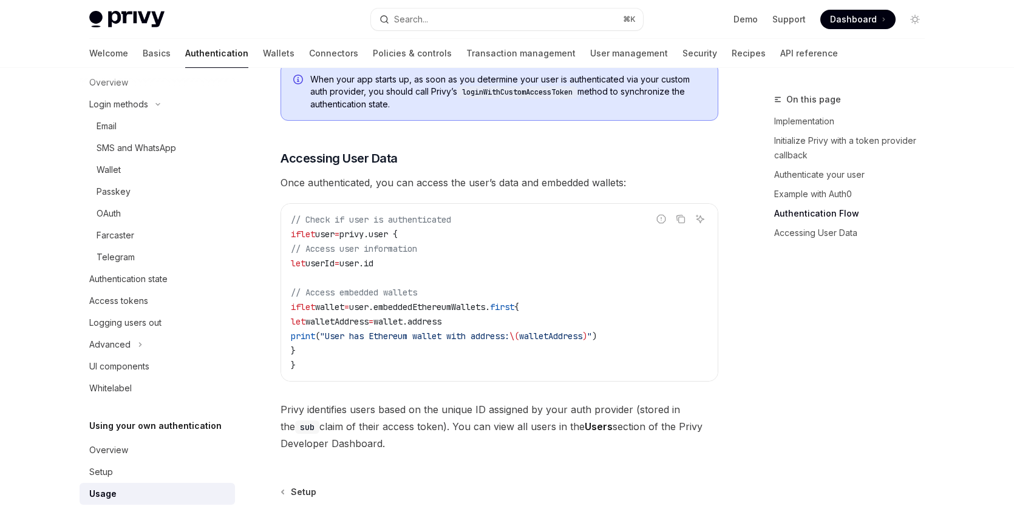
scroll to position [1923, 0]
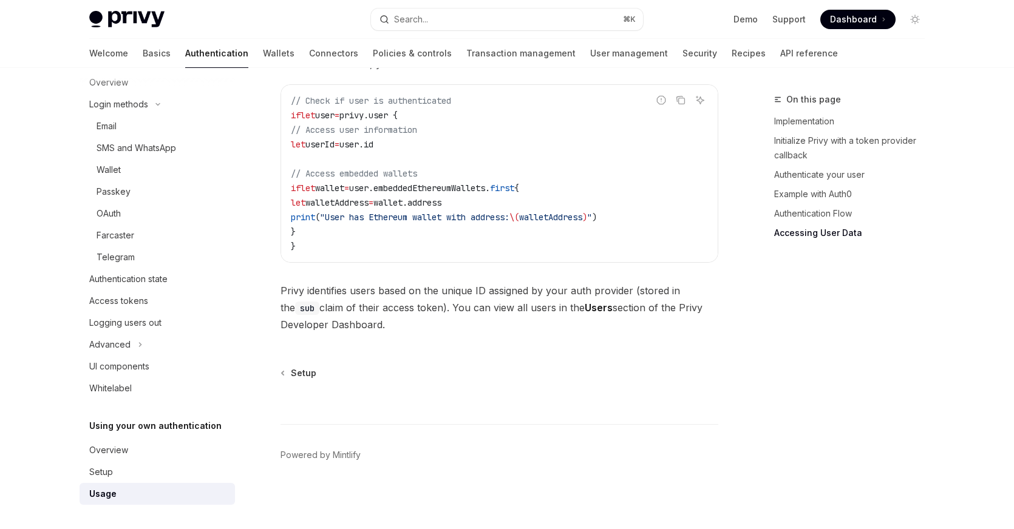
click at [421, 306] on span "Privy identifies users based on the unique ID assigned by your auth provider (s…" at bounding box center [499, 307] width 438 height 51
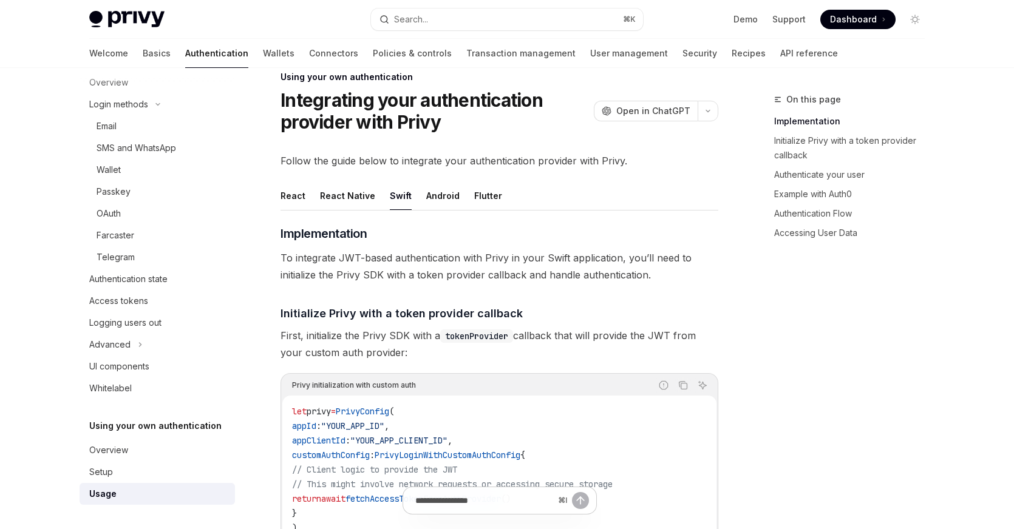
scroll to position [0, 0]
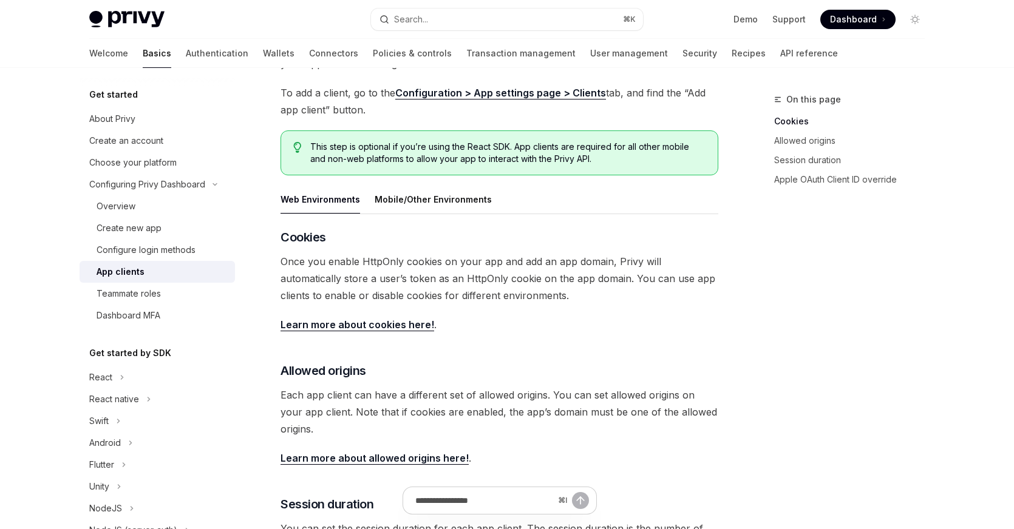
scroll to position [146, 0]
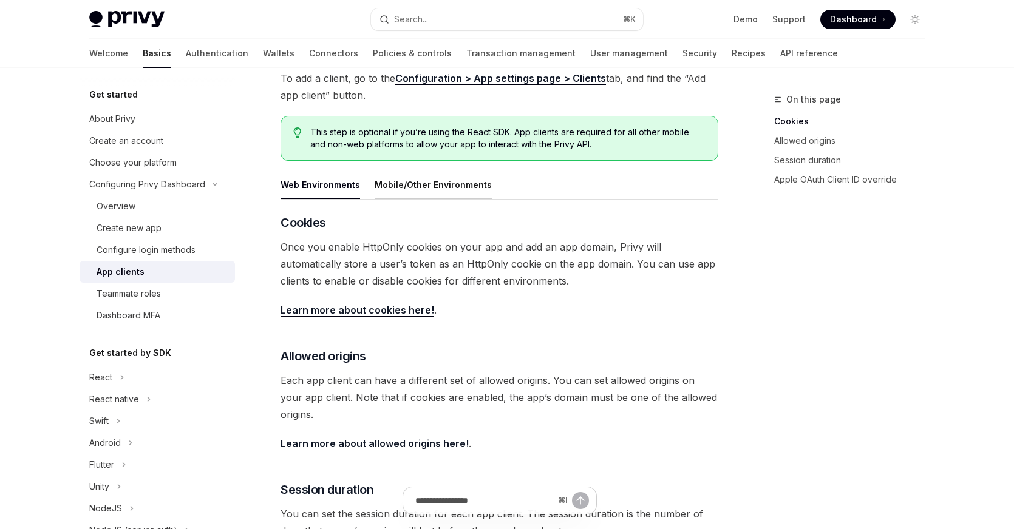
click at [381, 191] on div "Mobile/Other Environments" at bounding box center [433, 185] width 117 height 29
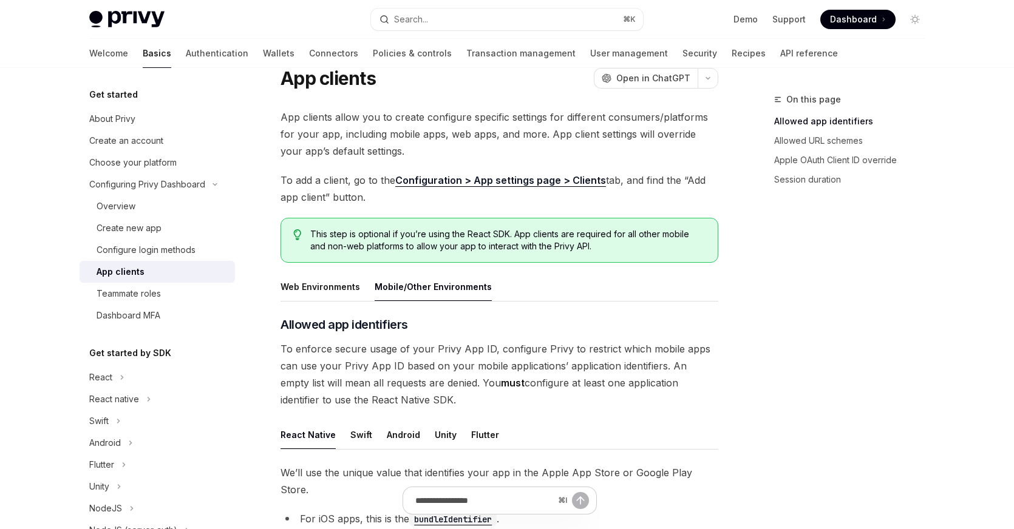
scroll to position [29, 1]
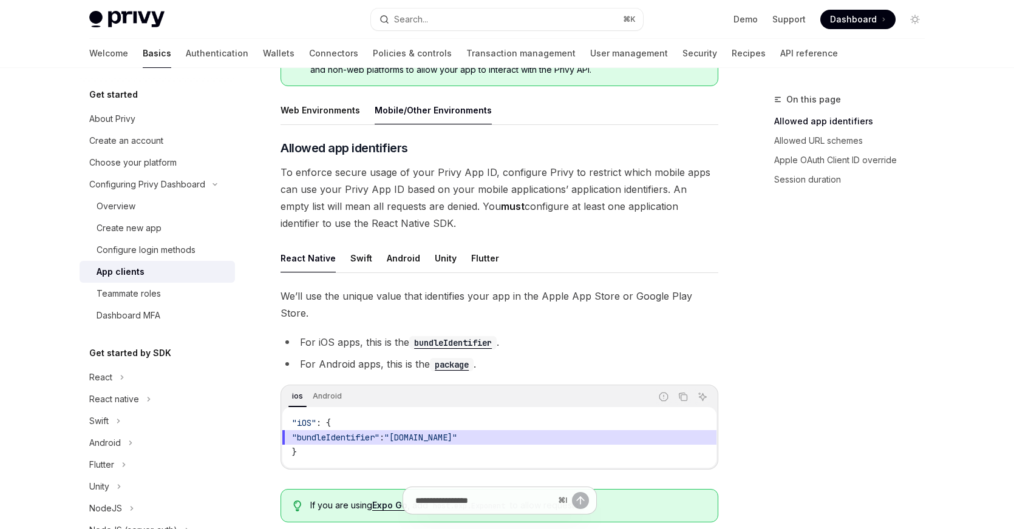
scroll to position [222, 0]
click at [358, 262] on div "Swift" at bounding box center [361, 257] width 22 height 29
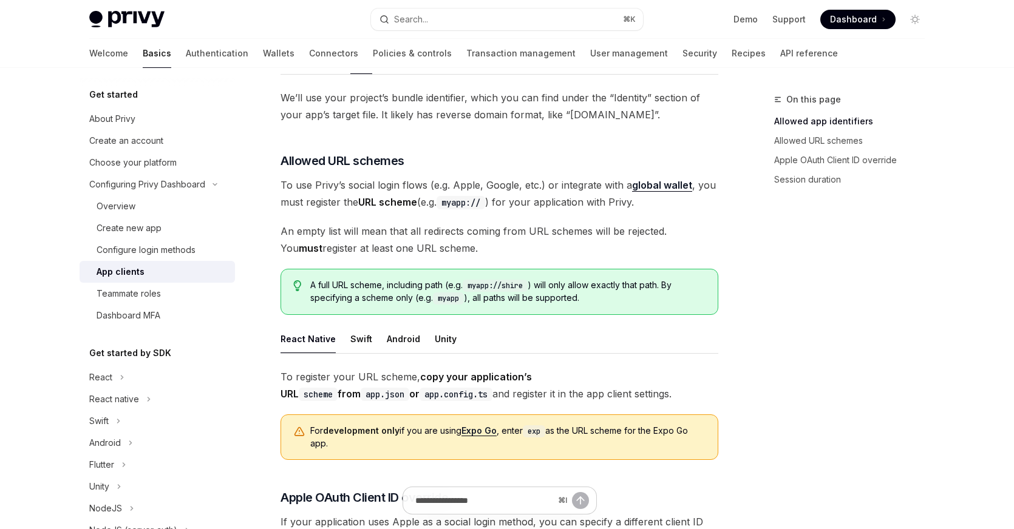
scroll to position [426, 0]
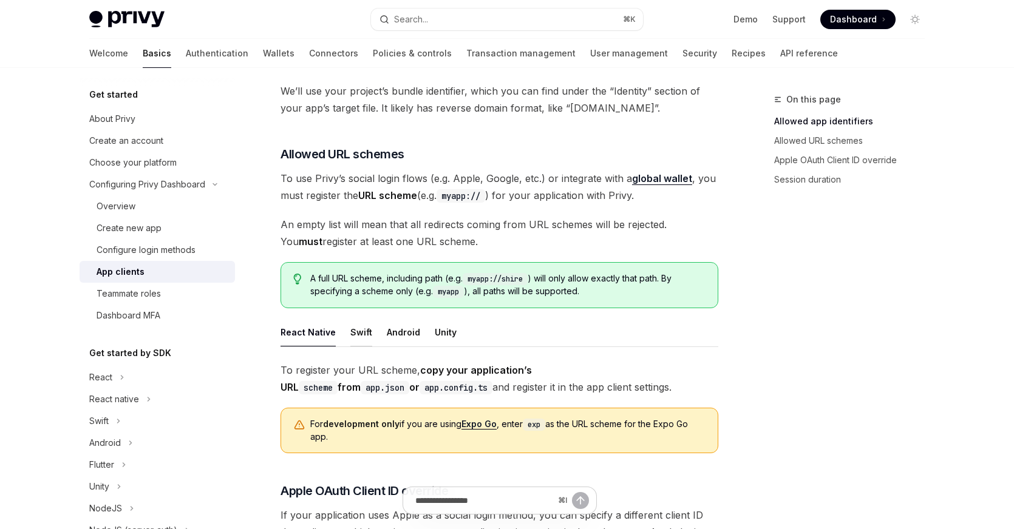
click at [354, 342] on div "Swift" at bounding box center [361, 332] width 22 height 29
type textarea "*"
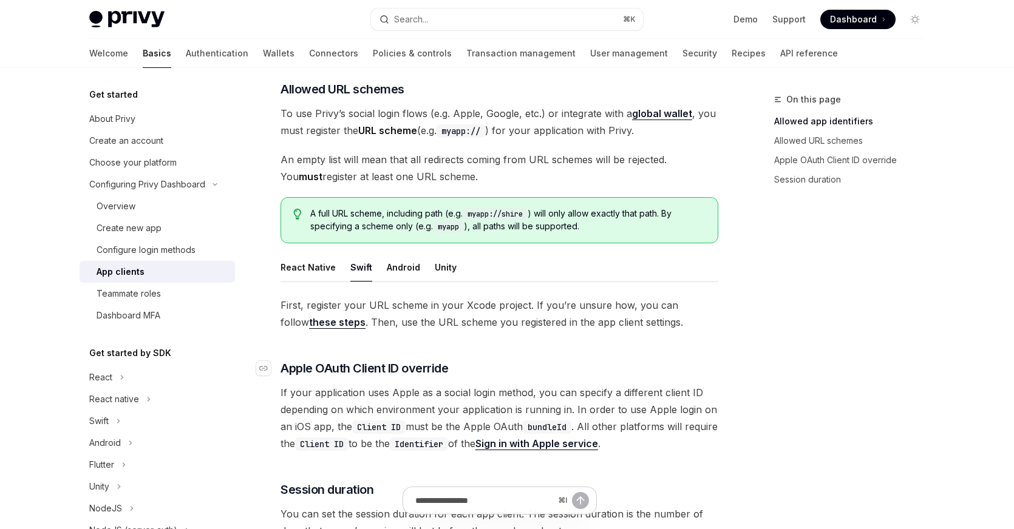
scroll to position [493, 0]
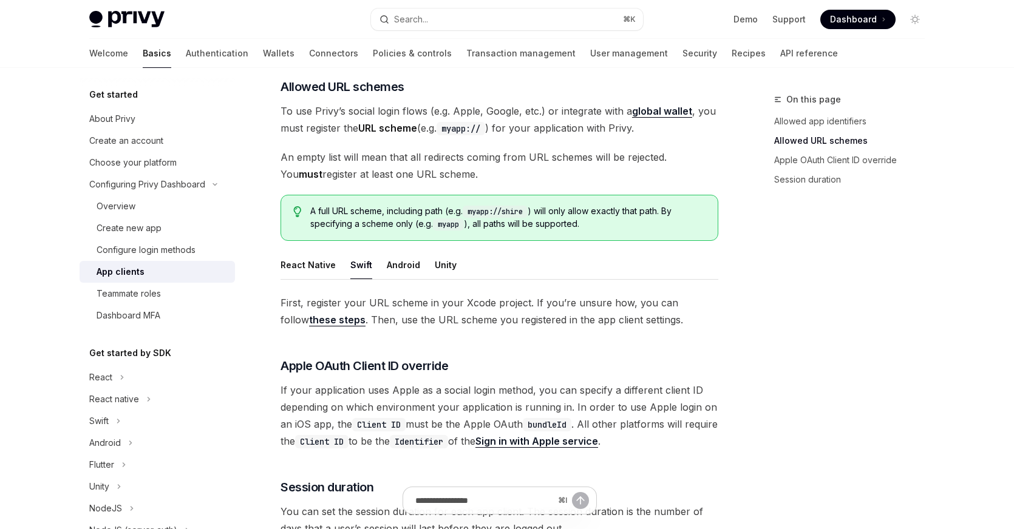
click at [322, 322] on link "these steps" at bounding box center [337, 320] width 56 height 13
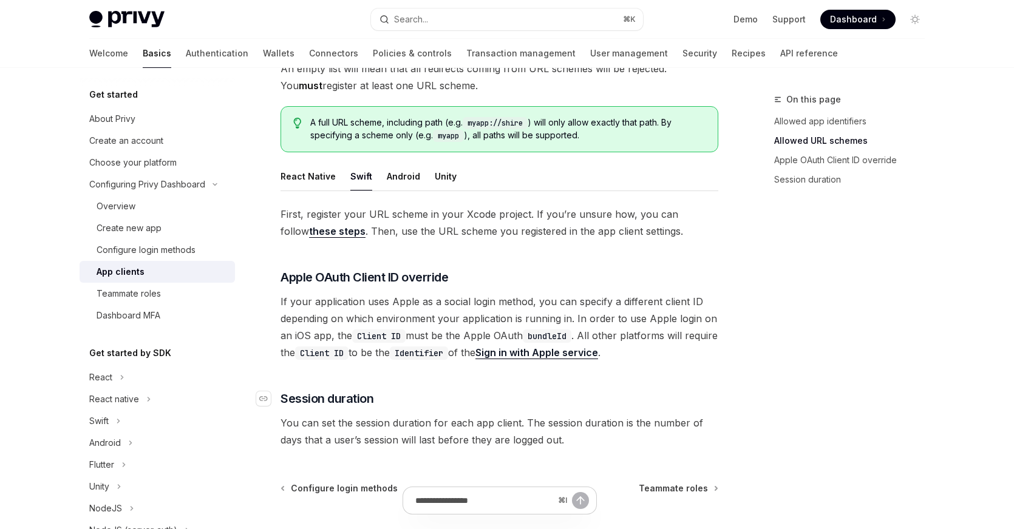
scroll to position [574, 0]
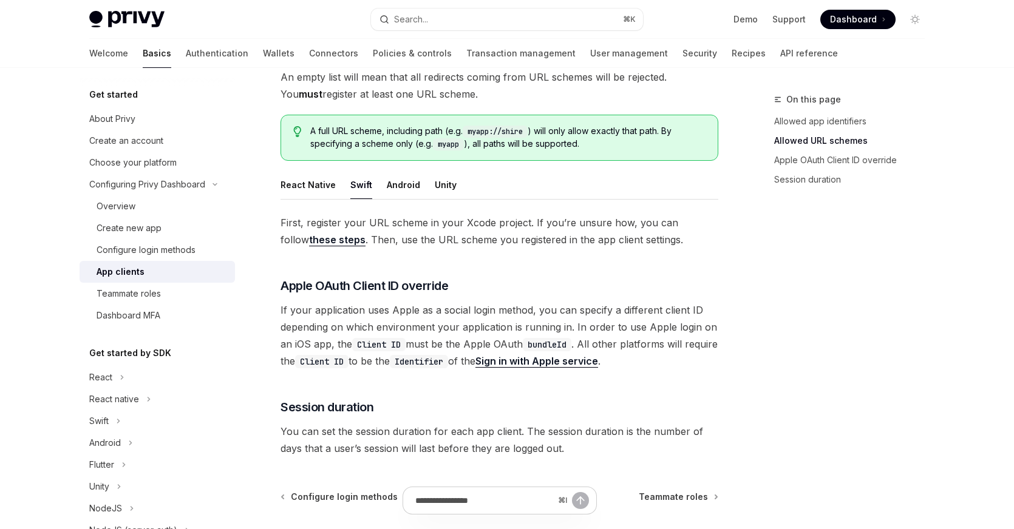
click at [779, 319] on div "On this page Allowed app identifiers Allowed URL schemes Apple OAuth Client ID …" at bounding box center [842, 310] width 185 height 437
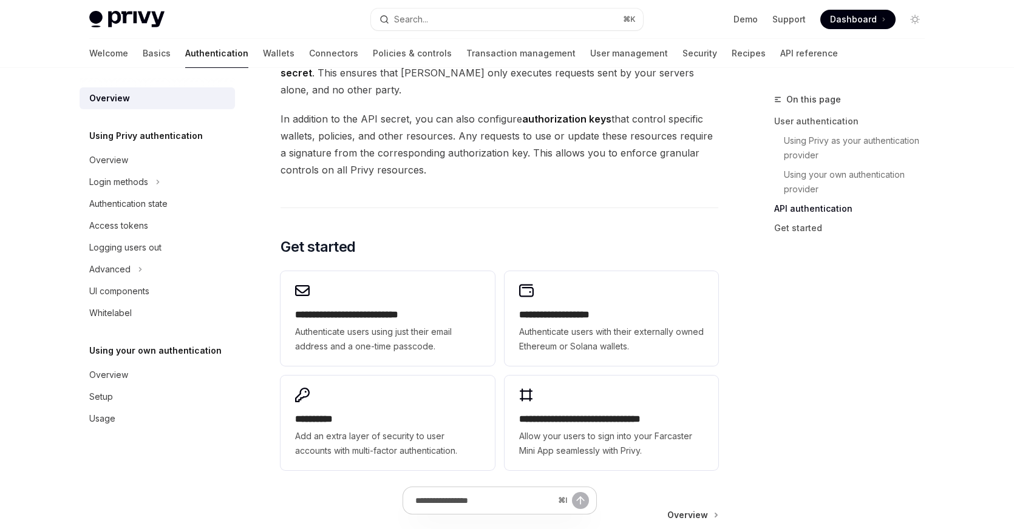
scroll to position [874, 0]
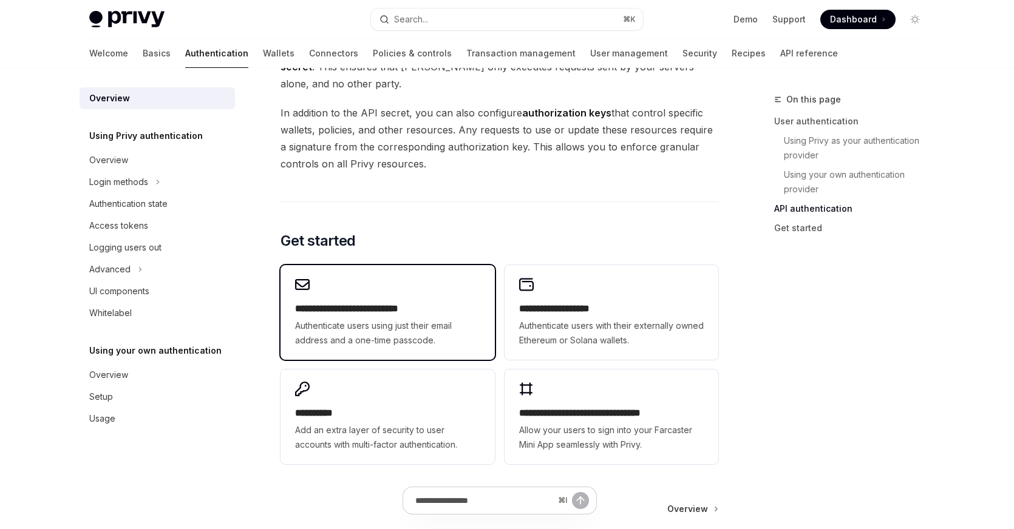
click at [442, 285] on div "**********" at bounding box center [387, 312] width 214 height 95
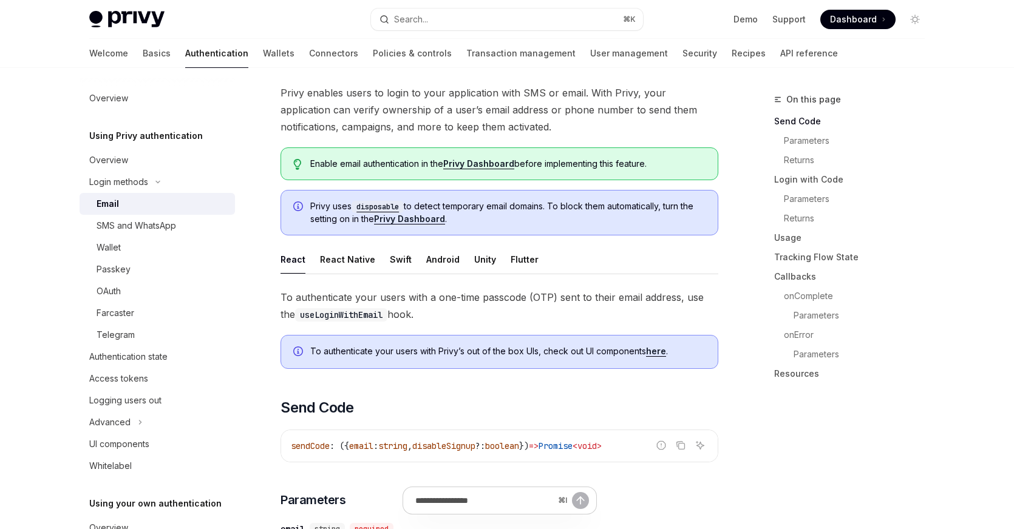
scroll to position [75, 0]
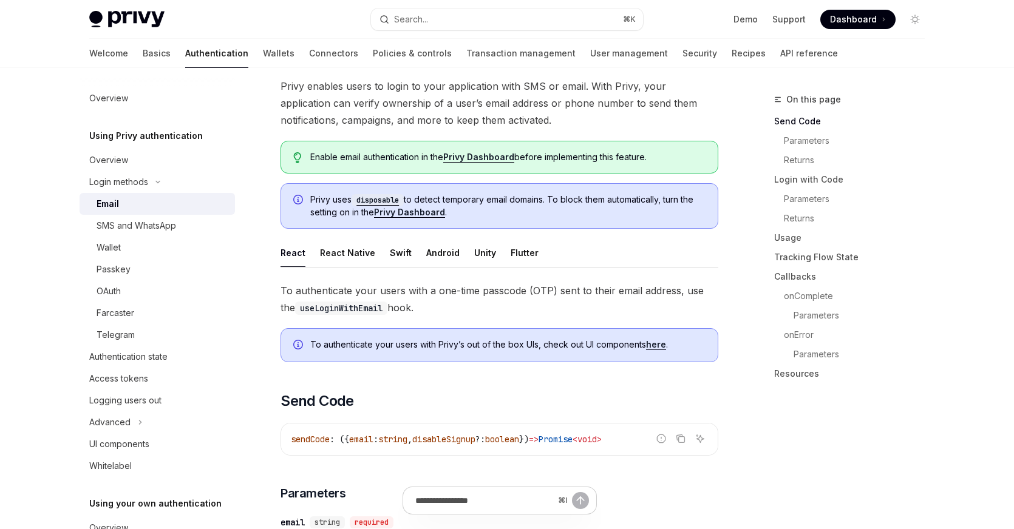
click at [411, 254] on ul "React React Native Swift Android Unity Flutter" at bounding box center [499, 253] width 438 height 29
click at [401, 256] on div "Swift" at bounding box center [401, 253] width 22 height 29
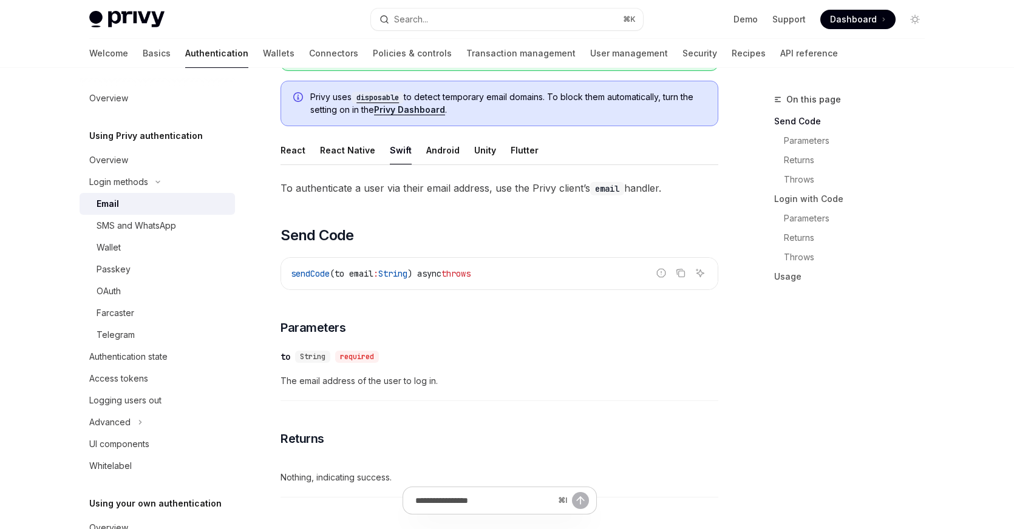
scroll to position [178, 0]
click at [530, 286] on div "sendCode (to email : String ) async throws" at bounding box center [499, 273] width 436 height 32
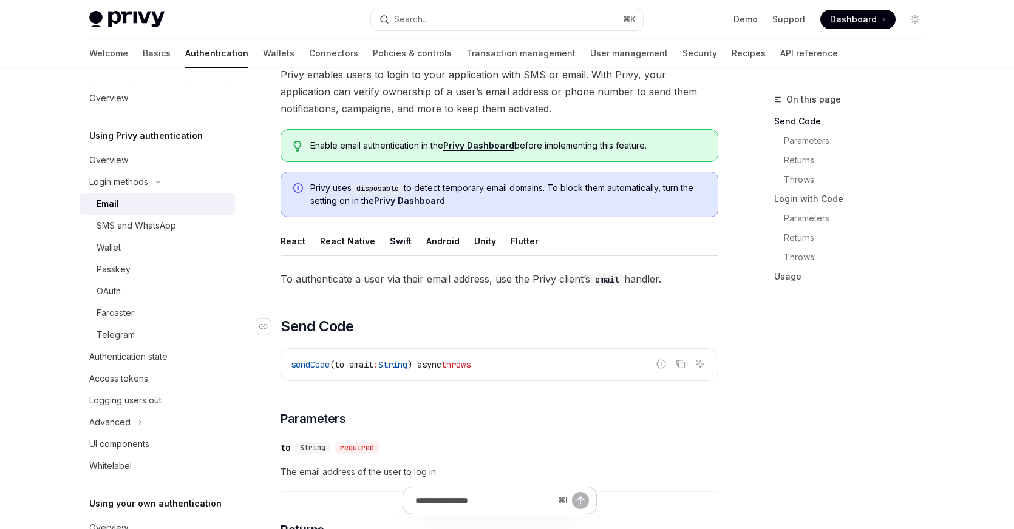
scroll to position [97, 0]
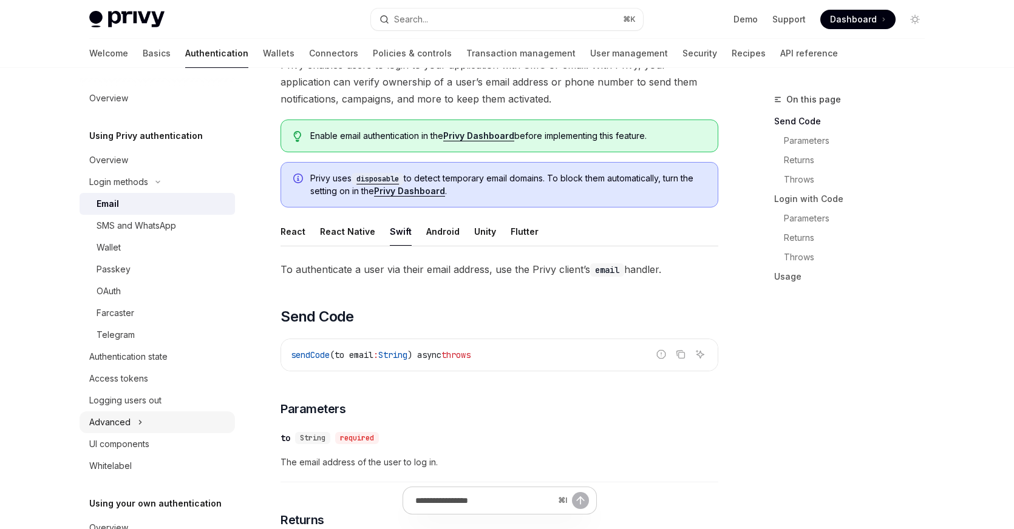
click at [159, 421] on button "Advanced" at bounding box center [157, 423] width 155 height 22
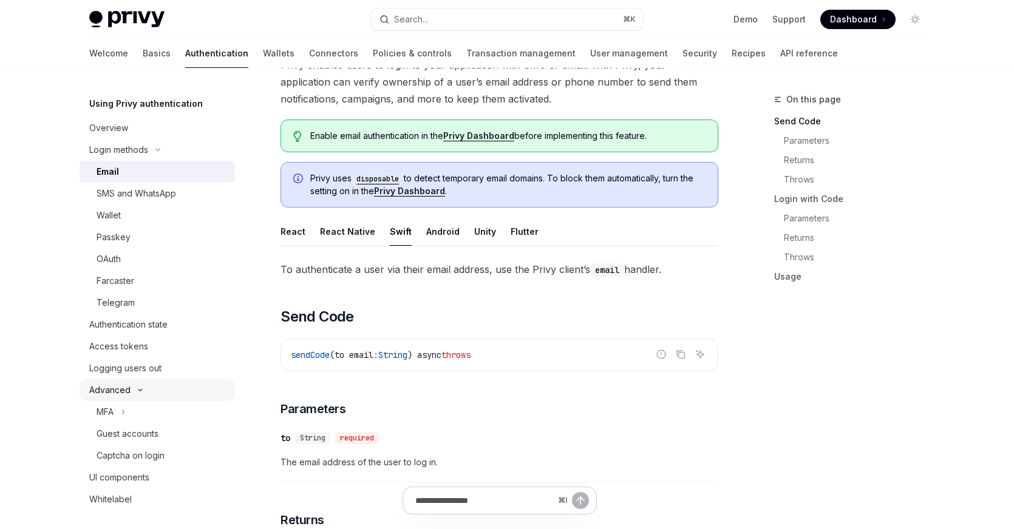
scroll to position [46, 0]
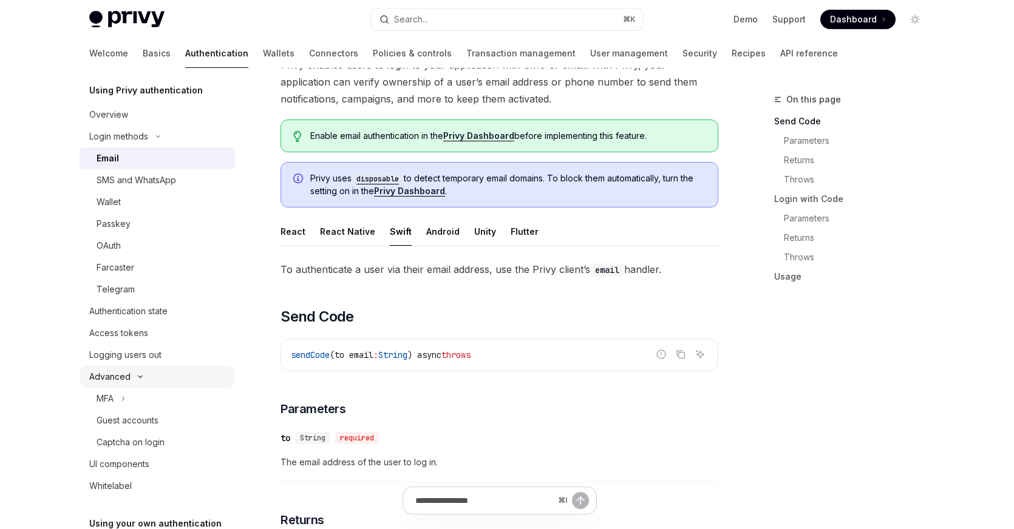
click at [178, 376] on button "Advanced" at bounding box center [157, 377] width 155 height 22
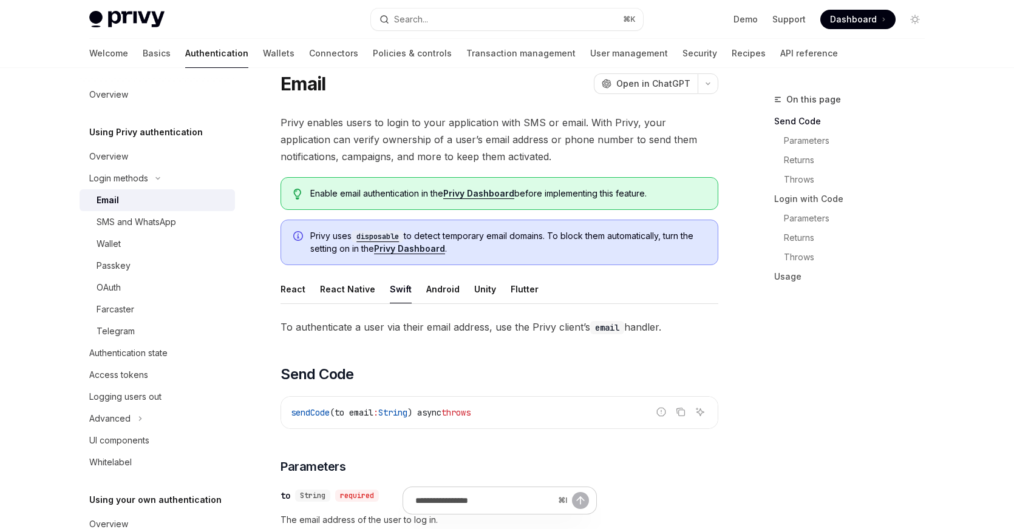
scroll to position [40, 0]
click at [654, 89] on button "OpenAI Open in ChatGPT" at bounding box center [646, 82] width 104 height 21
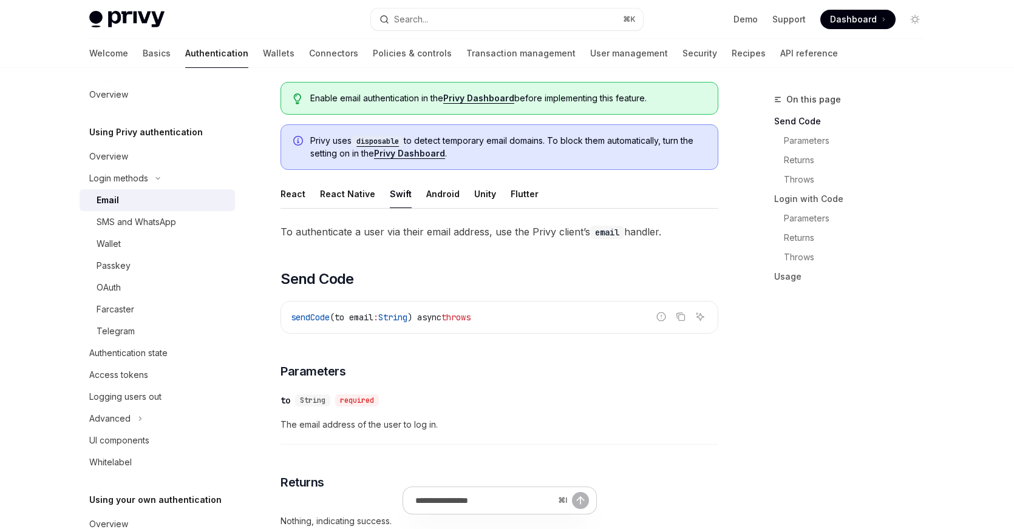
scroll to position [141, 0]
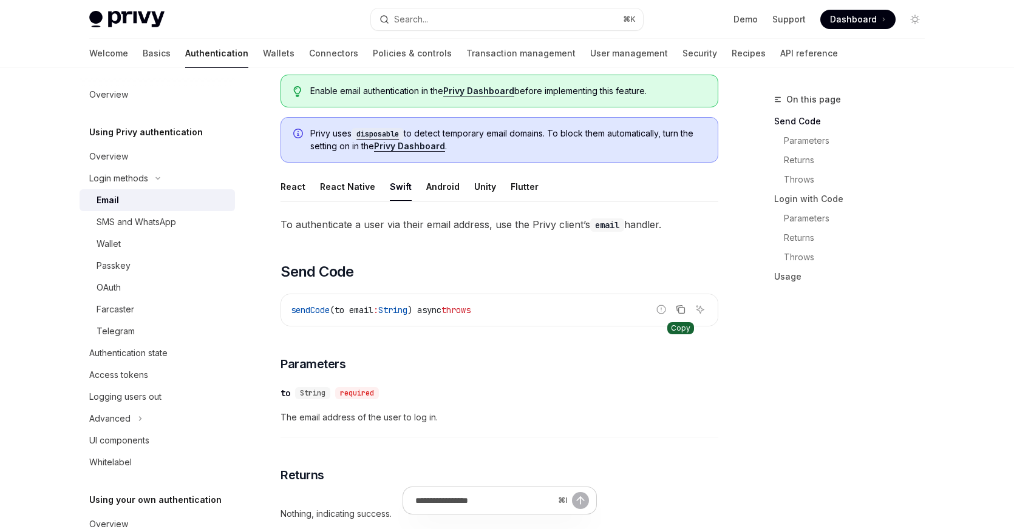
click at [680, 310] on icon "Copy the contents from the code block" at bounding box center [681, 310] width 10 height 10
click at [612, 427] on div "​ to String required The email address of the user to log in." at bounding box center [499, 409] width 438 height 58
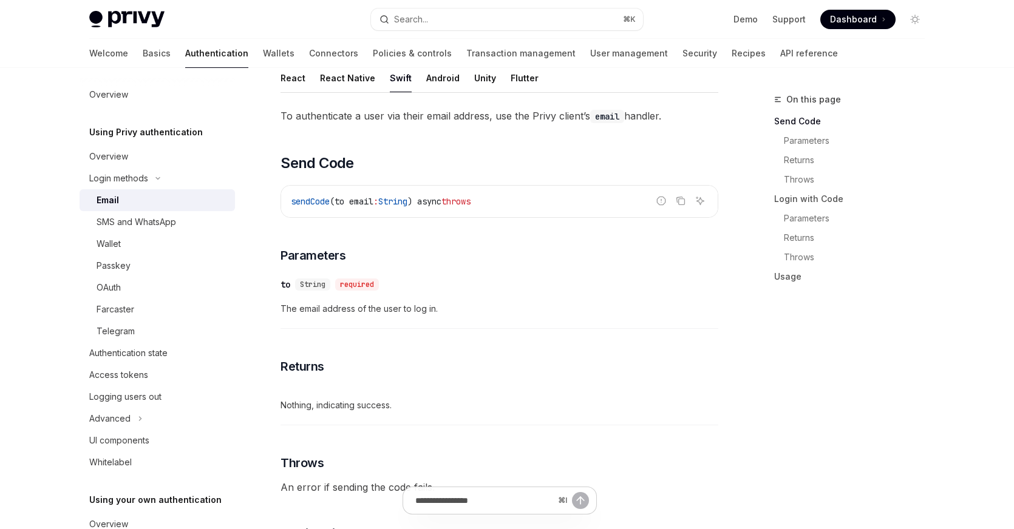
scroll to position [254, 0]
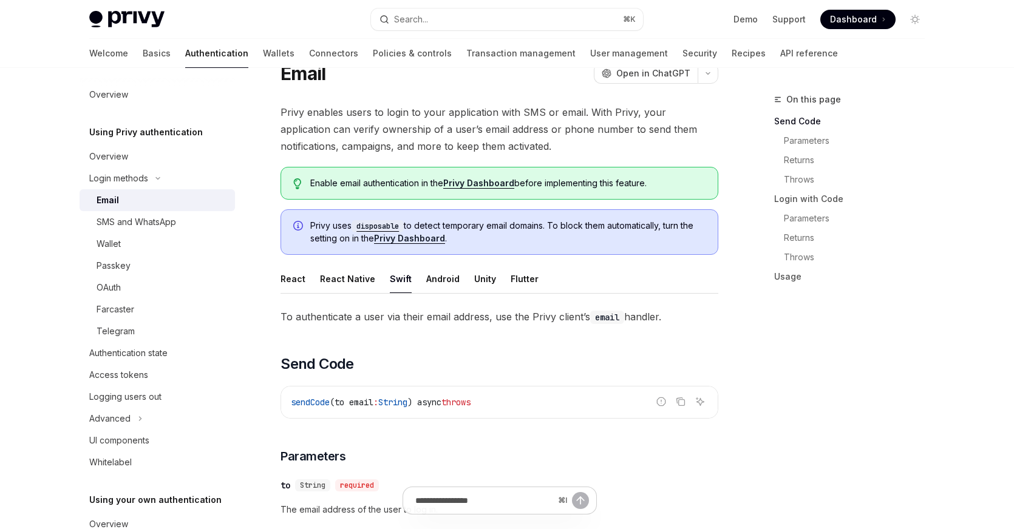
scroll to position [41, 0]
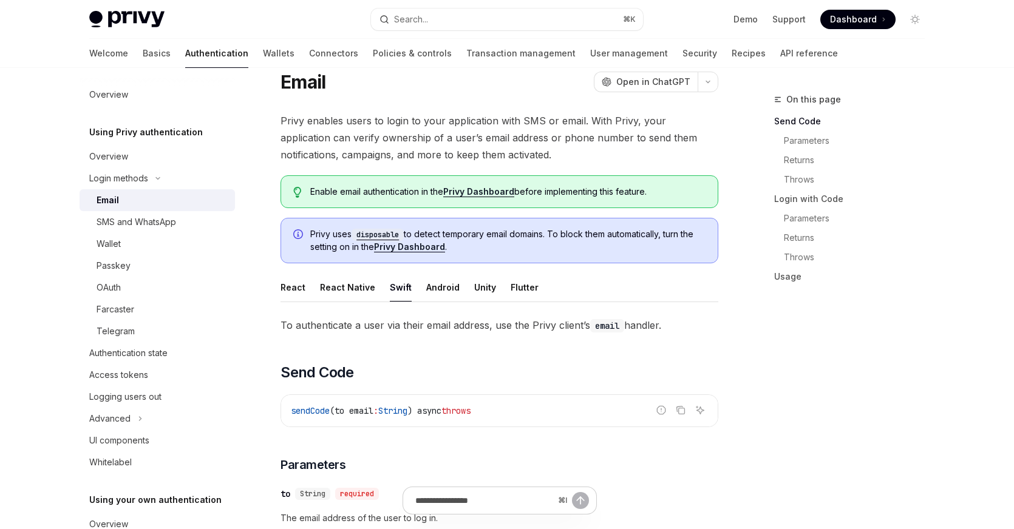
click at [498, 324] on span "To authenticate a user via their email address, use the Privy client’s email ha…" at bounding box center [499, 325] width 438 height 17
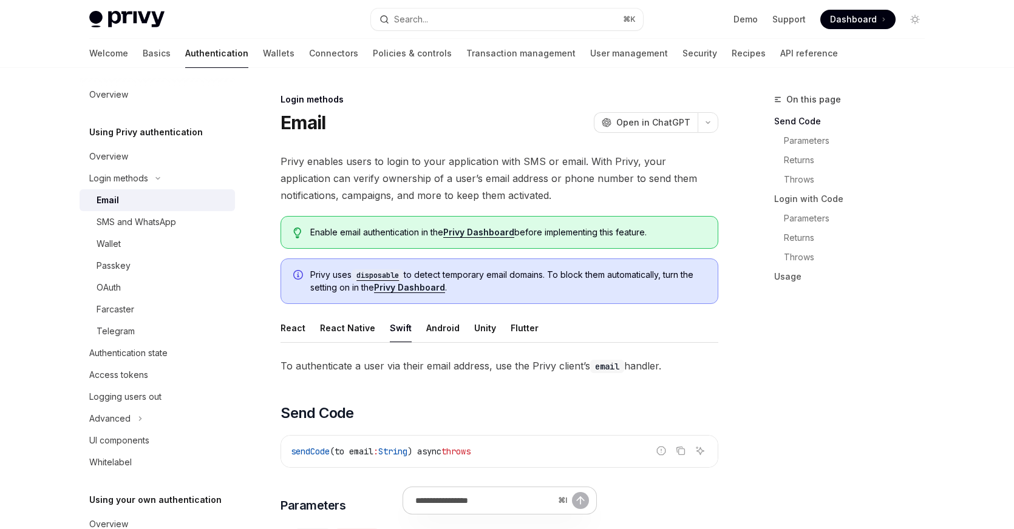
scroll to position [174, 0]
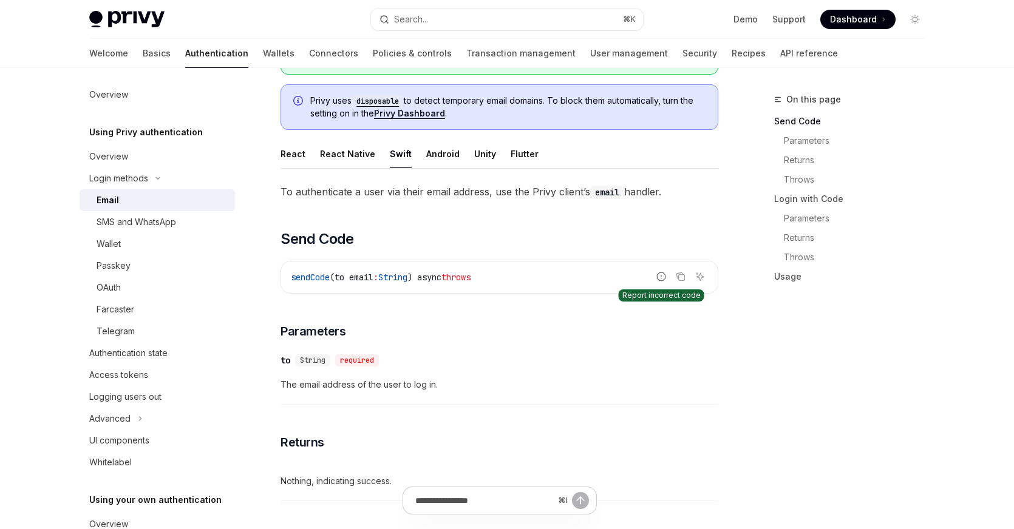
click at [663, 280] on icon "Report incorrect code" at bounding box center [661, 277] width 8 height 8
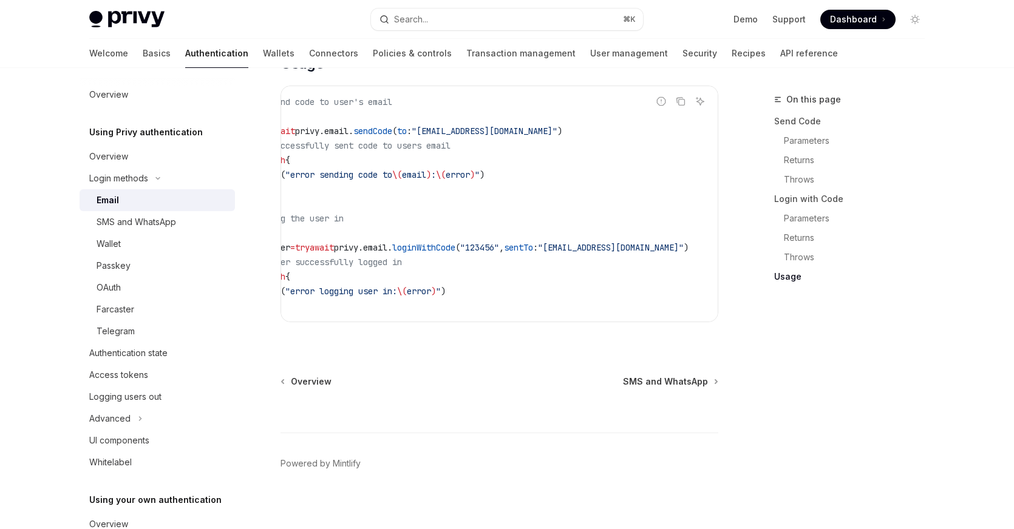
scroll to position [0, 46]
click at [611, 247] on span ""myuser@privy.io"" at bounding box center [611, 247] width 146 height 11
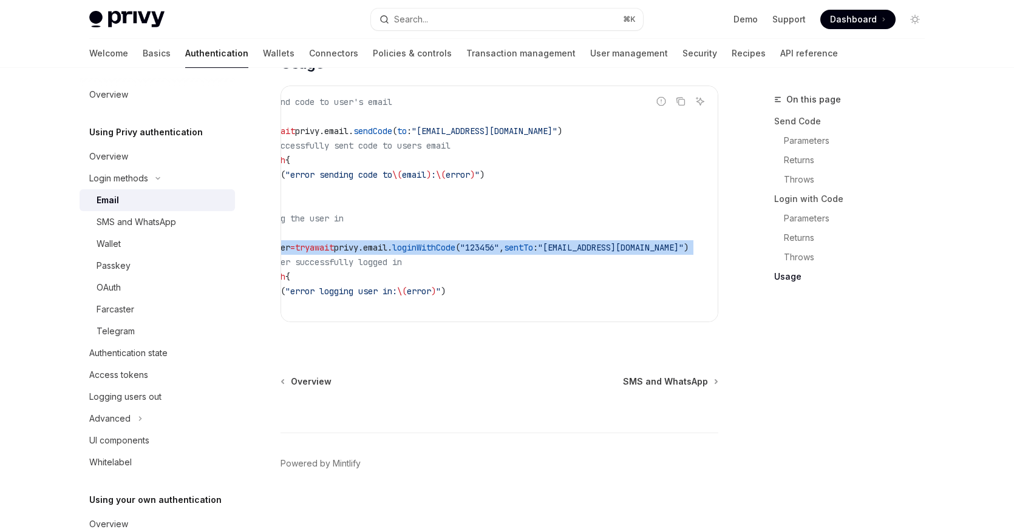
click at [611, 247] on span ""myuser@privy.io"" at bounding box center [611, 247] width 146 height 11
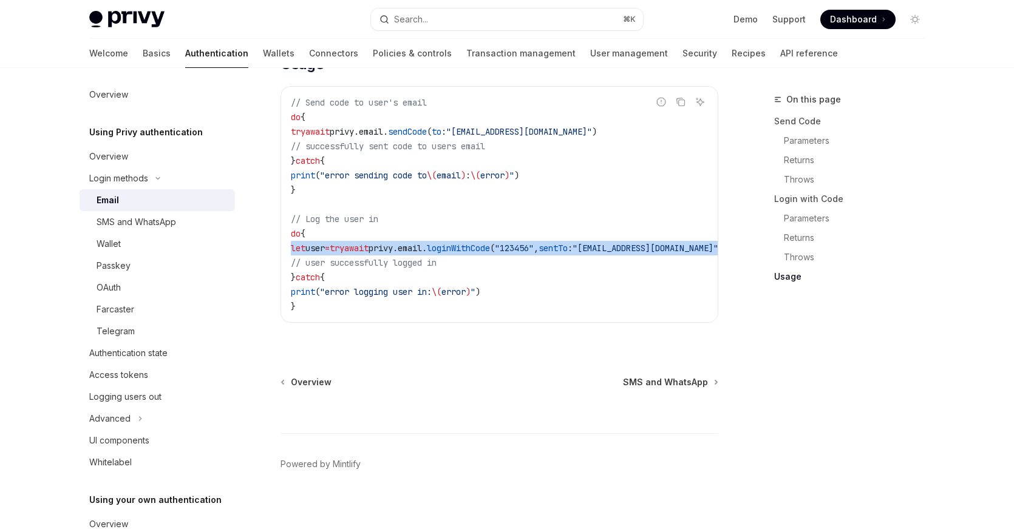
copy code "let user = try await privy. email . loginWithCode ( "123456" , sentTo : "myuser…"
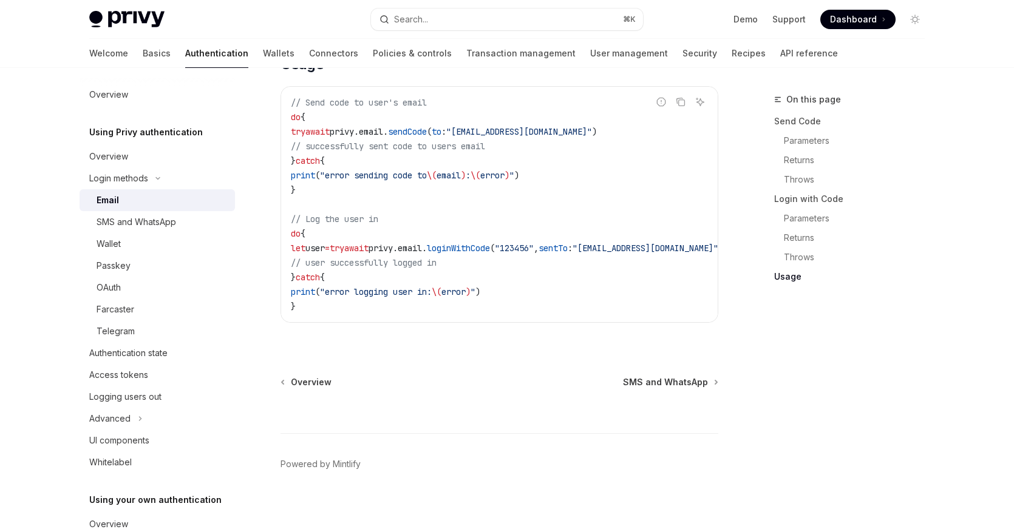
click at [537, 285] on code "// Send code to user's email do { try await privy. email . sendCode ( to : "myu…" at bounding box center [521, 204] width 461 height 219
click at [666, 388] on span "SMS and WhatsApp" at bounding box center [665, 382] width 85 height 12
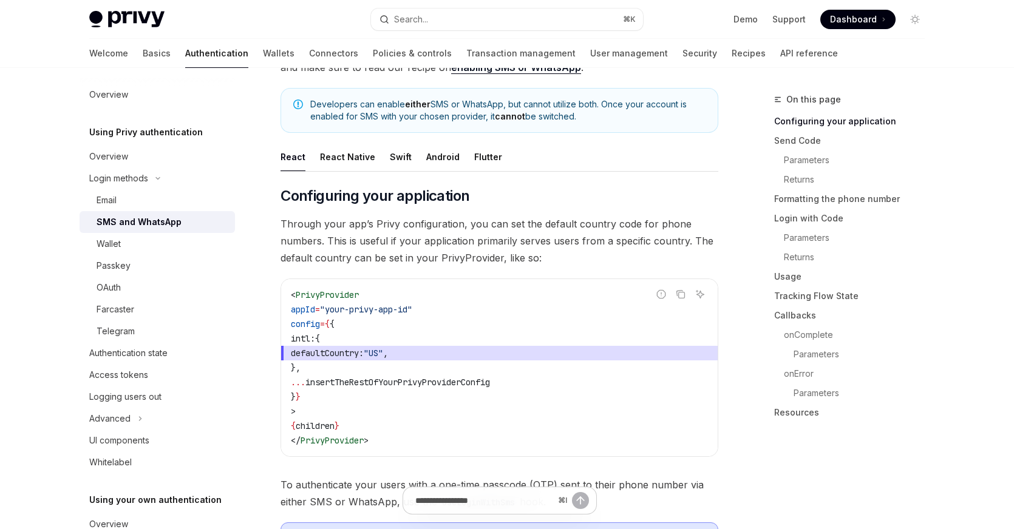
scroll to position [105, 0]
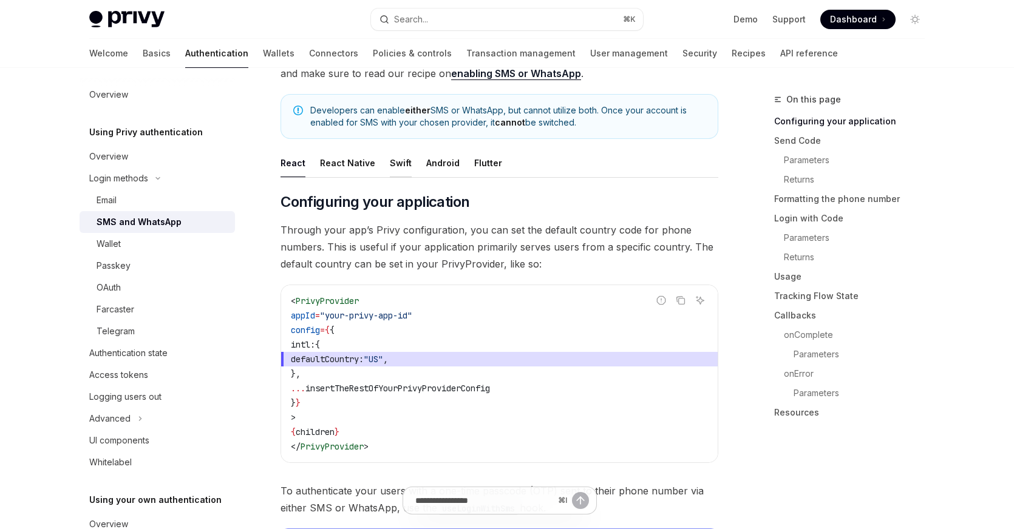
click at [390, 166] on div "Swift" at bounding box center [401, 163] width 22 height 29
type textarea "*"
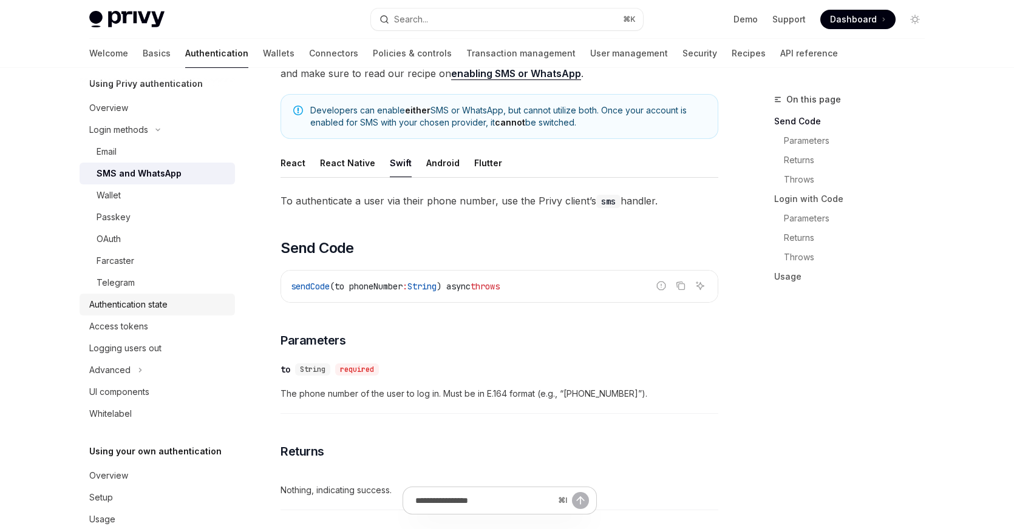
scroll to position [57, 0]
